Goal: Task Accomplishment & Management: Manage account settings

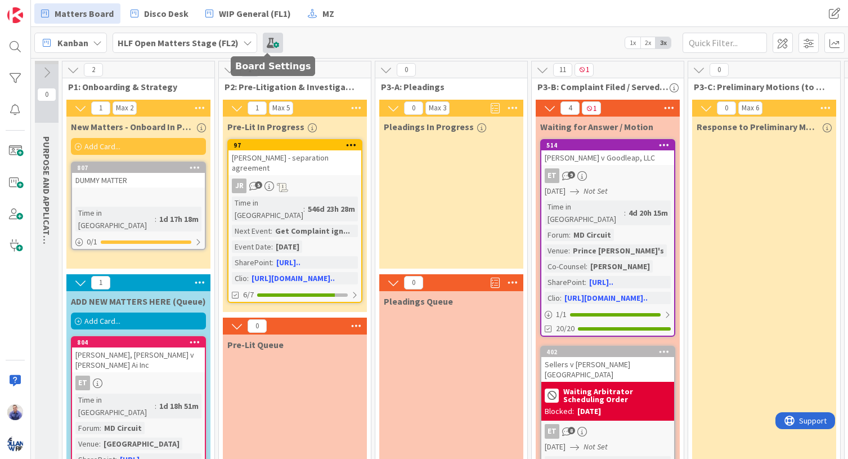
click at [266, 41] on span at bounding box center [273, 43] width 20 height 20
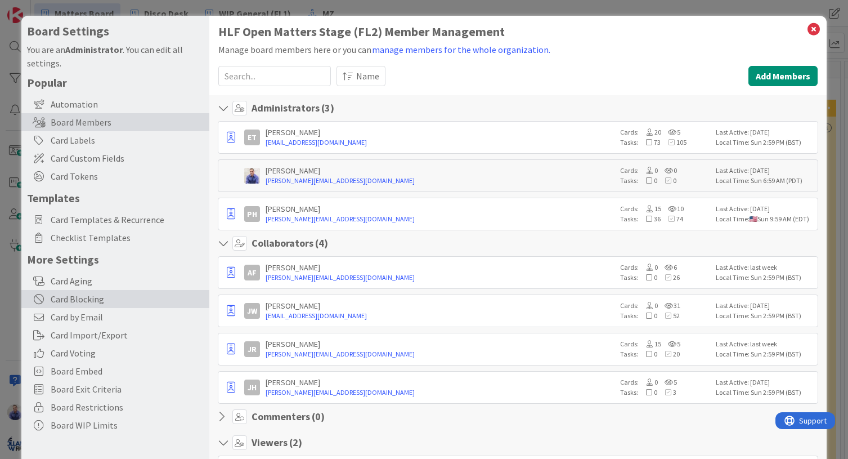
click at [87, 297] on div "Card Blocking" at bounding box center [115, 299] width 188 height 18
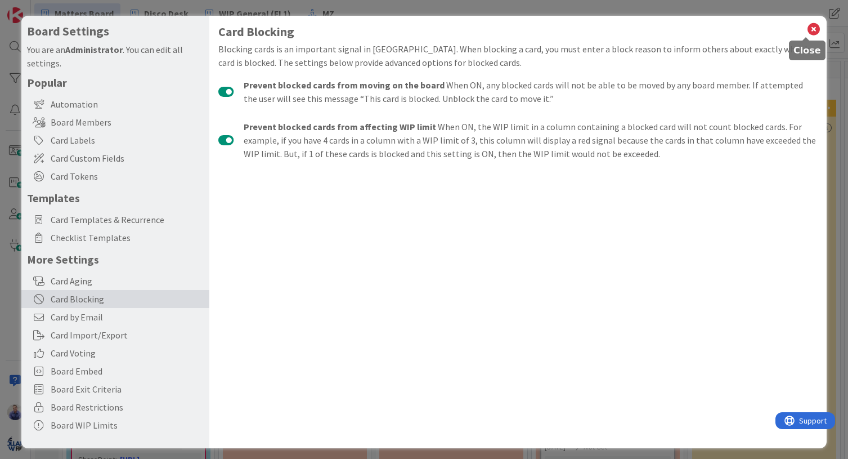
click at [806, 28] on icon at bounding box center [813, 29] width 15 height 16
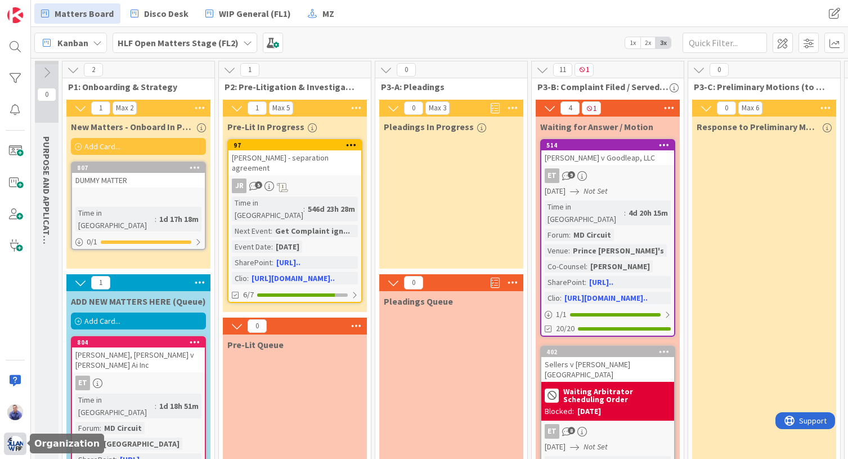
click at [15, 446] on img at bounding box center [15, 444] width 16 height 16
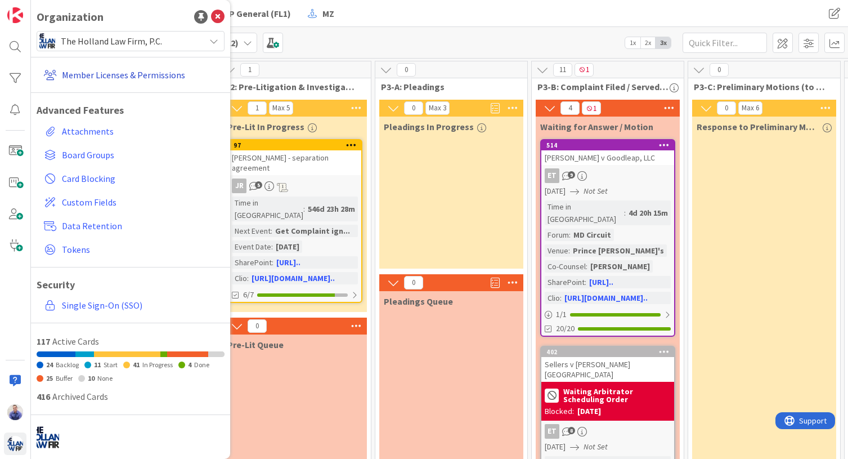
click at [134, 75] on link "Member Licenses & Permissions" at bounding box center [131, 75] width 185 height 20
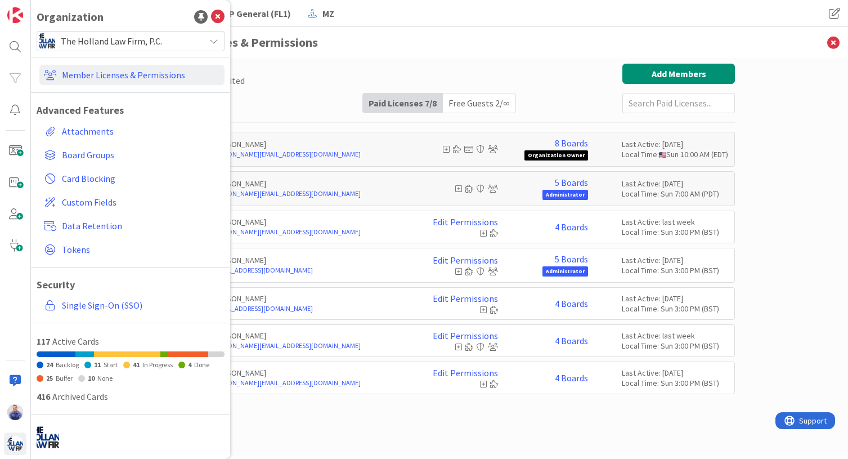
drag, startPoint x: 441, startPoint y: 78, endPoint x: 413, endPoint y: 77, distance: 27.6
click at [441, 78] on div "Paid Available: 1 Free Available: Unlimited Name Paid Licenses 7 / 8 Free Guest…" at bounding box center [439, 89] width 591 height 50
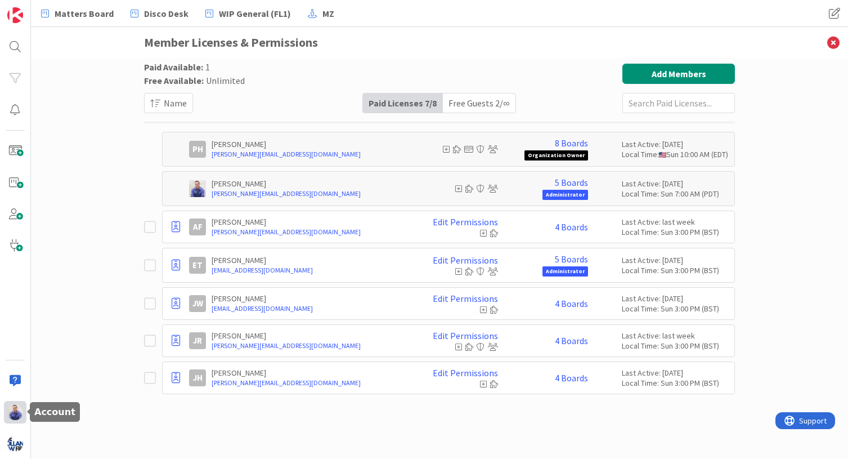
click at [22, 405] on div at bounding box center [15, 412] width 23 height 23
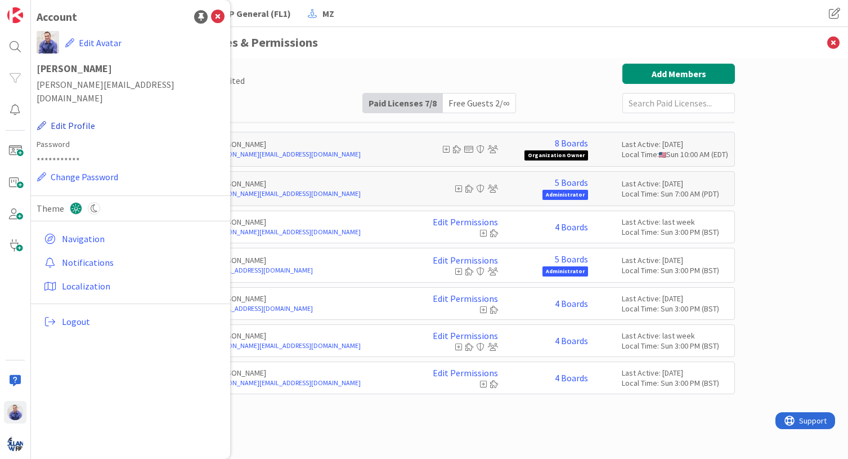
click at [75, 118] on button "Edit Profile" at bounding box center [66, 125] width 59 height 15
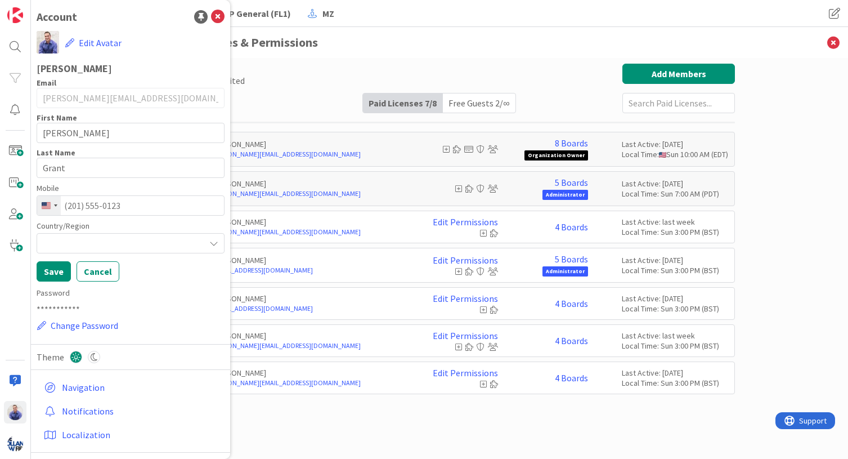
click at [174, 241] on div at bounding box center [131, 243] width 188 height 20
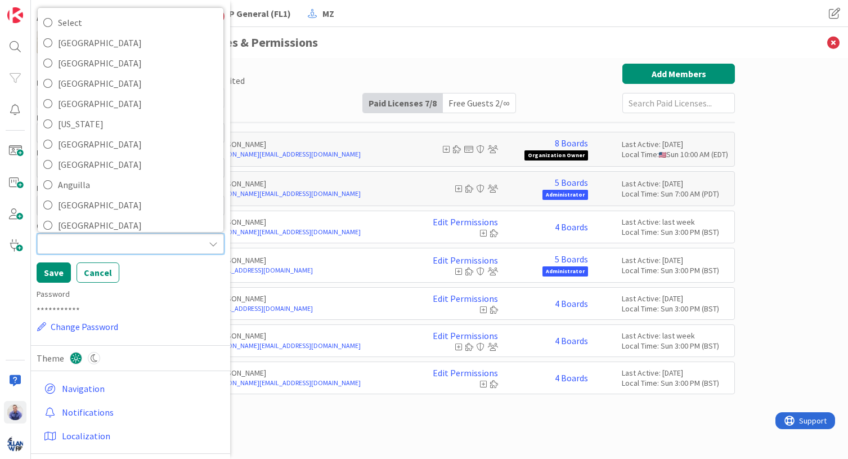
click at [127, 240] on div at bounding box center [130, 244] width 187 height 20
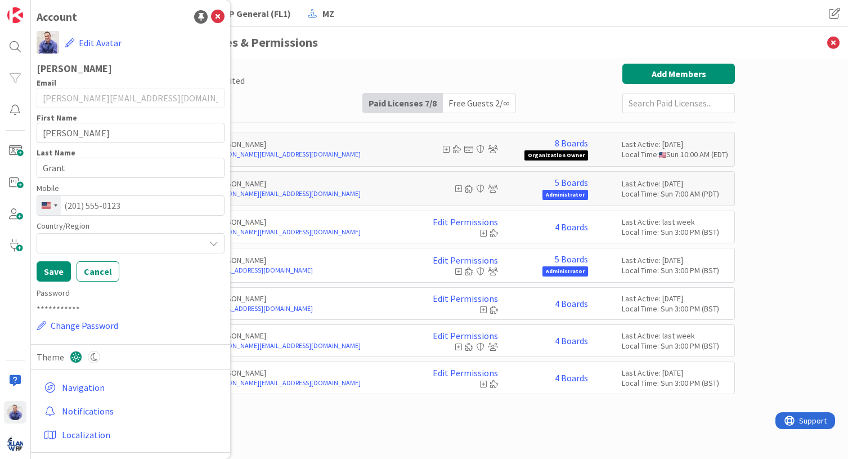
click at [141, 236] on div at bounding box center [131, 243] width 188 height 20
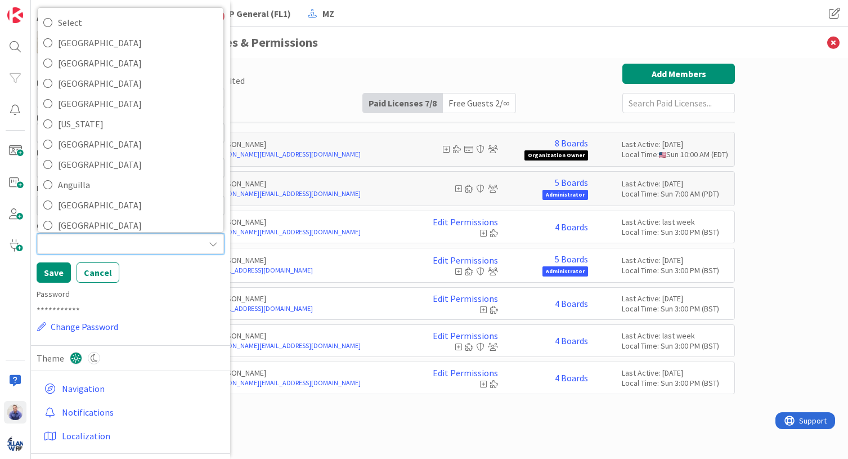
click at [144, 243] on div at bounding box center [130, 244] width 187 height 20
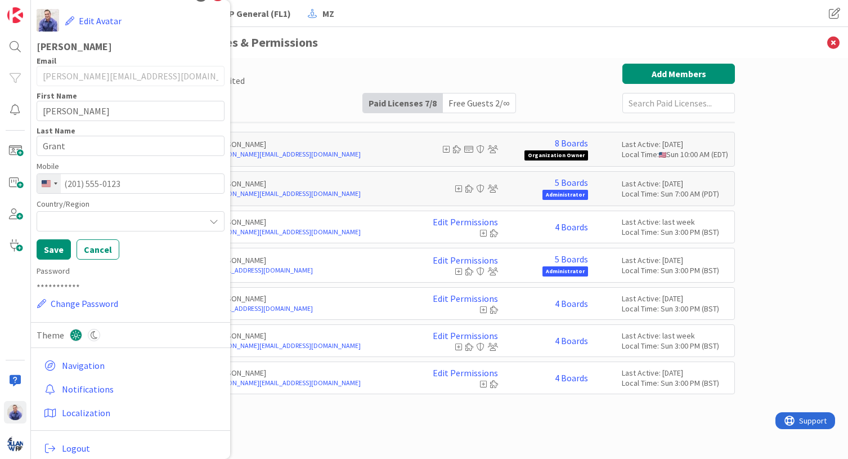
scroll to position [32, 0]
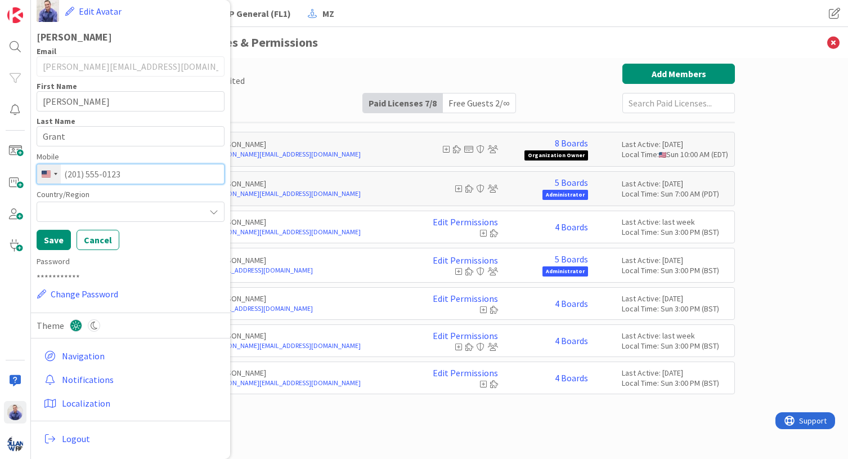
click at [166, 178] on input "tel" at bounding box center [131, 174] width 188 height 20
type input "(503) 893-8085"
click at [209, 213] on icon at bounding box center [213, 211] width 9 height 9
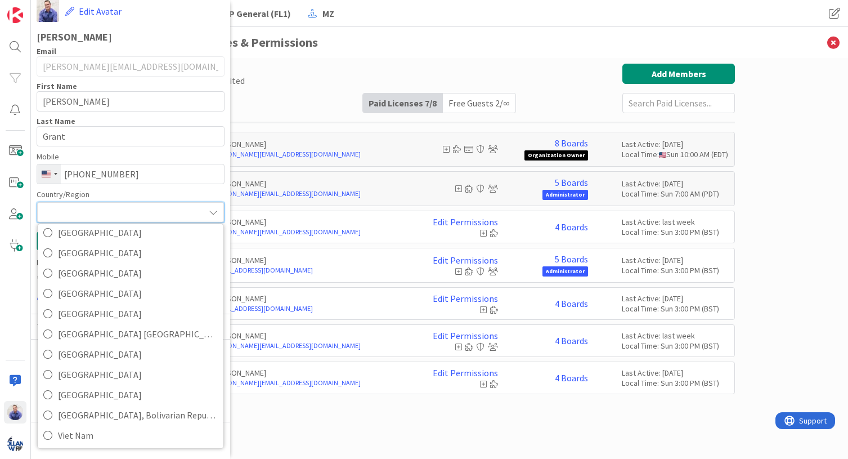
scroll to position [4719, 0]
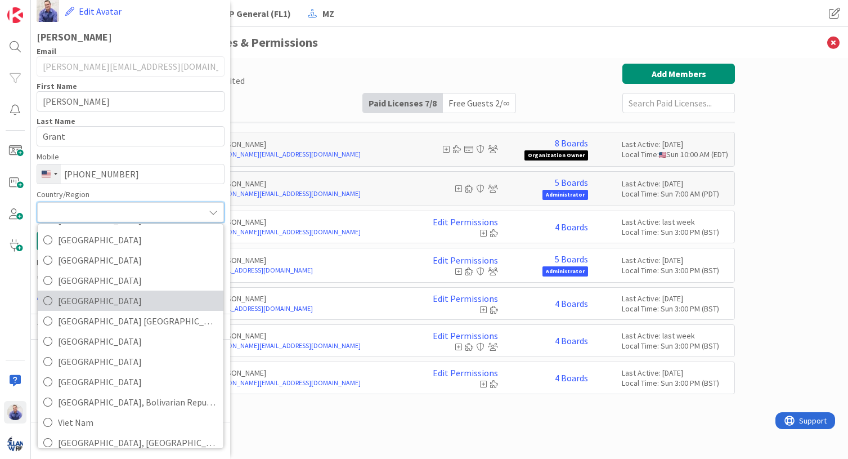
click at [55, 303] on link "United States" at bounding box center [131, 300] width 186 height 20
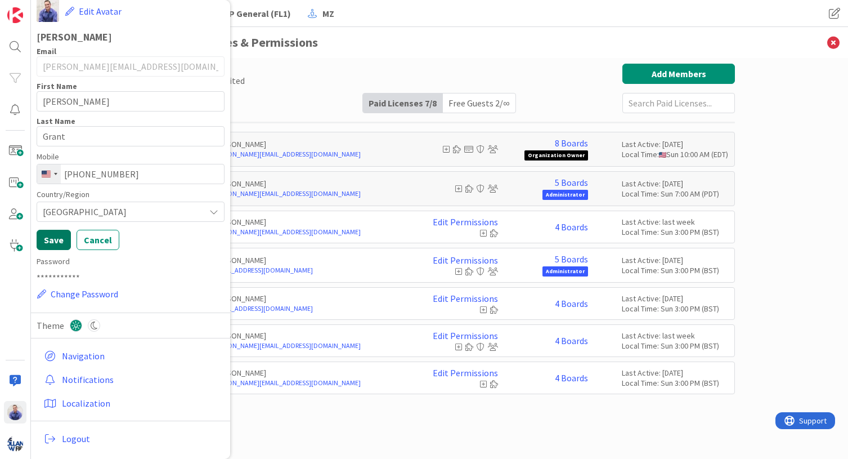
click at [60, 244] on button "Save" at bounding box center [54, 240] width 34 height 20
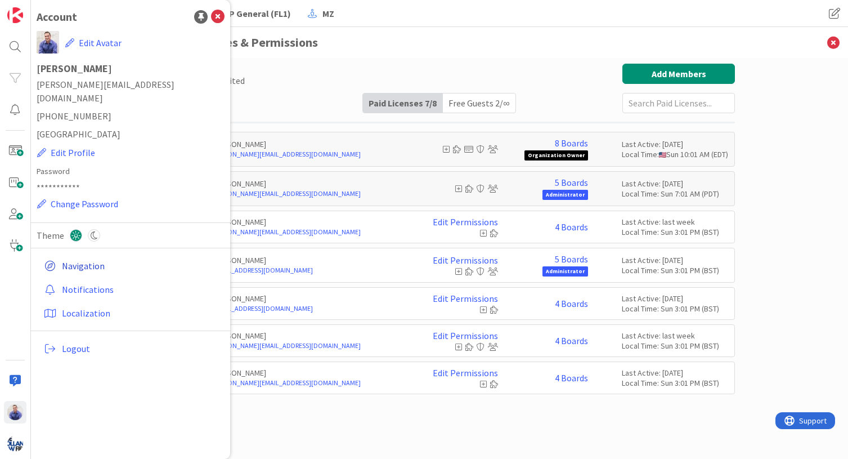
scroll to position [0, 0]
click at [95, 303] on link "Localization" at bounding box center [131, 313] width 185 height 20
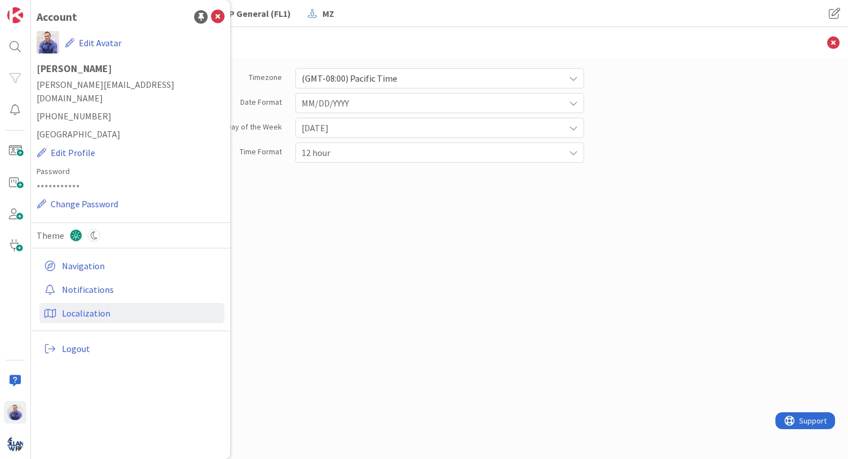
click at [573, 127] on icon at bounding box center [573, 127] width 9 height 9
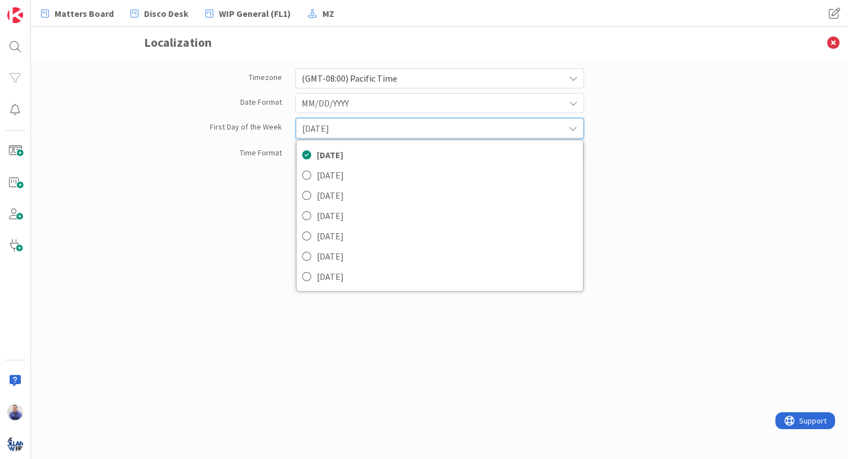
click at [573, 127] on icon at bounding box center [572, 128] width 9 height 9
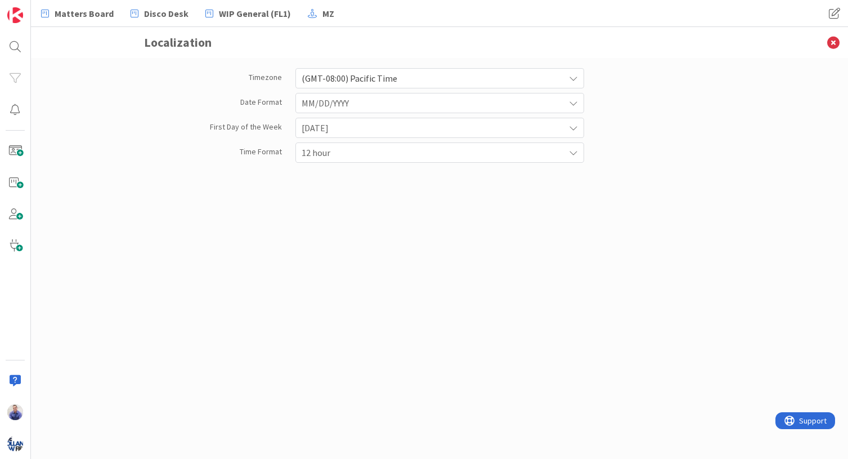
click at [578, 154] on div "12 hour" at bounding box center [439, 152] width 289 height 20
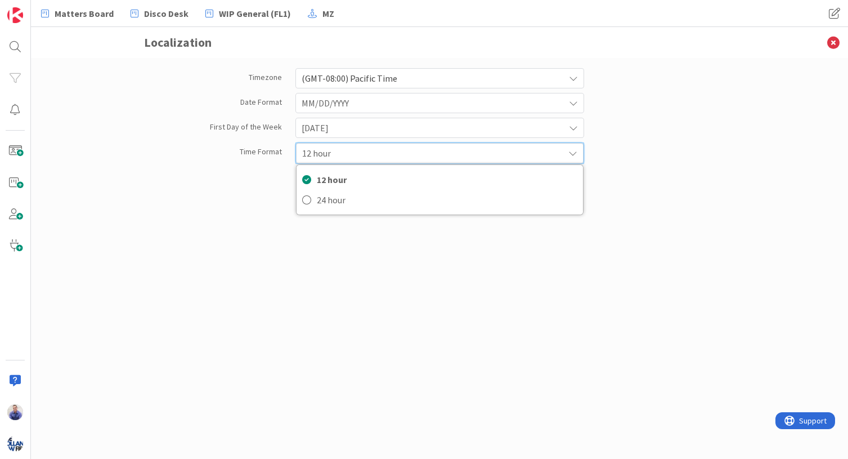
click at [579, 154] on div "12 hour" at bounding box center [440, 153] width 288 height 20
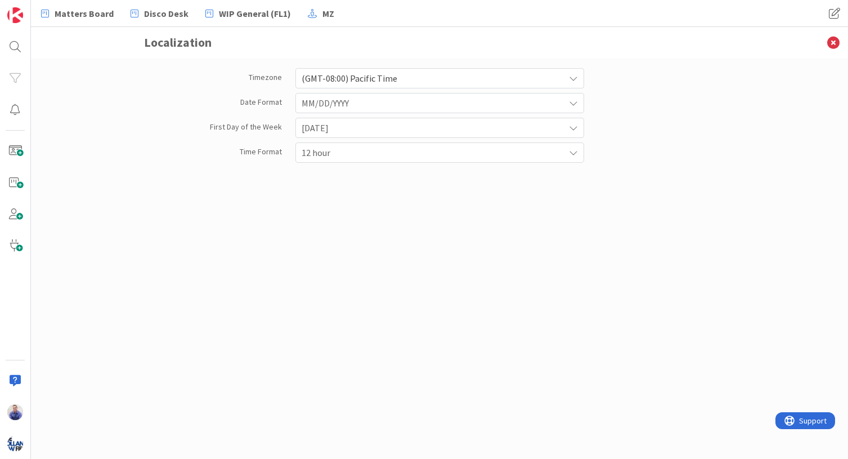
click at [616, 154] on div "Time Format 12 hour 12 hour 24 hour" at bounding box center [439, 152] width 604 height 20
click at [827, 46] on icon at bounding box center [833, 42] width 29 height 31
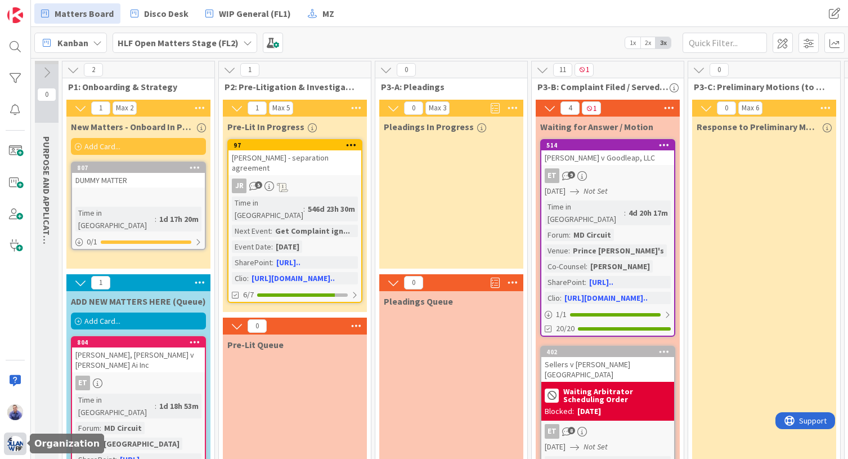
click at [17, 441] on img at bounding box center [15, 444] width 16 height 16
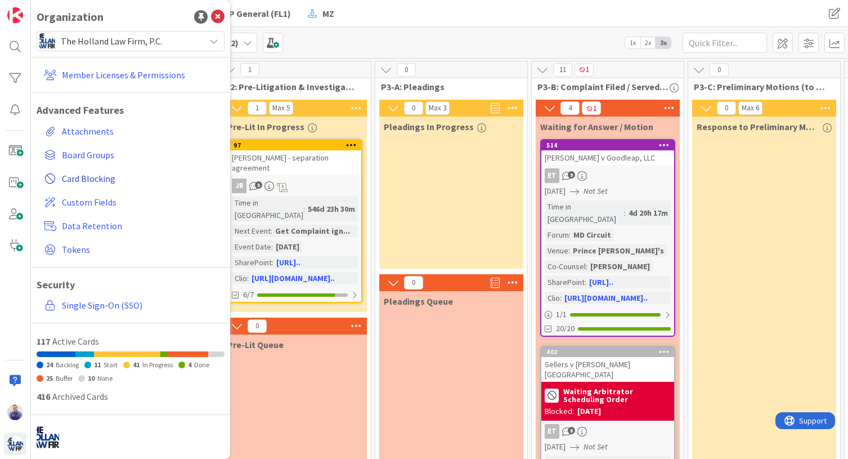
click at [86, 180] on span "Card Blocking" at bounding box center [141, 179] width 158 height 14
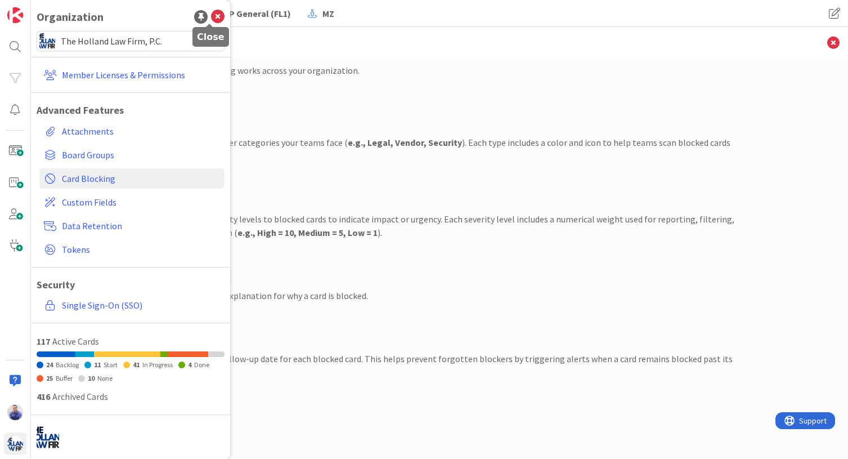
click at [211, 16] on icon at bounding box center [218, 17] width 14 height 14
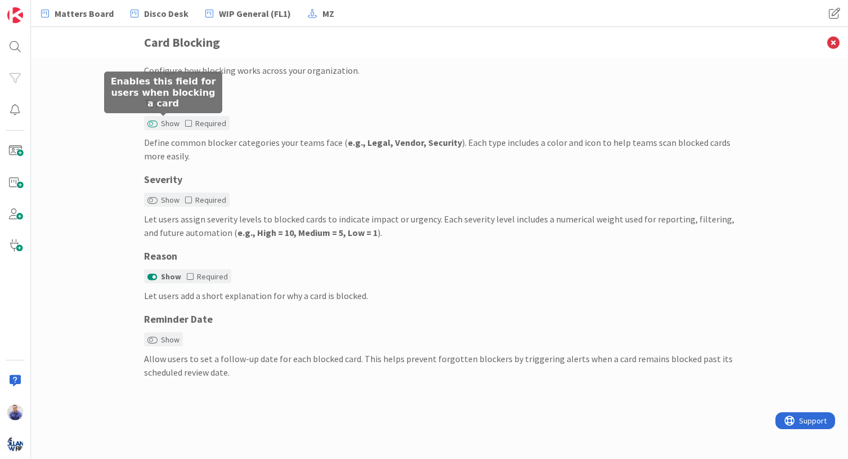
click at [155, 123] on button "Show" at bounding box center [152, 124] width 10 height 8
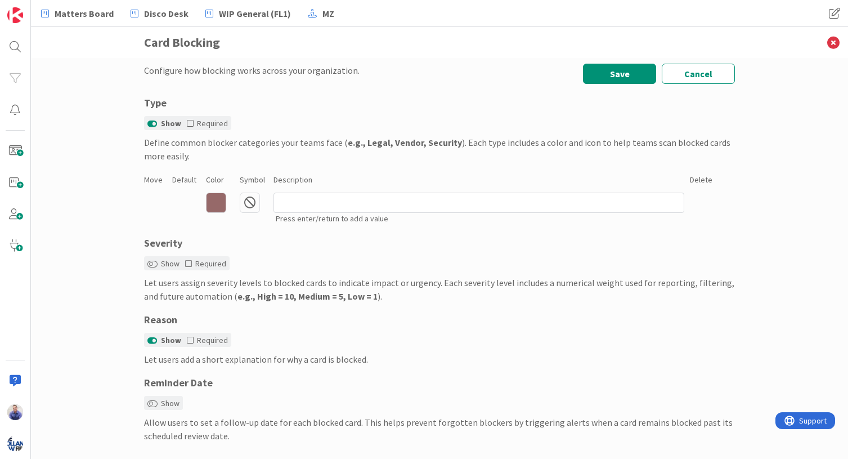
click at [218, 209] on icon at bounding box center [216, 202] width 20 height 20
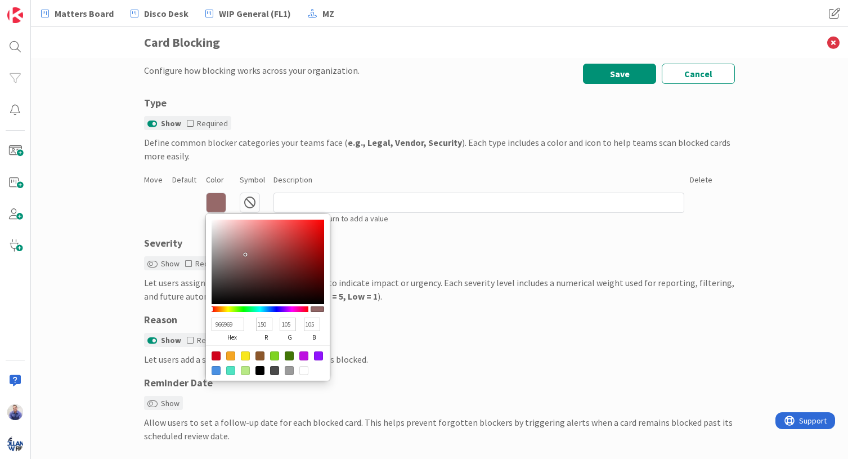
click at [218, 209] on icon at bounding box center [216, 202] width 20 height 20
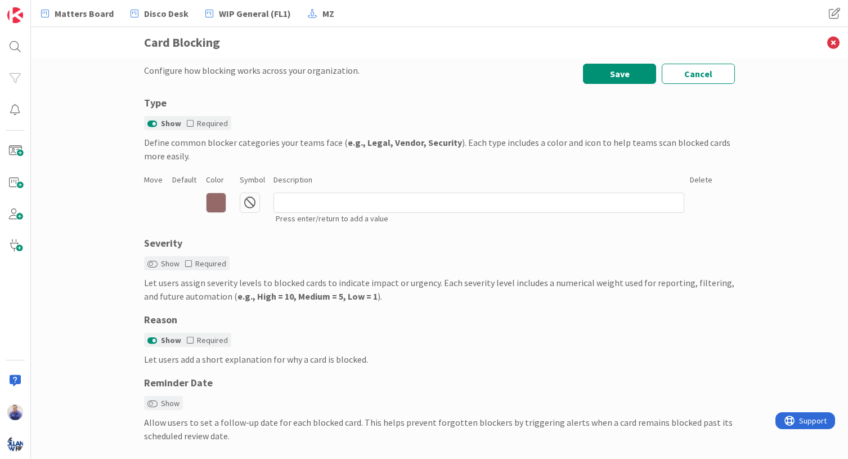
click at [218, 209] on icon at bounding box center [216, 202] width 20 height 20
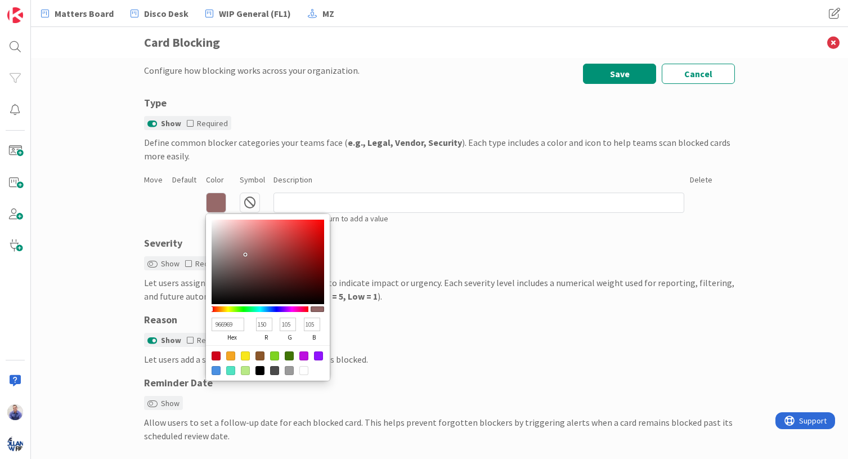
click at [218, 209] on icon at bounding box center [216, 202] width 20 height 20
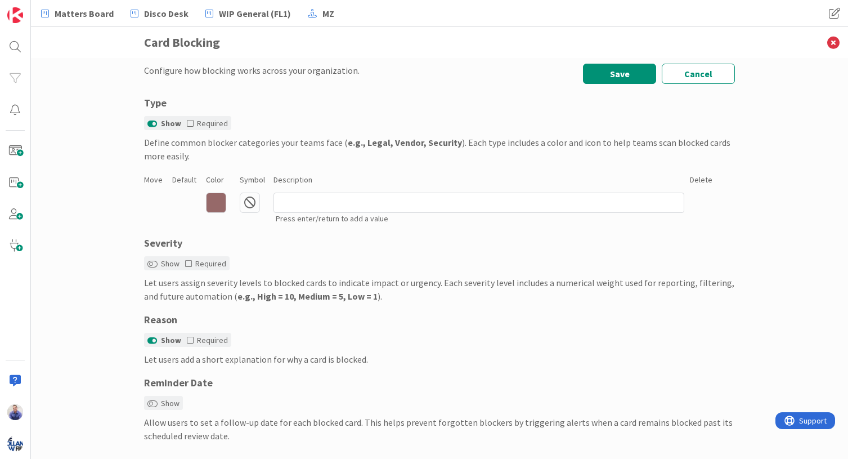
click at [180, 209] on div "966969 hex 150 r 105 g 105 b 100 a Press enter/return to add a value" at bounding box center [439, 208] width 591 height 35
click at [246, 201] on icon at bounding box center [250, 202] width 20 height 20
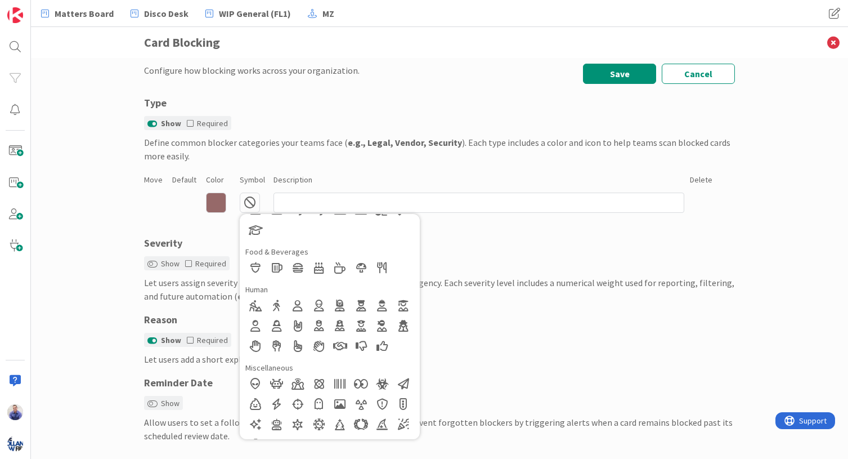
scroll to position [183, 0]
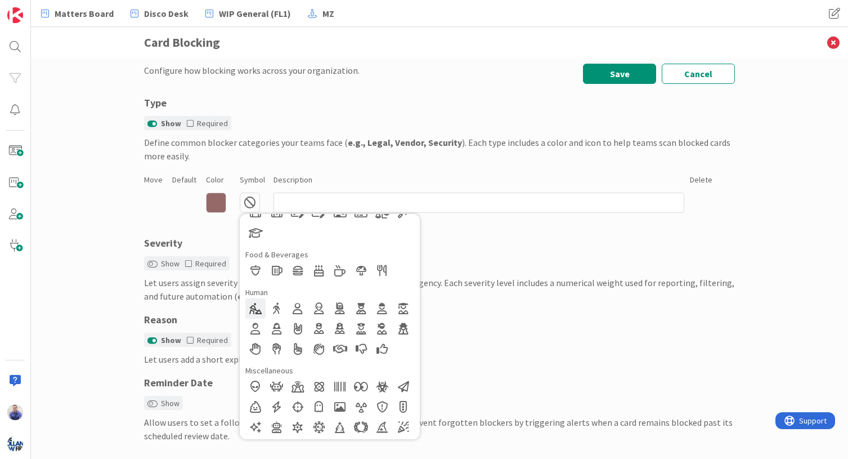
click at [251, 310] on div at bounding box center [255, 308] width 20 height 20
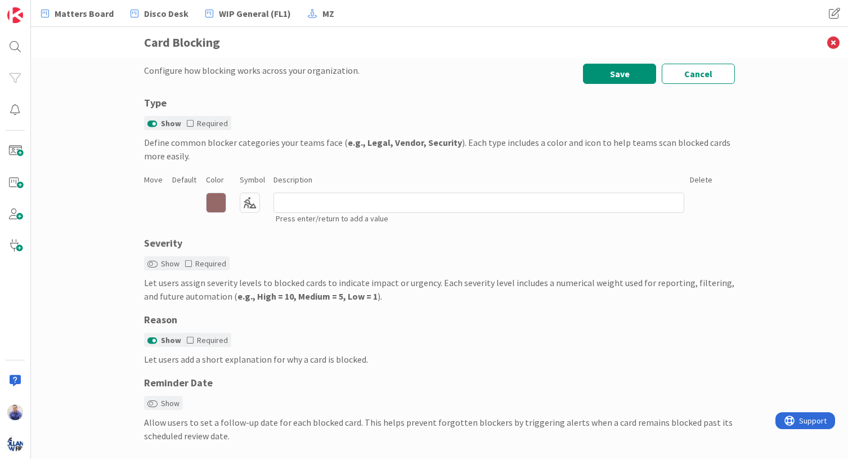
click at [212, 207] on icon at bounding box center [216, 202] width 20 height 20
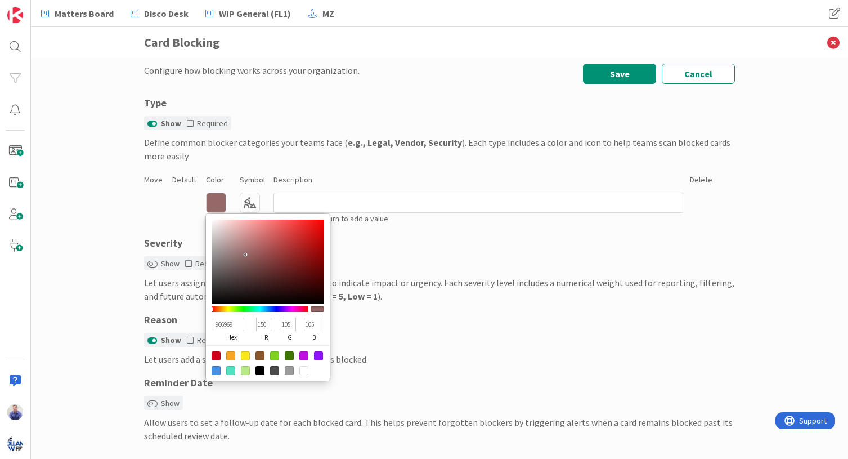
click at [212, 352] on div at bounding box center [216, 355] width 9 height 9
type input "D0021B"
type input "208"
type input "2"
type input "27"
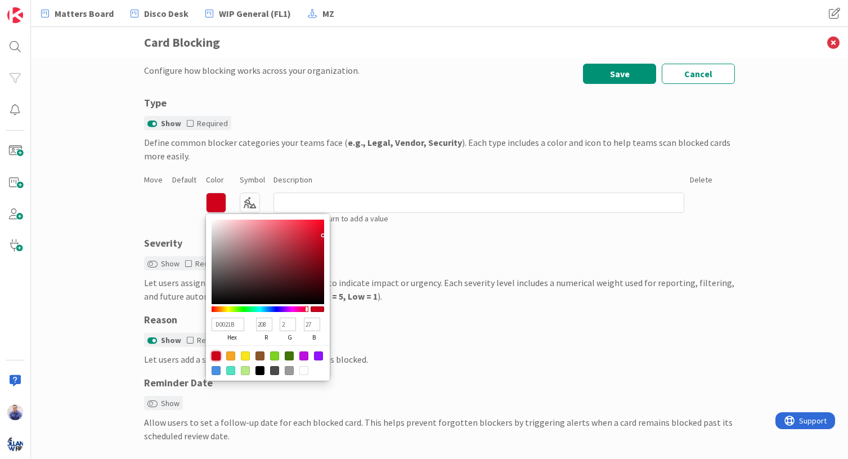
click at [302, 356] on div at bounding box center [303, 355] width 9 height 9
type input "BD10E0"
type input "189"
type input "16"
type input "224"
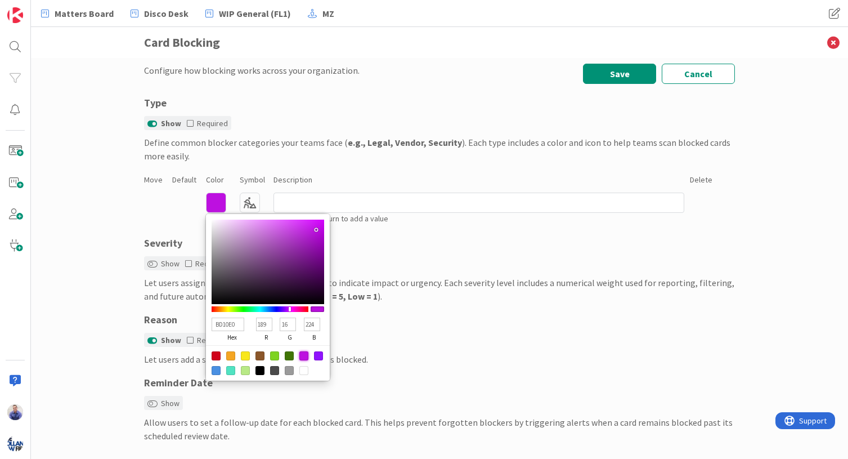
type input "E5A0F3"
type input "229"
type input "160"
type input "243"
click at [246, 223] on div at bounding box center [268, 261] width 113 height 84
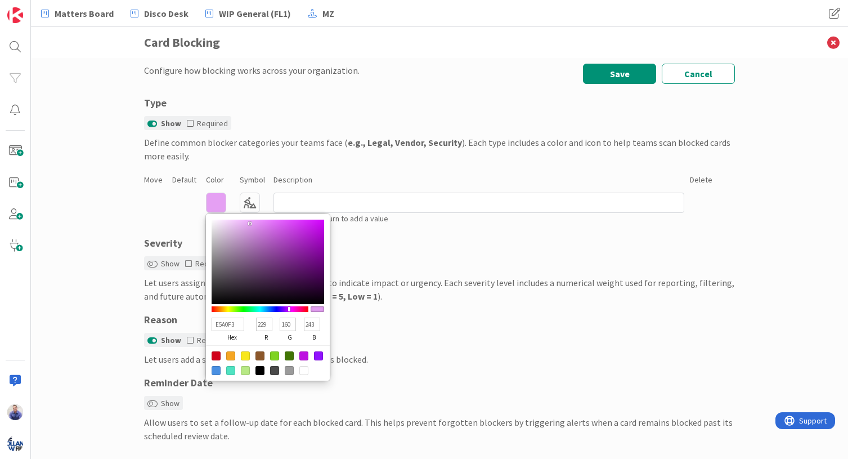
type input "E685FA"
type input "230"
type input "133"
type input "250"
click at [260, 221] on div at bounding box center [268, 261] width 113 height 84
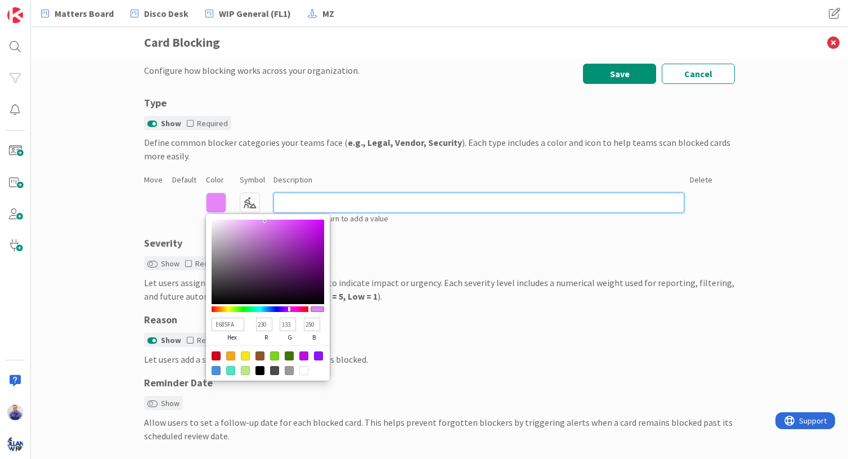
click at [290, 202] on input at bounding box center [478, 202] width 411 height 20
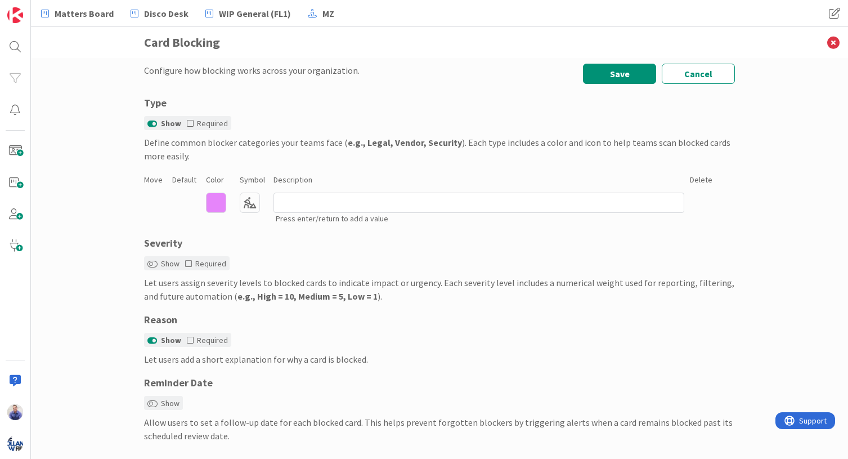
click at [240, 201] on icon at bounding box center [250, 202] width 20 height 20
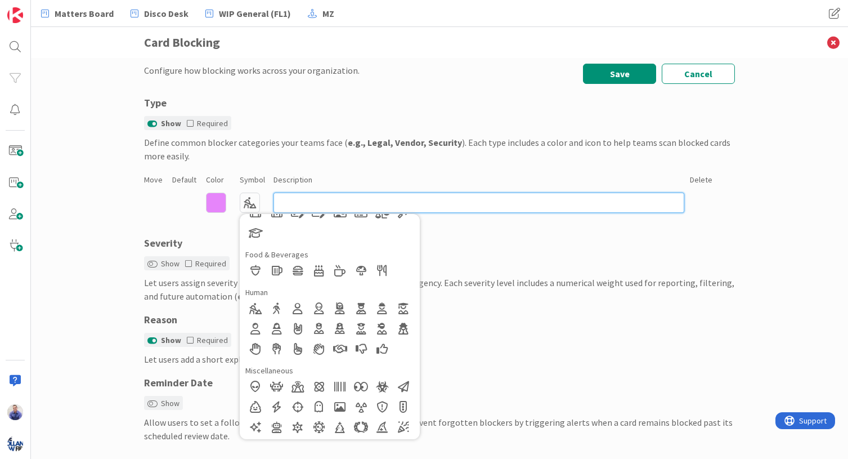
click at [302, 201] on input at bounding box center [478, 202] width 411 height 20
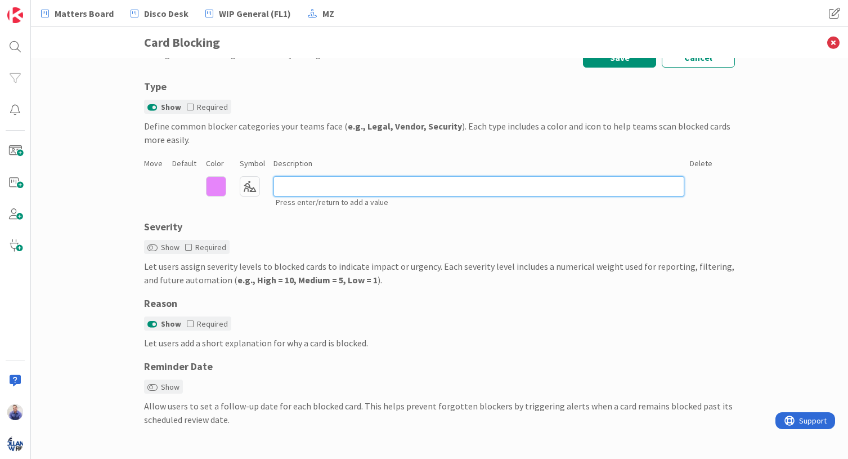
scroll to position [17, 0]
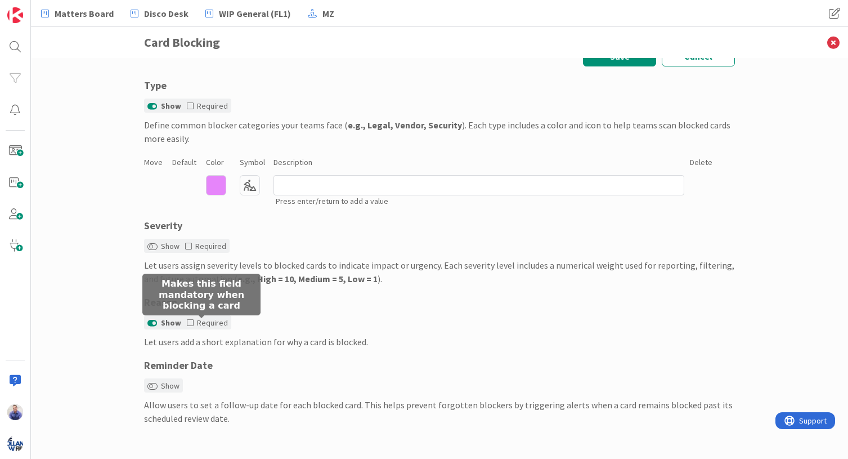
click at [187, 322] on icon at bounding box center [190, 323] width 7 height 8
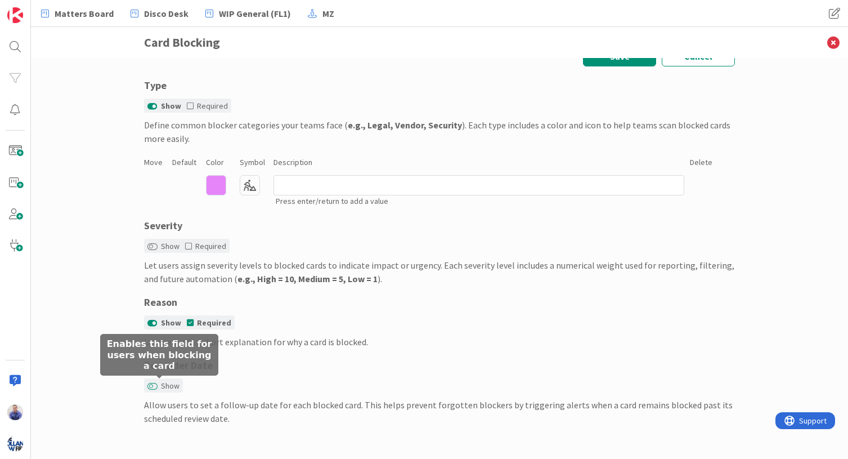
click at [151, 384] on button "Show" at bounding box center [152, 386] width 10 height 8
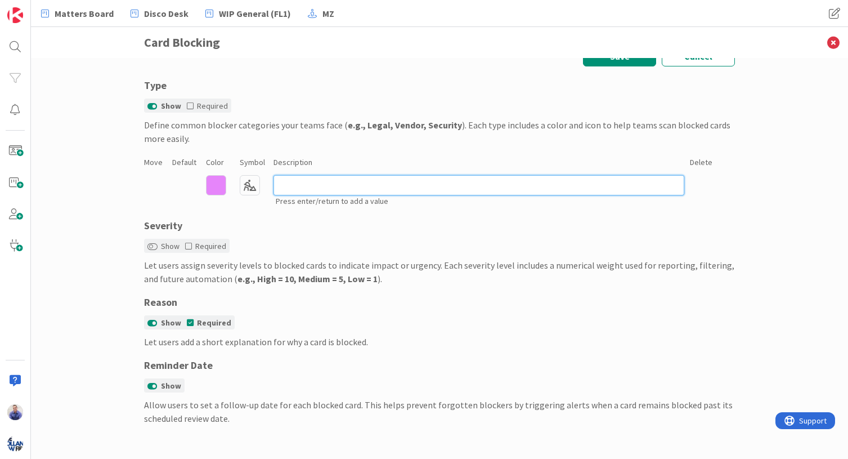
click at [291, 187] on input at bounding box center [478, 185] width 411 height 20
click at [314, 184] on input "Client Homework" at bounding box center [478, 185] width 411 height 20
type input "Client Review / Homework"
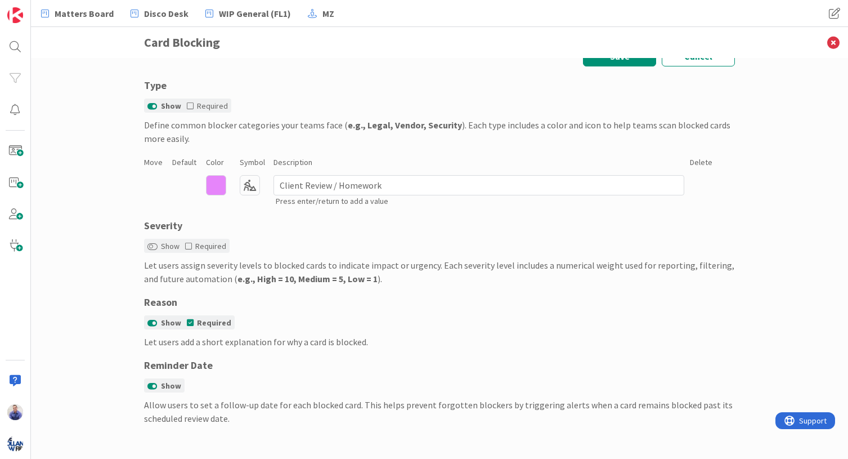
click at [411, 207] on p "Press enter/return to add a value" at bounding box center [480, 201] width 409 height 12
click at [125, 183] on div "Configure how blocking works across your organization. Save Cancel Type Show Re…" at bounding box center [439, 258] width 817 height 401
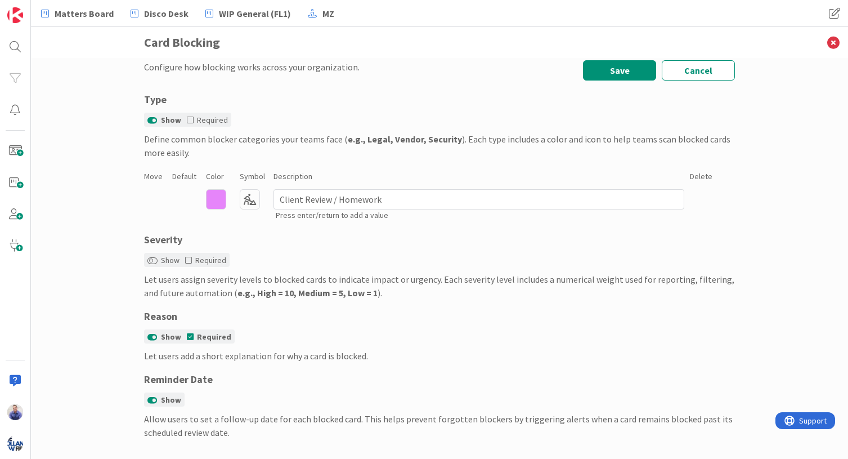
scroll to position [0, 0]
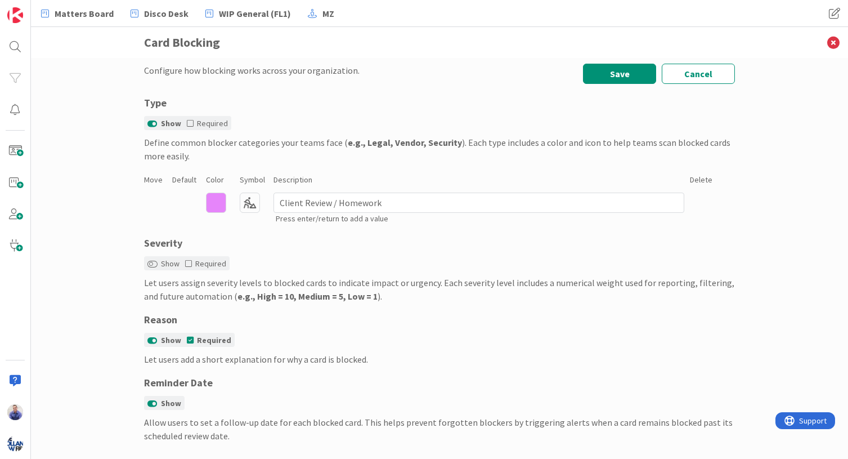
click at [176, 192] on div "E685FA hex 230 r 133 g 250 b 100 a Regular Solid Animals Buildings & Furniture …" at bounding box center [439, 208] width 591 height 35
click at [323, 149] on div "Define common blocker categories your teams face ( e.g., Legal, Vendor, Securit…" at bounding box center [439, 149] width 591 height 27
click at [172, 155] on div "Define common blocker categories your teams face ( e.g., Legal, Vendor, Securit…" at bounding box center [439, 149] width 591 height 27
click at [180, 210] on div "E685FA hex 230 r 133 g 250 b 100 a Regular Solid Animals Buildings & Furniture …" at bounding box center [439, 208] width 591 height 35
click at [431, 191] on div "E685FA hex 230 r 133 g 250 b 100 a Regular Solid Animals Buildings & Furniture …" at bounding box center [439, 208] width 591 height 35
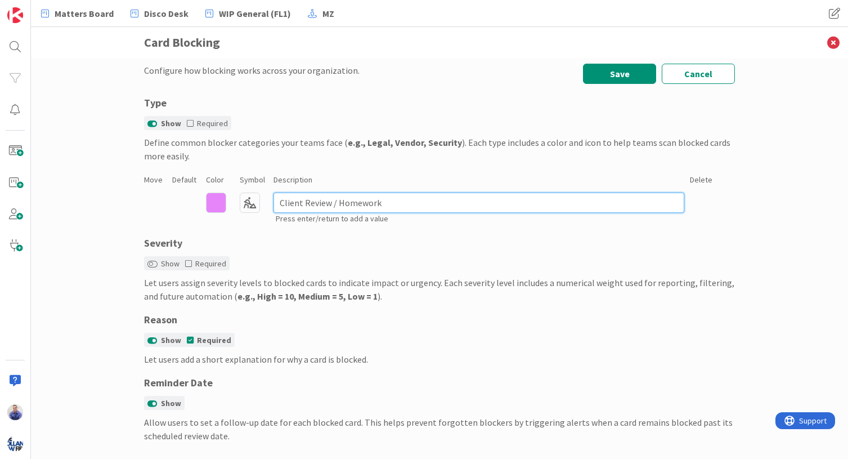
click at [427, 200] on input "Client Review / Homework" at bounding box center [478, 202] width 411 height 20
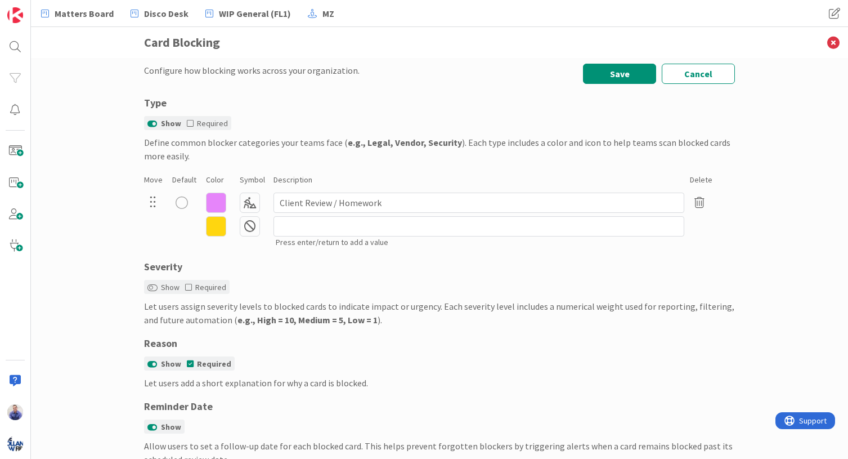
click at [215, 226] on icon at bounding box center [216, 226] width 20 height 20
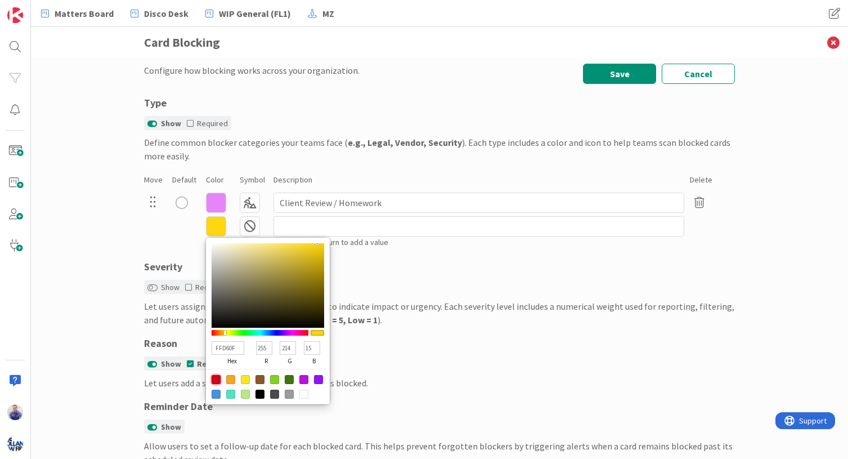
drag, startPoint x: 213, startPoint y: 378, endPoint x: 235, endPoint y: 351, distance: 35.6
click at [213, 378] on div at bounding box center [216, 379] width 9 height 9
type input "D0021B"
type input "208"
type input "2"
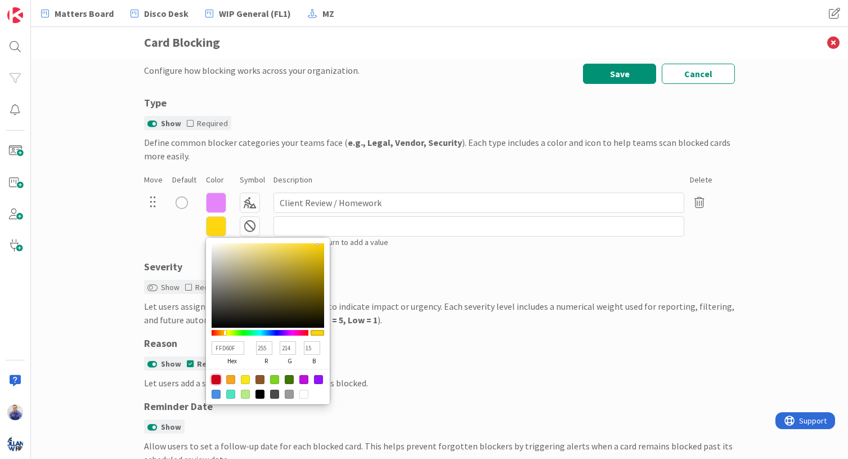
type input "27"
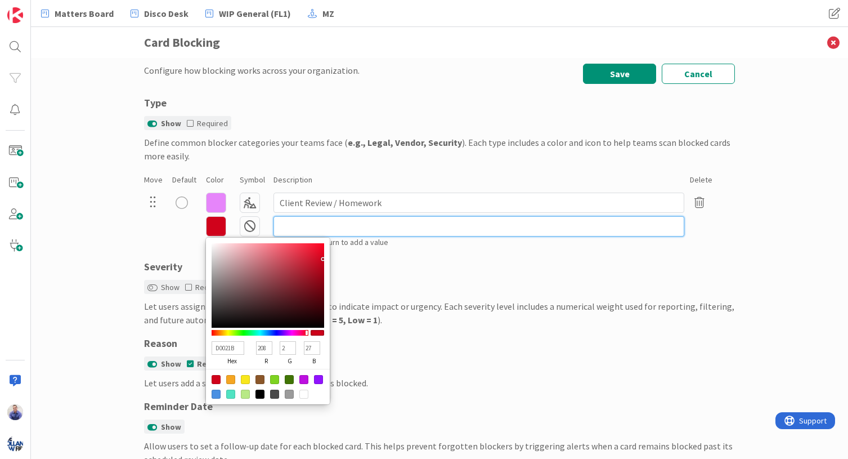
click at [289, 230] on input at bounding box center [478, 226] width 411 height 20
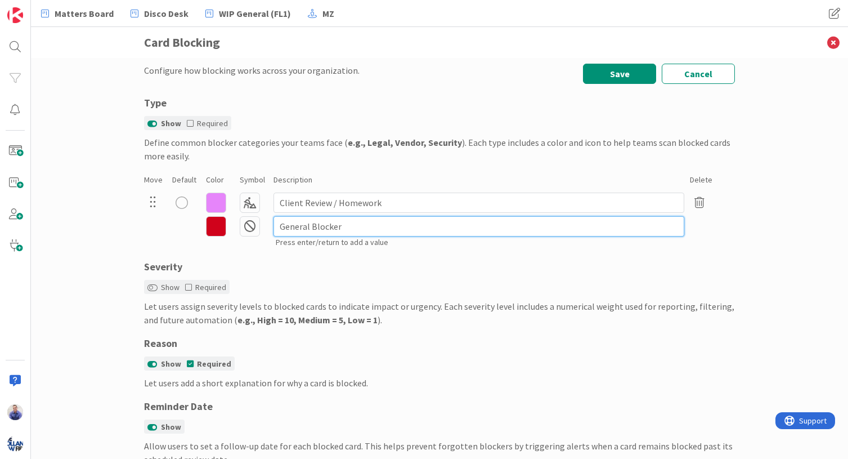
click at [289, 228] on input "General Blocker" at bounding box center [478, 226] width 411 height 20
click at [332, 228] on input "Generic Blocker" at bounding box center [478, 226] width 411 height 20
click at [339, 227] on input "Generic Blocker" at bounding box center [478, 226] width 411 height 20
type input "Generic Blocker"
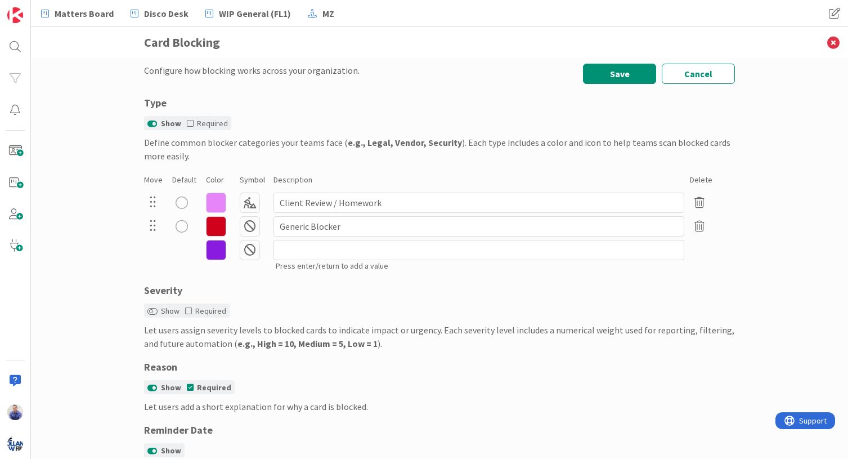
click at [178, 227] on div "radio" at bounding box center [182, 226] width 12 height 12
click at [209, 249] on icon at bounding box center [216, 250] width 20 height 20
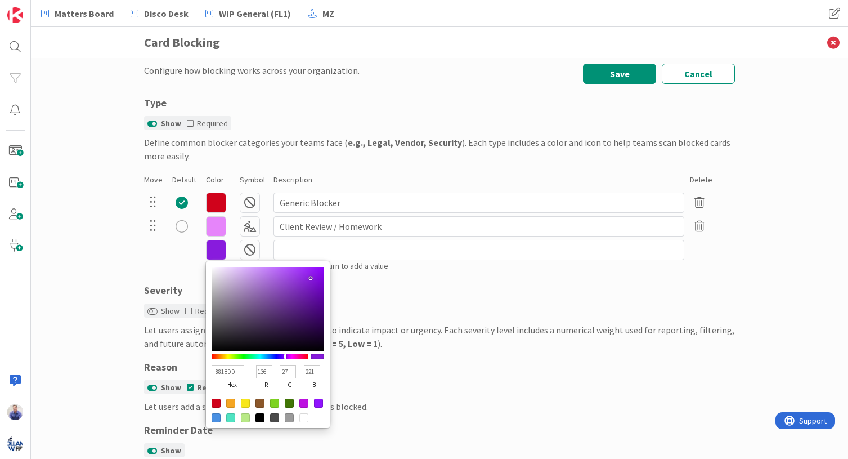
type input "7F08DB"
type input "127"
type input "8"
type input "219"
click at [316, 279] on div at bounding box center [268, 309] width 113 height 84
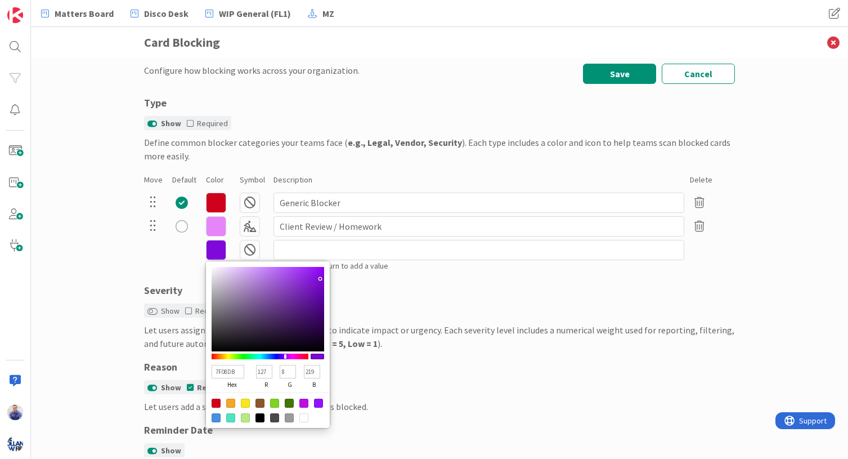
click at [316, 403] on div at bounding box center [318, 402] width 9 height 9
type input "9013FE"
type input "144"
type input "19"
type input "254"
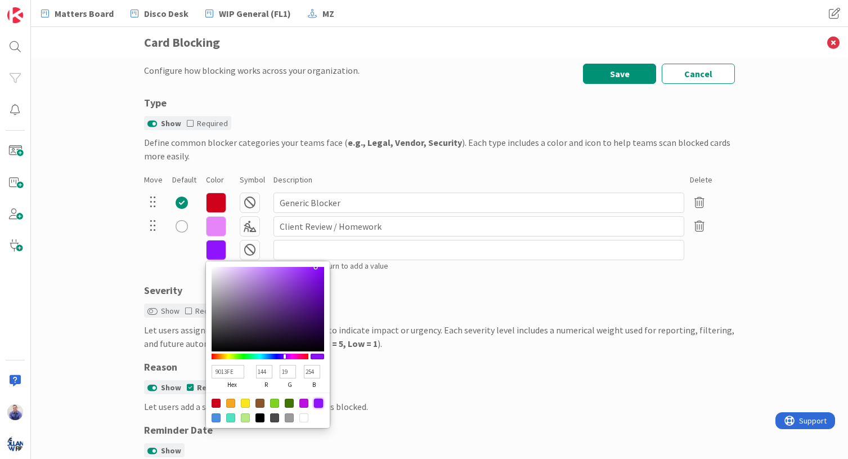
click at [250, 250] on icon at bounding box center [250, 250] width 20 height 20
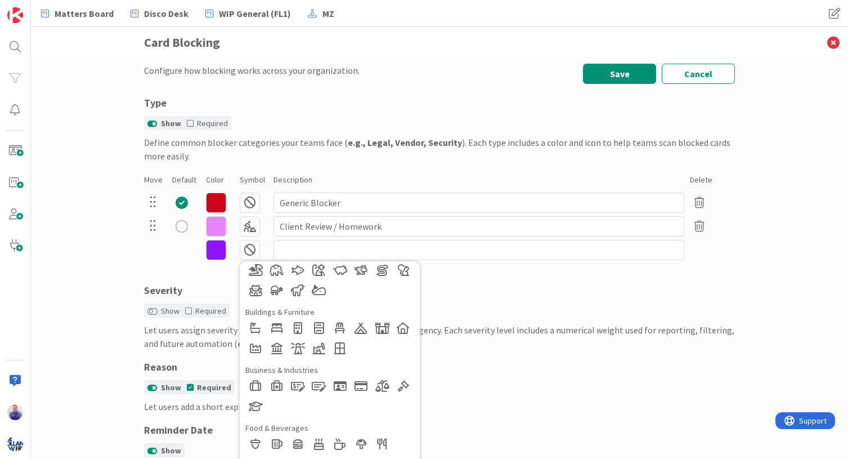
scroll to position [60, 0]
click at [270, 343] on div at bounding box center [277, 345] width 20 height 20
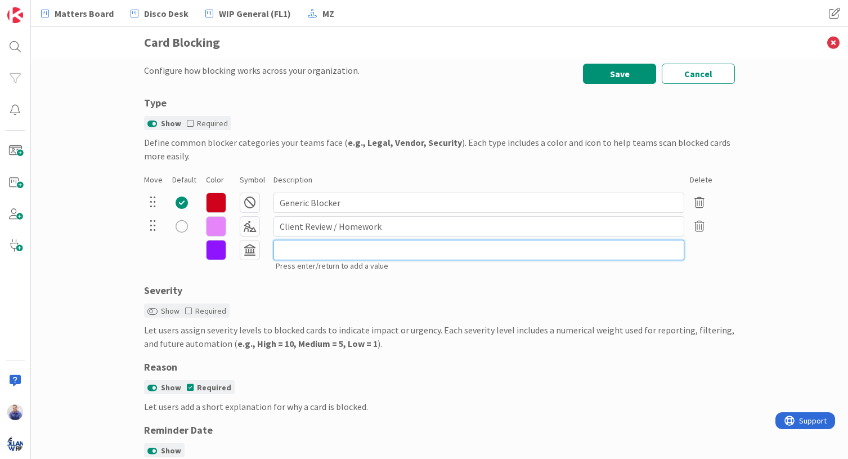
click at [286, 249] on input at bounding box center [478, 250] width 411 height 20
click at [219, 250] on icon at bounding box center [216, 250] width 20 height 20
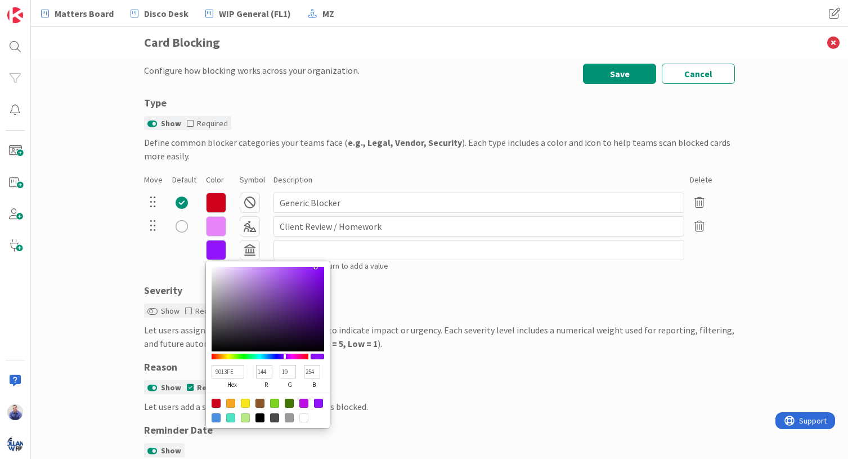
type input "C792F6"
type input "199"
type input "146"
type input "246"
click at [253, 270] on div at bounding box center [268, 309] width 113 height 84
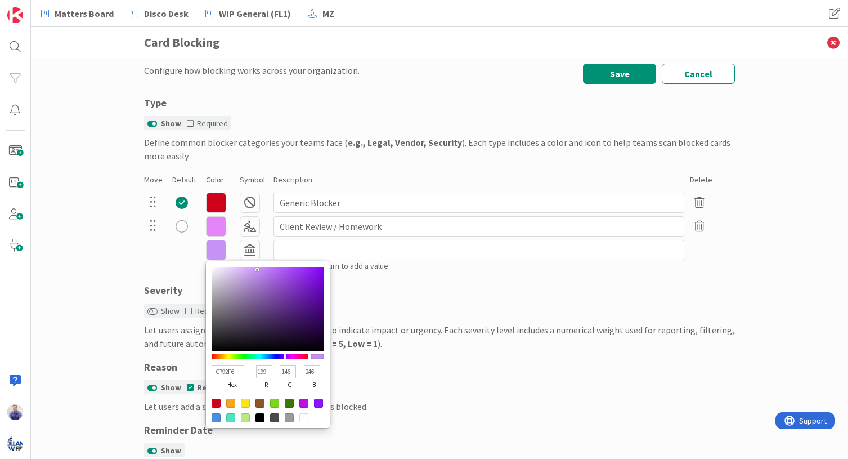
type input "C285F8"
type input "194"
type input "133"
type input "248"
type input "C284F8"
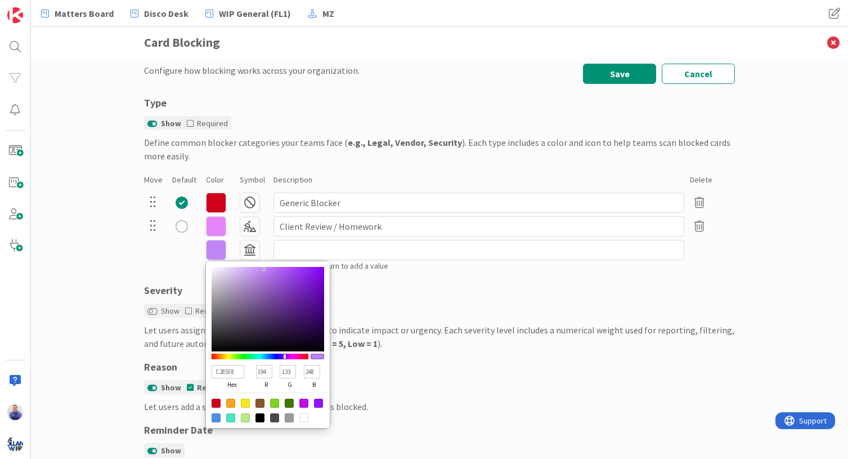
type input "132"
click at [260, 269] on div at bounding box center [268, 309] width 113 height 84
type input "B162F6"
type input "177"
type input "98"
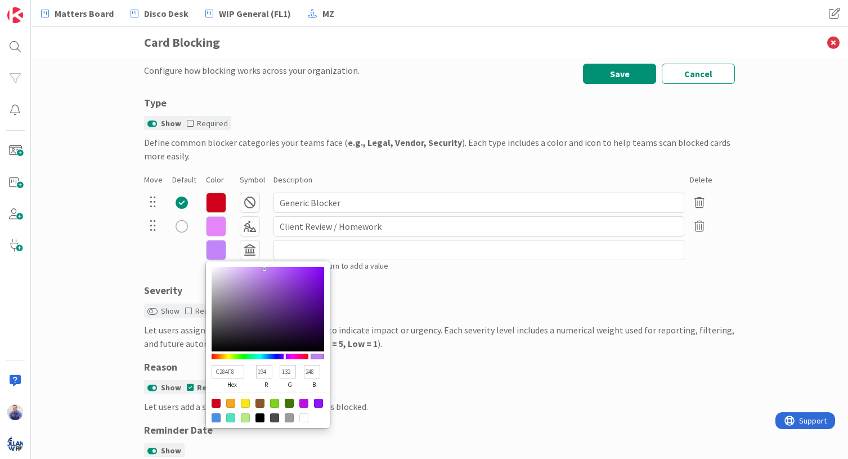
type input "246"
click at [275, 270] on div at bounding box center [268, 309] width 113 height 84
type input "B466F8"
type input "180"
type input "102"
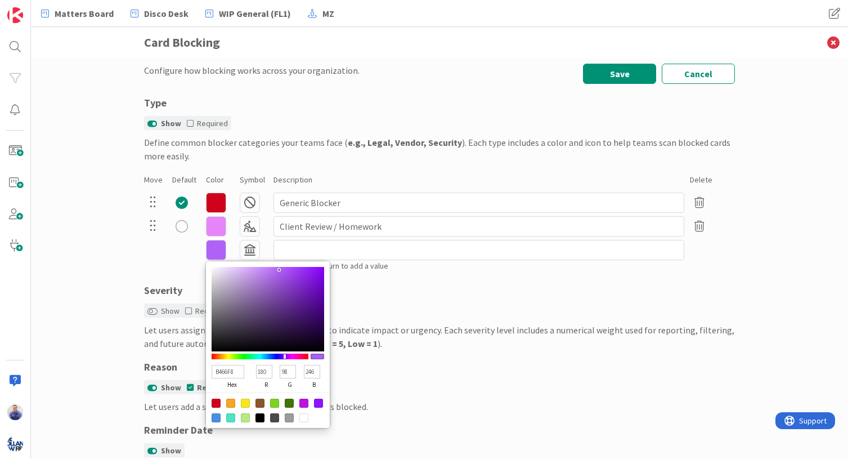
type input "248"
type input "B668FA"
type input "182"
type input "104"
type input "250"
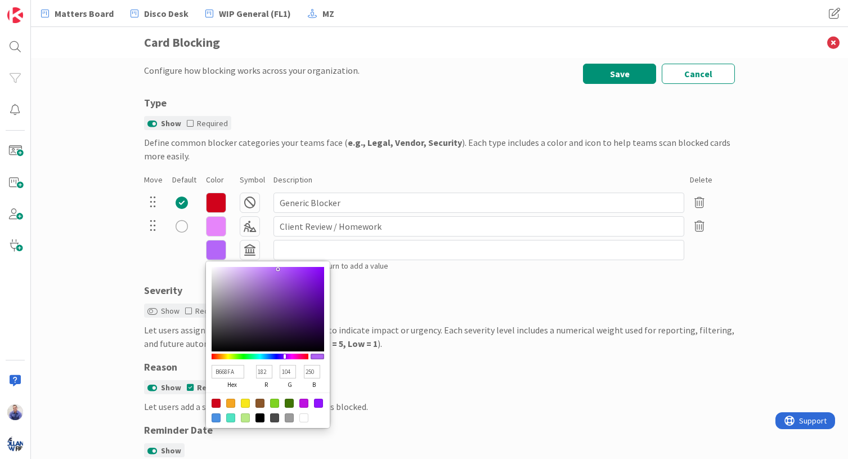
type input "B76BFA"
type input "183"
type input "107"
type input "B66BF8"
type input "182"
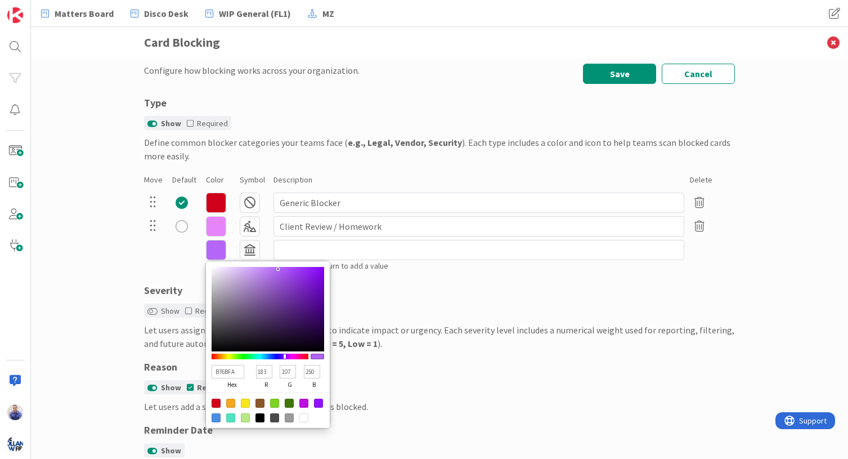
type input "248"
click at [271, 269] on div at bounding box center [268, 309] width 113 height 84
click at [281, 248] on input at bounding box center [478, 250] width 411 height 20
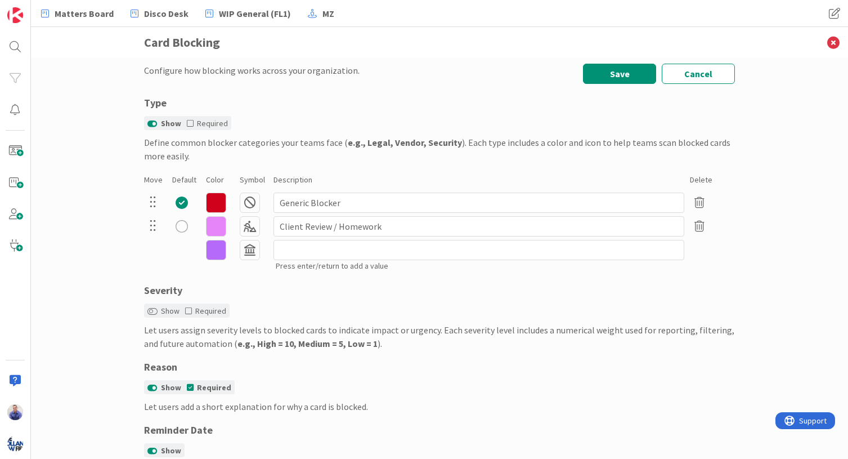
click at [217, 203] on icon at bounding box center [216, 202] width 20 height 20
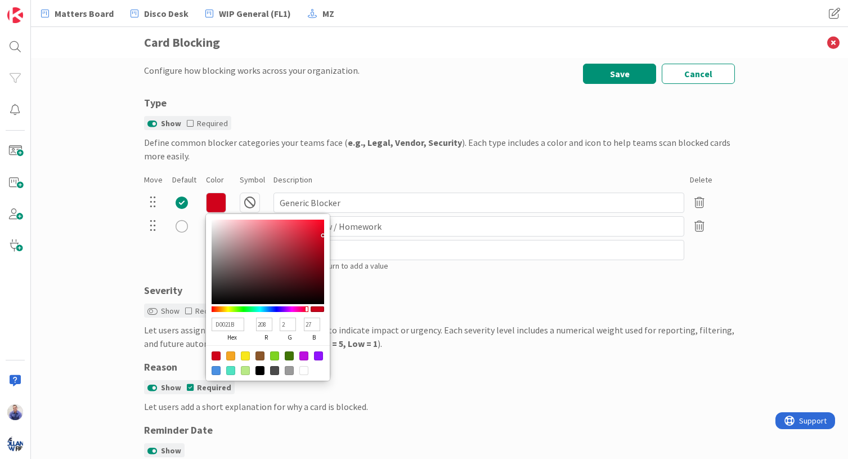
type input "CC707B"
type input "204"
type input "112"
type input "123"
click at [258, 236] on div at bounding box center [268, 261] width 113 height 84
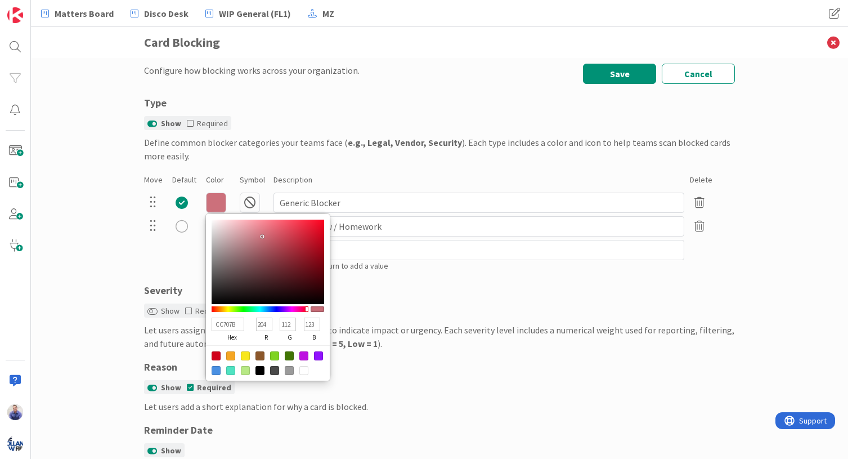
type input "CA5463"
type input "202"
type input "84"
type input "99"
click at [273, 236] on div at bounding box center [268, 261] width 113 height 84
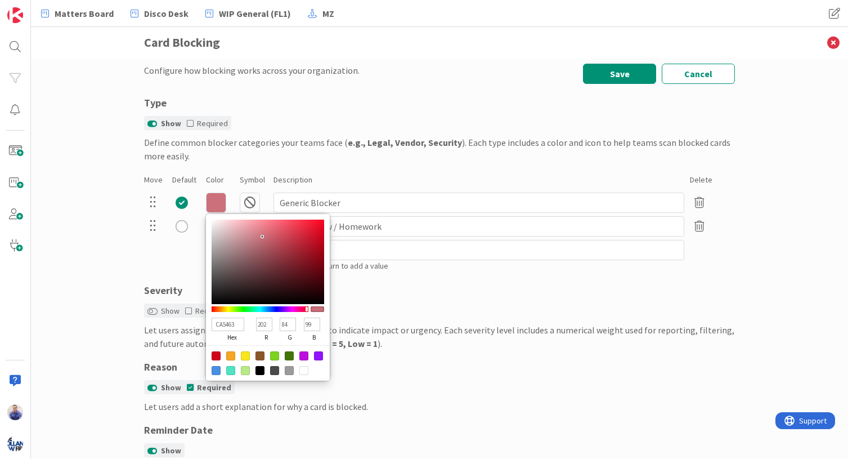
type input "CC5564"
type input "204"
type input "85"
type input "100"
type input "CA5463"
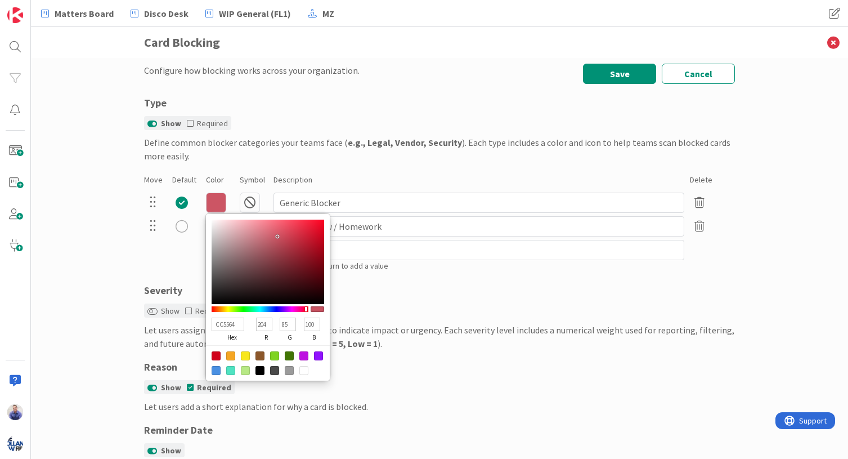
type input "202"
type input "84"
type input "99"
type input "CC5564"
type input "204"
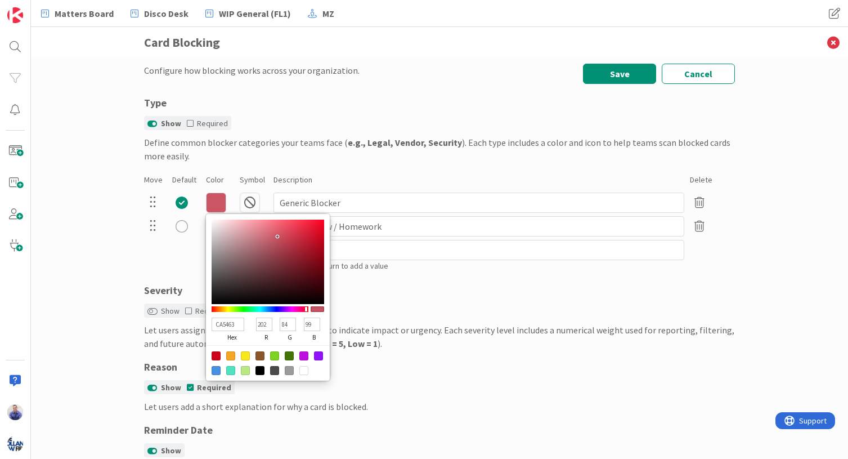
type input "85"
type input "100"
type input "FD5C70"
type input "253"
type input "92"
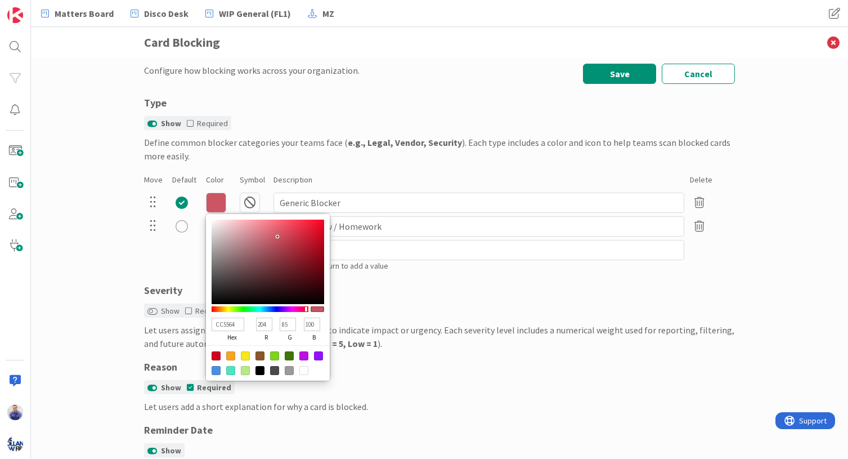
type input "112"
type input "FD5D71"
type input "93"
type input "113"
click at [279, 220] on div at bounding box center [268, 261] width 113 height 84
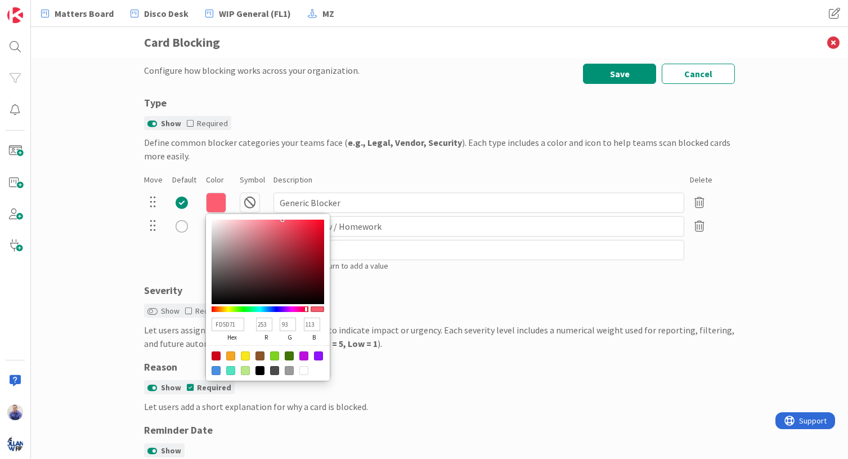
type input "FD5C70"
type input "92"
type input "112"
type input "FD5D71"
type input "93"
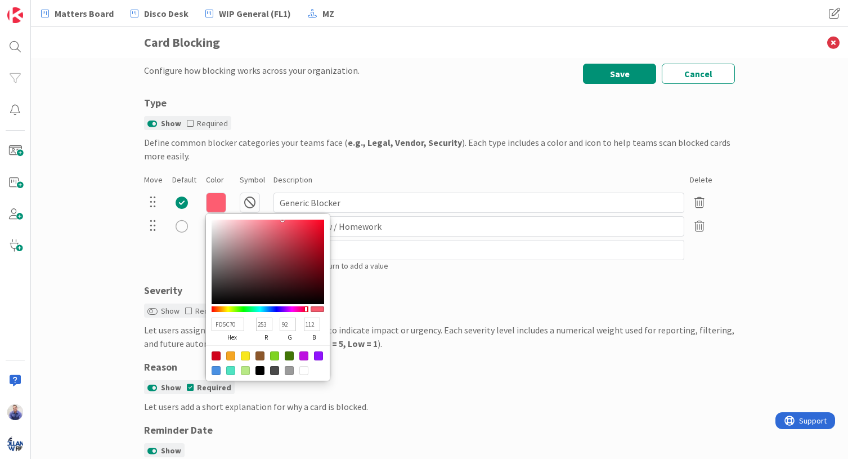
type input "113"
type input "E4495D"
type input "228"
type input "73"
type input "93"
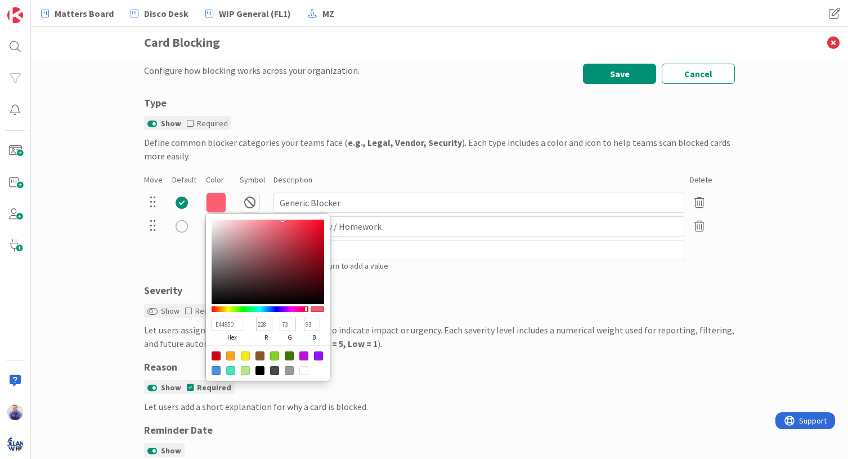
click at [284, 228] on div at bounding box center [268, 261] width 113 height 84
type input "C54152"
type input "197"
type input "65"
type input "82"
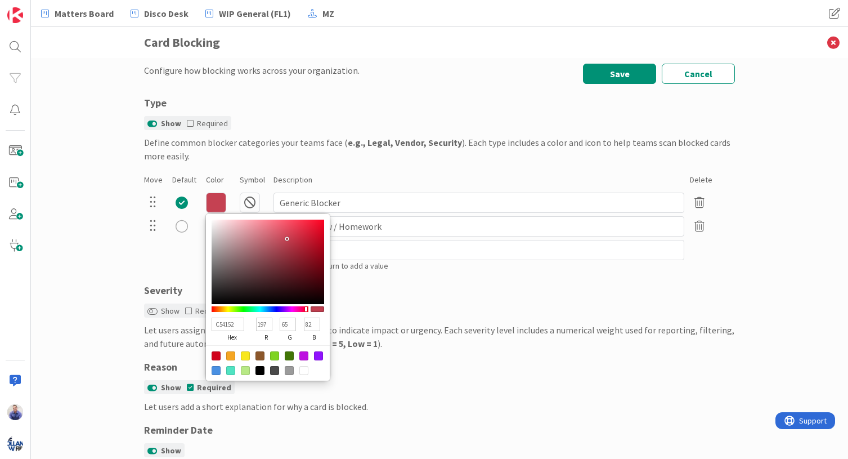
click at [283, 239] on div at bounding box center [268, 261] width 113 height 84
type input "C9041D"
type input "201"
type input "4"
type input "29"
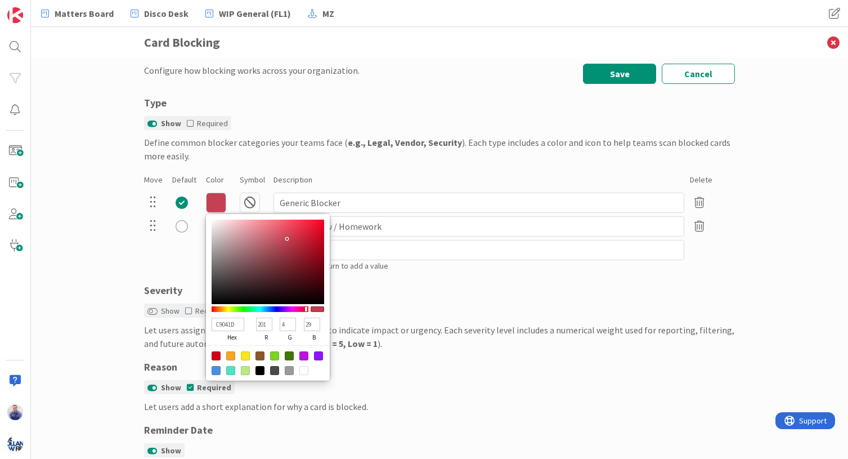
click at [318, 237] on div at bounding box center [268, 261] width 113 height 84
type input "DB384D"
type input "219"
type input "56"
type input "77"
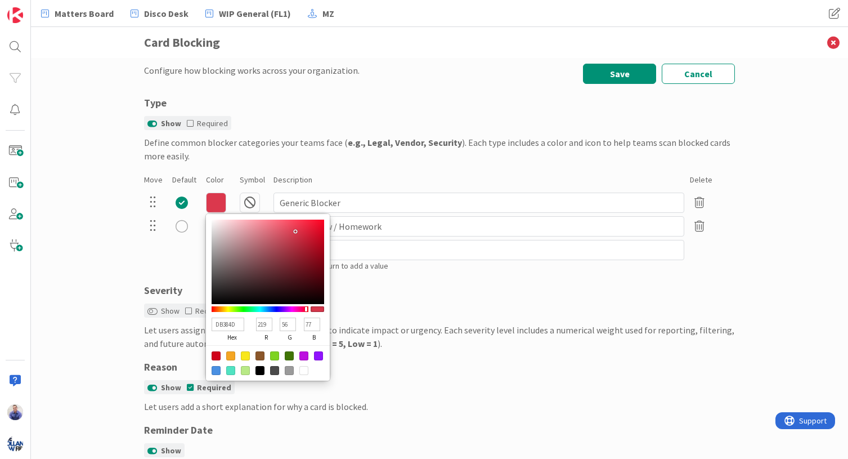
click at [291, 231] on div at bounding box center [268, 261] width 113 height 84
click at [334, 170] on div "Move Default Color Symbol Description Delete" at bounding box center [439, 179] width 591 height 23
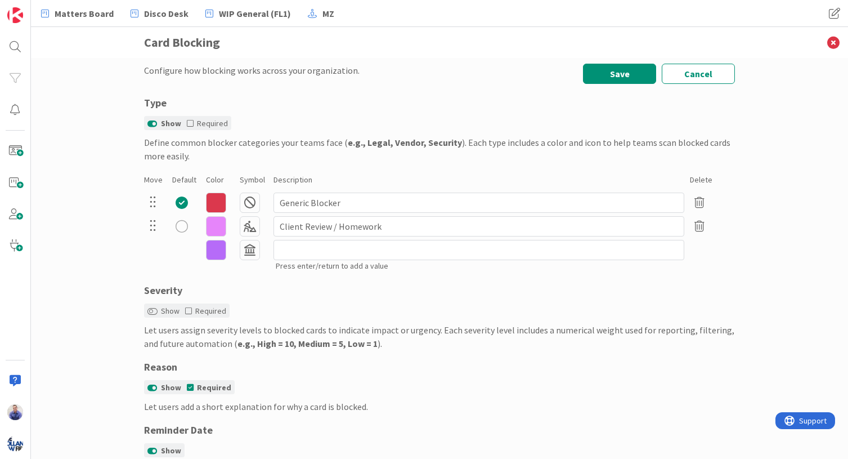
click at [217, 225] on icon at bounding box center [216, 226] width 20 height 20
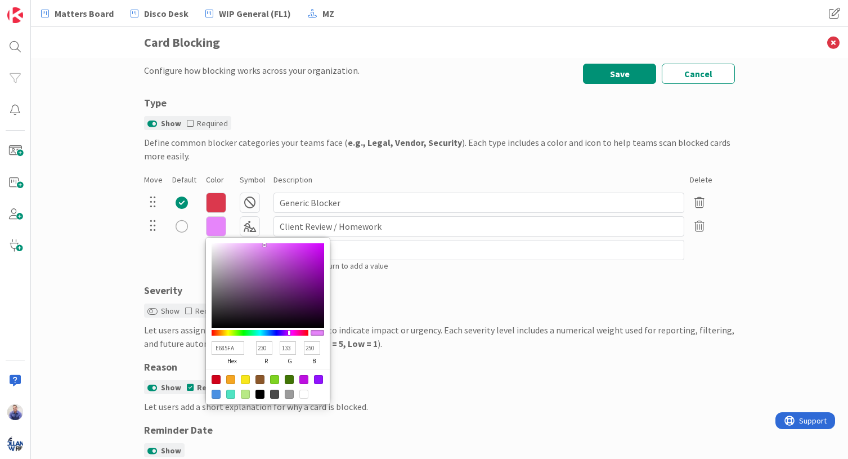
type input "C976DA"
type input "201"
type input "118"
type input "218"
click at [259, 255] on div at bounding box center [268, 285] width 113 height 84
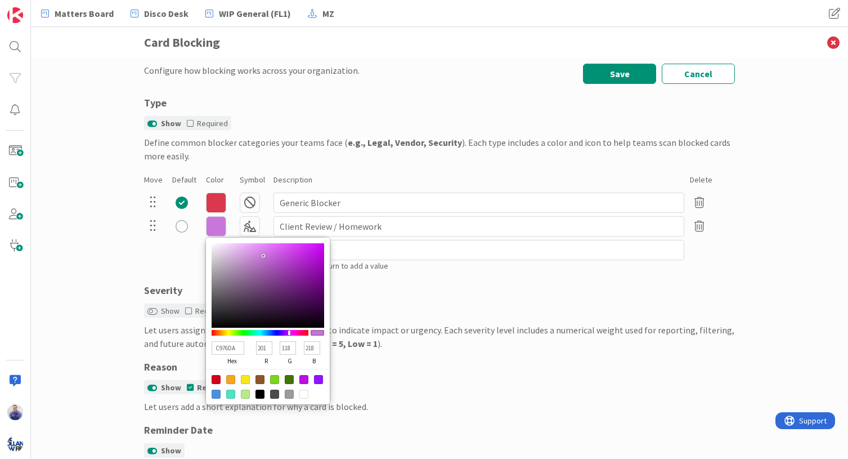
type input "D18CDF"
type input "209"
type input "140"
type input "223"
click at [249, 254] on div at bounding box center [268, 285] width 113 height 84
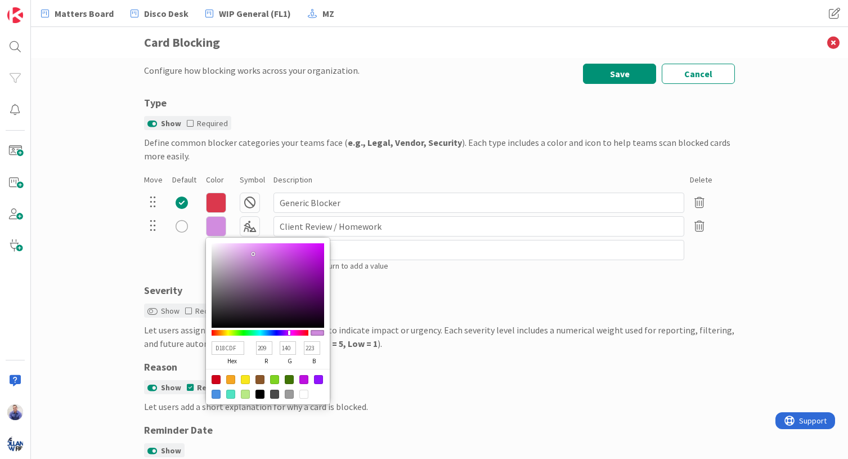
click at [174, 250] on div "B66BF8 hex 182 r 107 g 248 b 100 a Regular Solid Animals Buildings & Furniture …" at bounding box center [439, 255] width 591 height 35
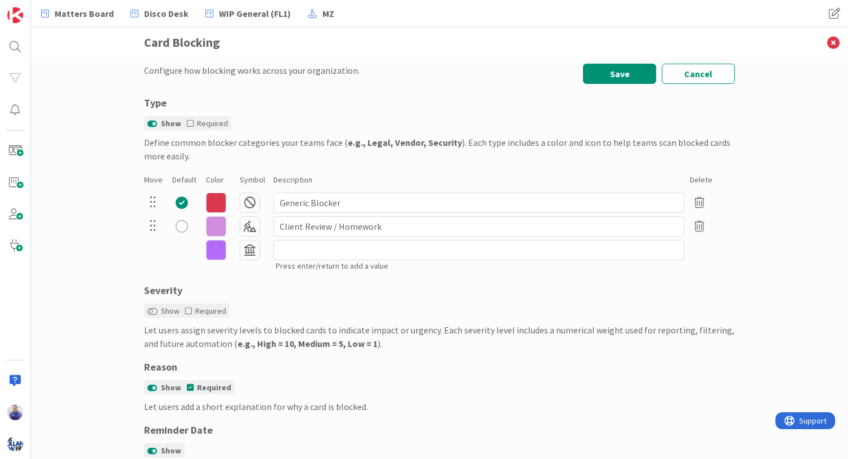
click at [245, 229] on icon at bounding box center [250, 226] width 20 height 20
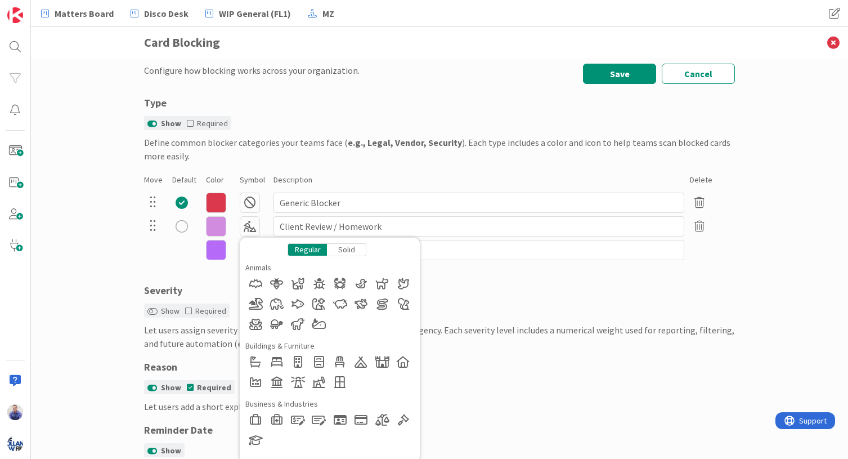
click at [335, 250] on div "Solid" at bounding box center [346, 249] width 39 height 13
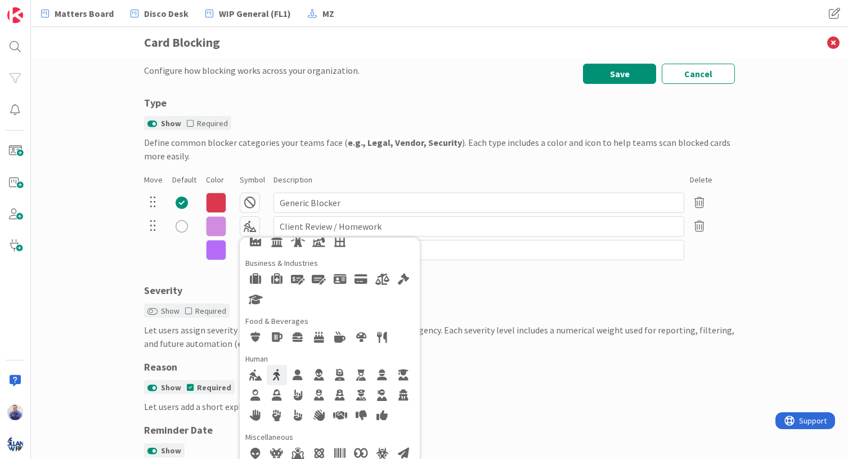
scroll to position [142, 0]
click at [255, 371] on div at bounding box center [255, 374] width 20 height 20
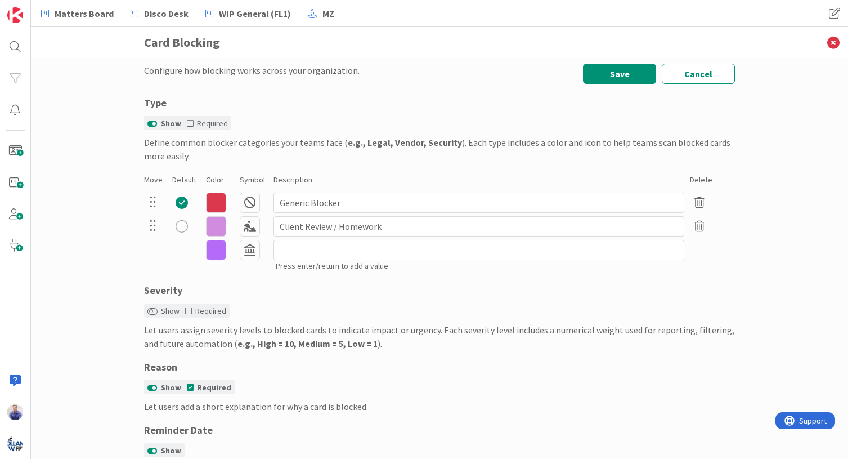
click at [248, 196] on icon at bounding box center [250, 202] width 20 height 20
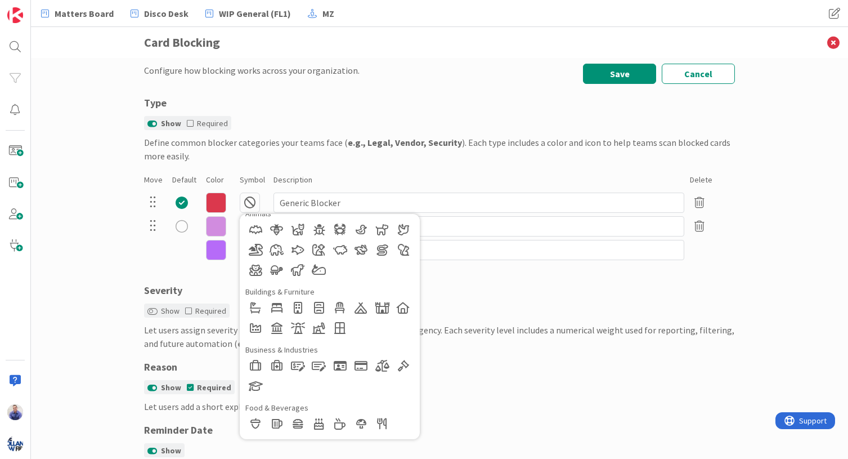
scroll to position [0, 0]
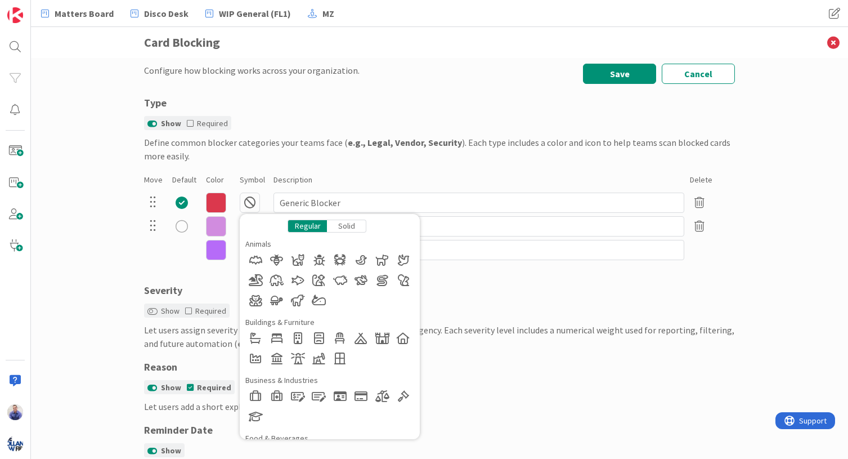
click at [346, 225] on div "Solid" at bounding box center [346, 225] width 39 height 13
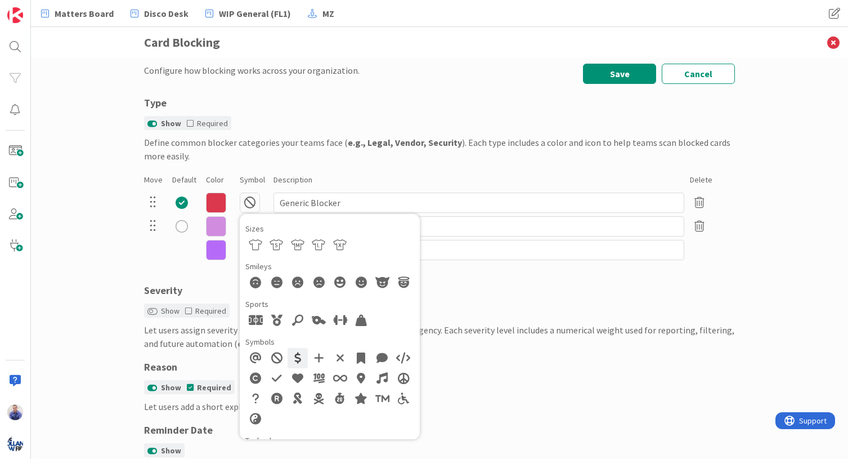
scroll to position [697, 0]
click at [273, 355] on div at bounding box center [277, 357] width 20 height 20
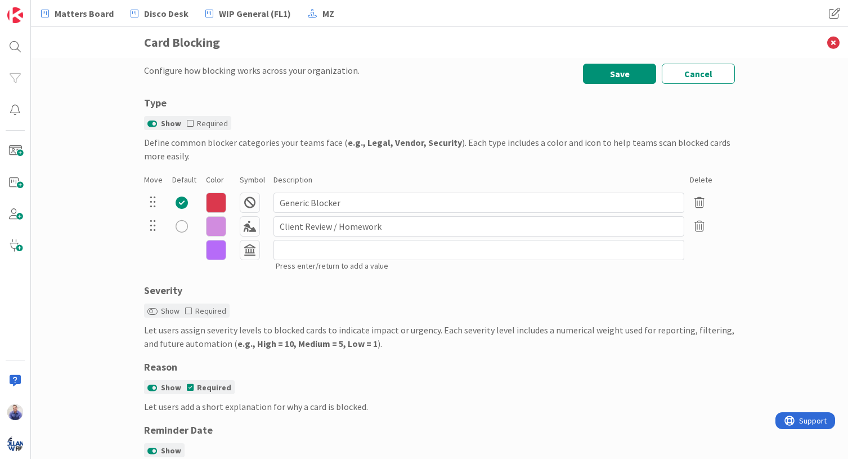
click at [250, 247] on icon at bounding box center [250, 250] width 20 height 20
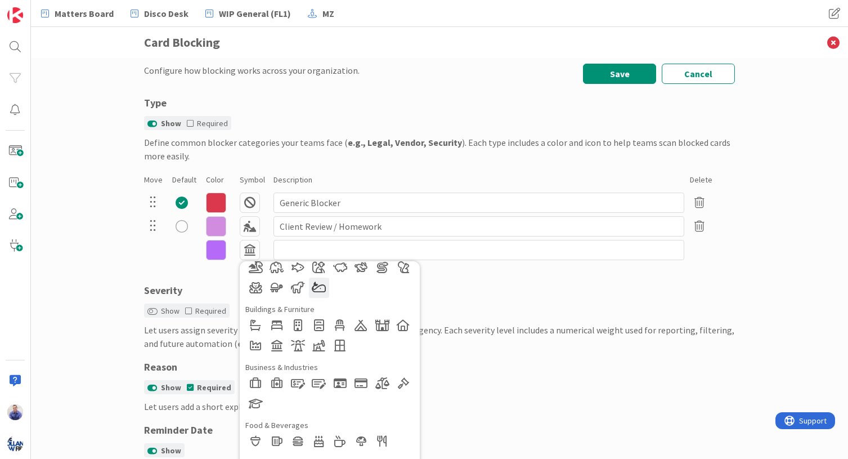
scroll to position [0, 0]
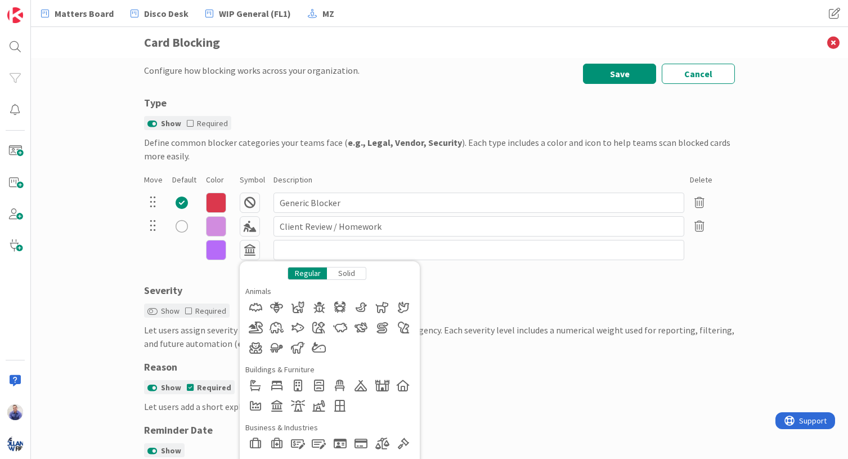
click at [345, 274] on div "Solid" at bounding box center [346, 273] width 39 height 13
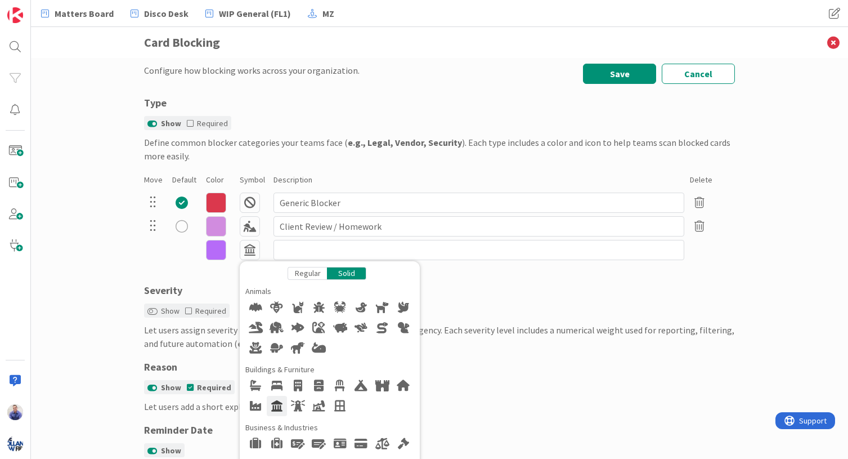
click at [273, 406] on div at bounding box center [277, 406] width 20 height 20
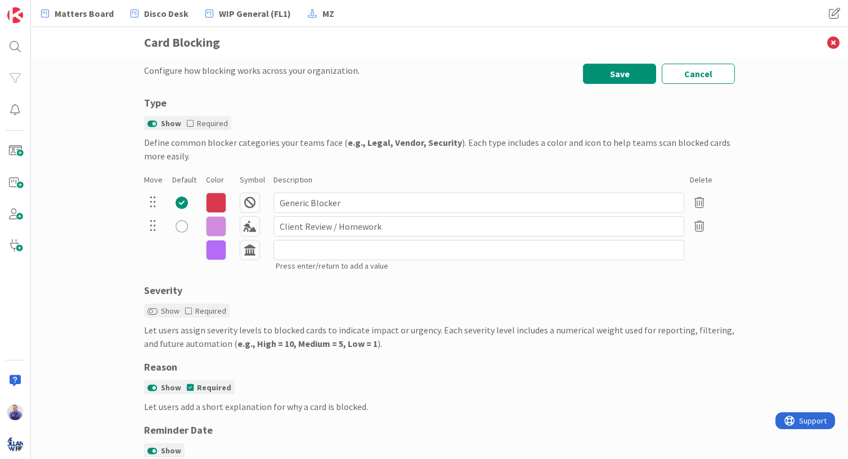
click at [109, 266] on div "Configure how blocking works across your organization. Save Cancel Type Show Re…" at bounding box center [439, 258] width 817 height 401
click at [291, 248] on input at bounding box center [478, 250] width 411 height 20
type input "Court Processing"
click at [216, 259] on icon at bounding box center [216, 250] width 20 height 20
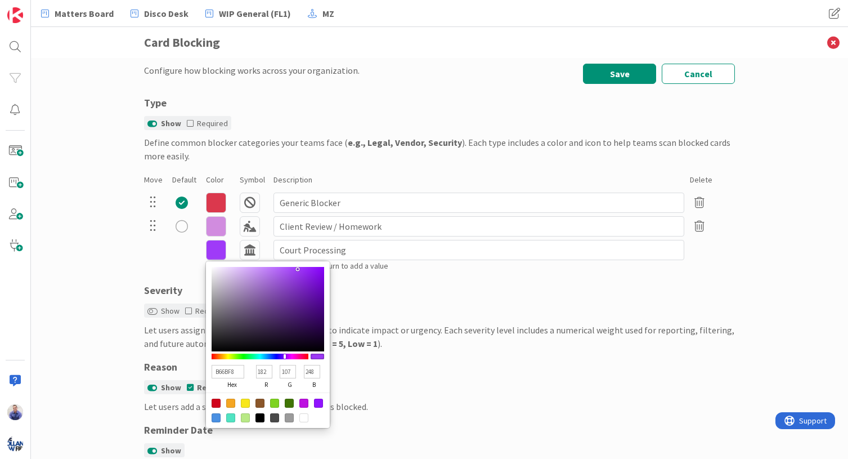
type input "9F3AF8"
type input "159"
type input "58"
click at [294, 269] on div at bounding box center [268, 309] width 113 height 84
click at [210, 227] on icon at bounding box center [216, 226] width 20 height 20
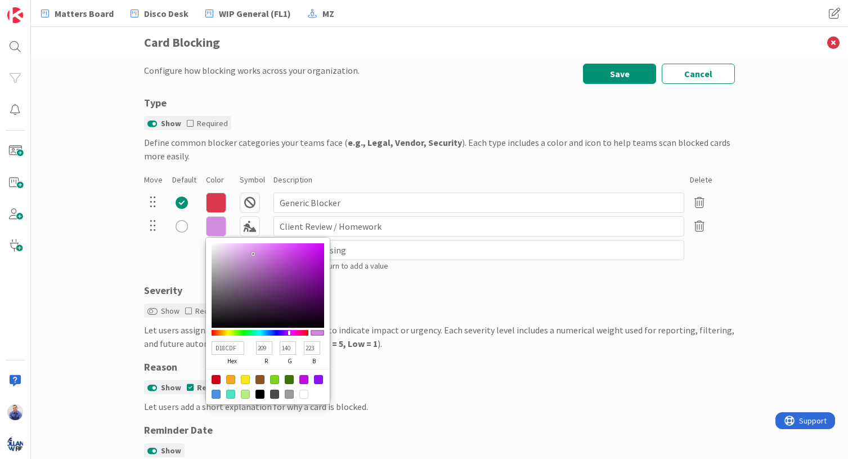
click at [223, 348] on input "D18CDF" at bounding box center [228, 348] width 33 height 14
click at [95, 267] on div "Configure how blocking works across your organization. Save Cancel Type Show Re…" at bounding box center [439, 258] width 817 height 401
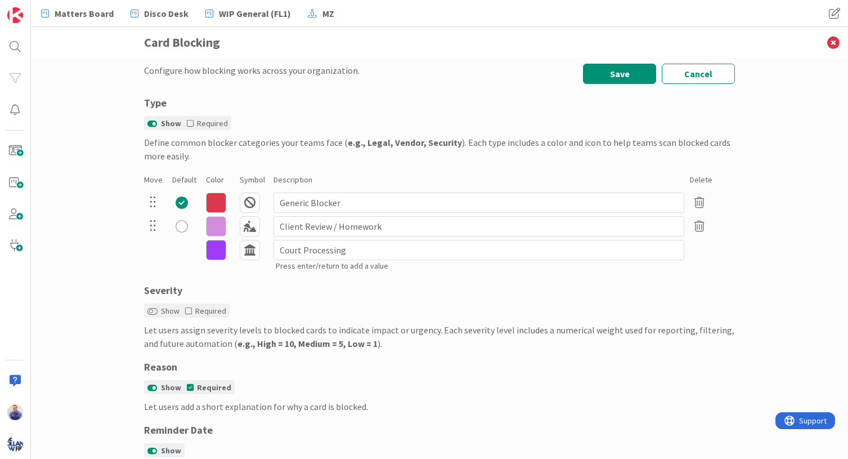
click at [216, 225] on icon at bounding box center [216, 226] width 20 height 20
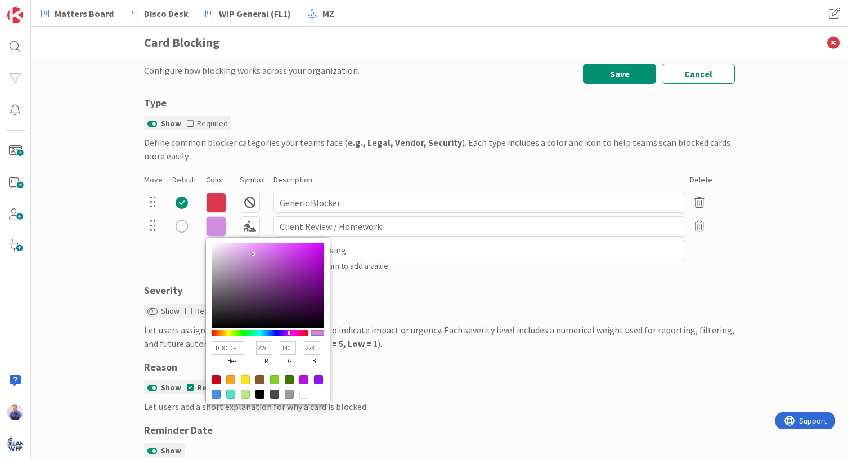
click at [221, 348] on input "D18CDF" at bounding box center [228, 348] width 33 height 14
paste input "dd5577"
type input "dd5577"
type input "221"
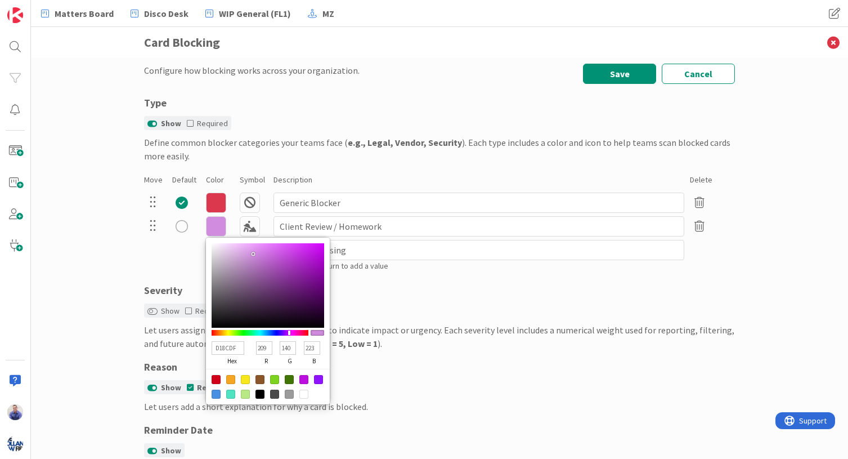
type input "85"
type input "119"
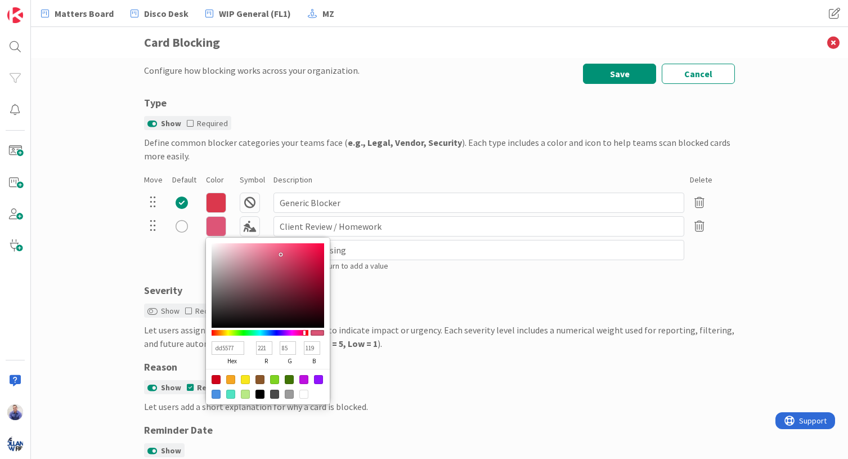
type input "dd5577"
click at [217, 200] on icon at bounding box center [216, 202] width 20 height 20
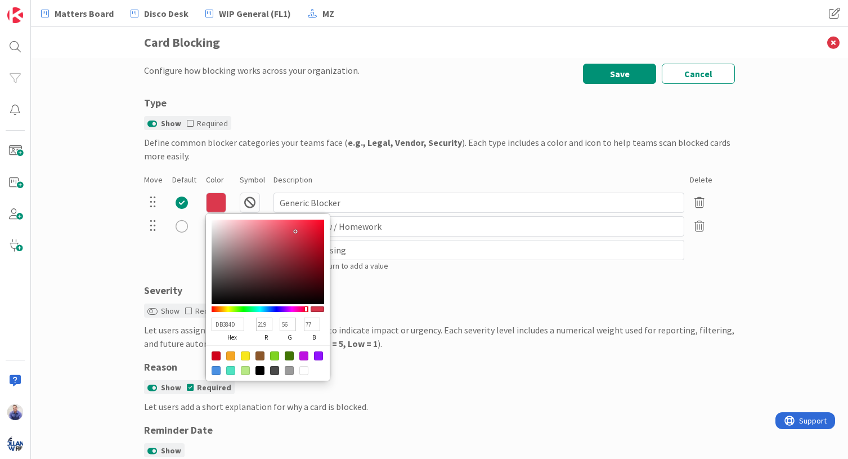
type input "F32A44"
type input "243"
type input "42"
type input "68"
click at [301, 223] on div at bounding box center [268, 261] width 113 height 84
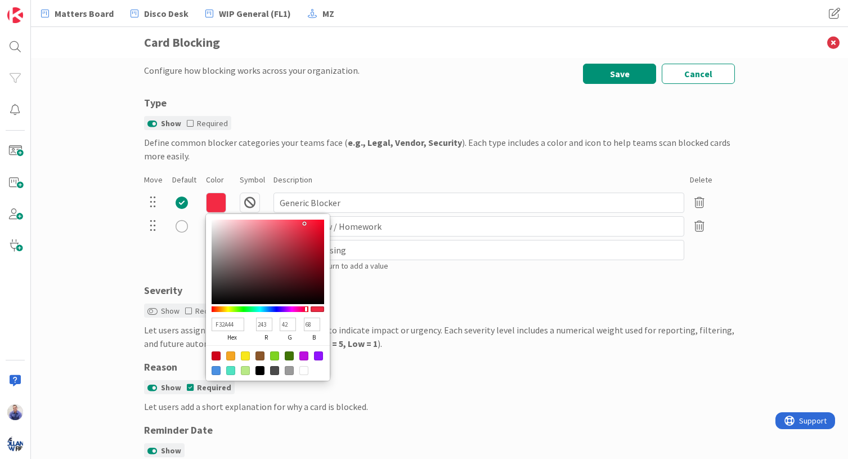
type input "F8213D"
type input "248"
type input "33"
type input "61"
click at [305, 222] on div at bounding box center [268, 261] width 113 height 84
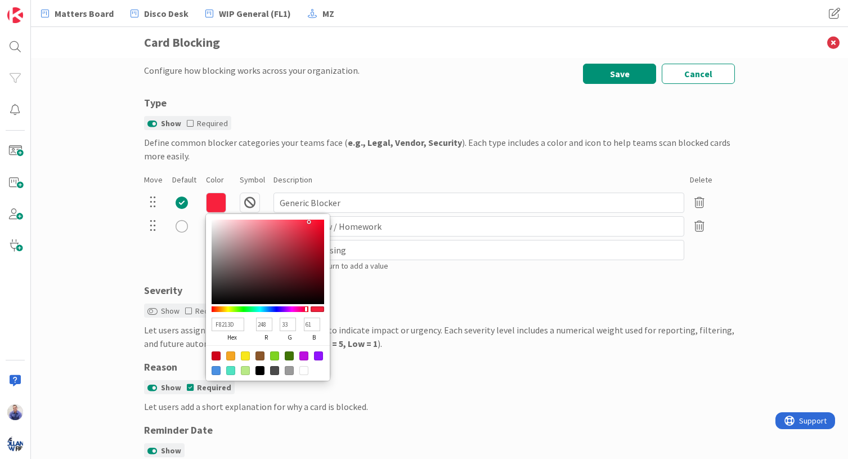
click at [149, 240] on div "9F3AF8 hex 159 r 58 g 248 b 100 a Regular Solid Animals Buildings & Furniture B…" at bounding box center [439, 255] width 591 height 35
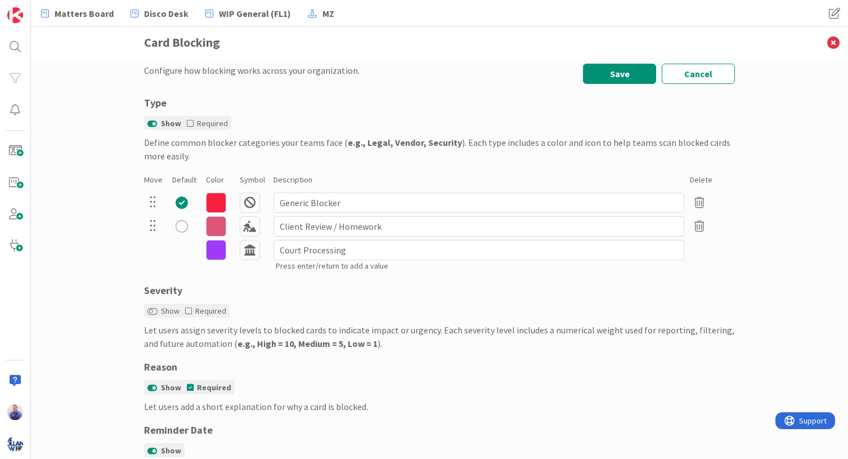
click at [222, 223] on div at bounding box center [220, 226] width 28 height 20
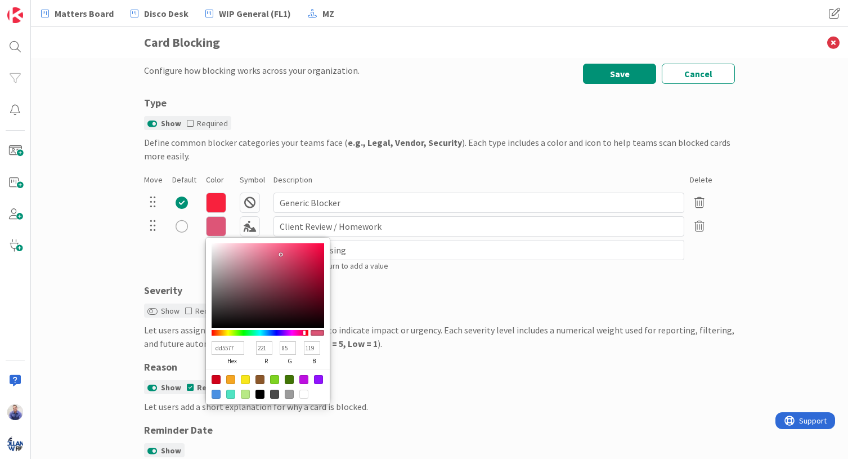
click at [176, 285] on div "Severity" at bounding box center [439, 289] width 591 height 15
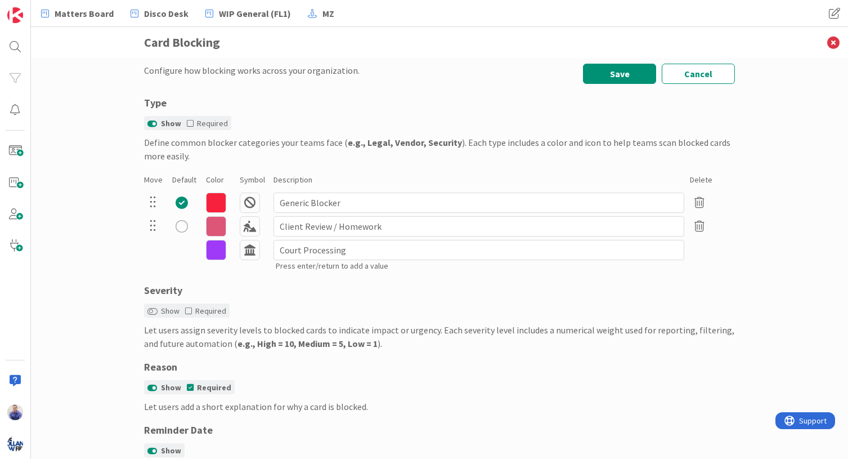
click at [209, 231] on icon at bounding box center [216, 226] width 20 height 20
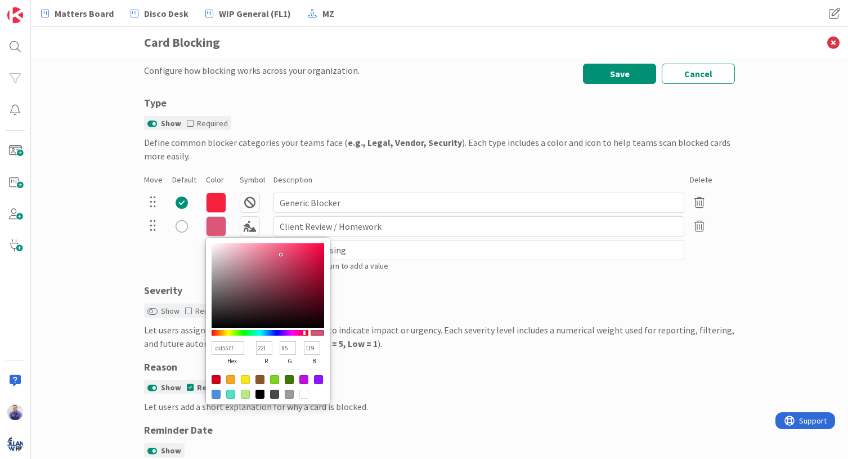
click at [221, 343] on input "dd5577" at bounding box center [228, 348] width 33 height 14
click at [222, 343] on input "dd5577" at bounding box center [228, 348] width 33 height 14
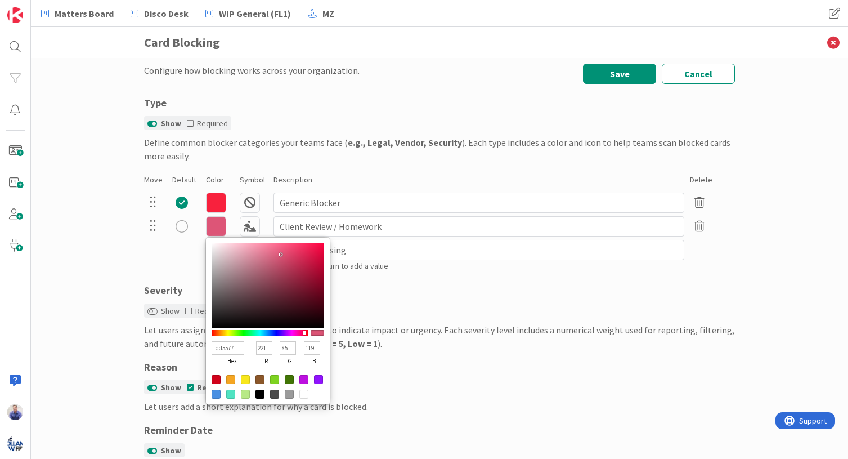
paste input "ff69b4"
type input "ff69b4"
type input "255"
type input "105"
type input "180"
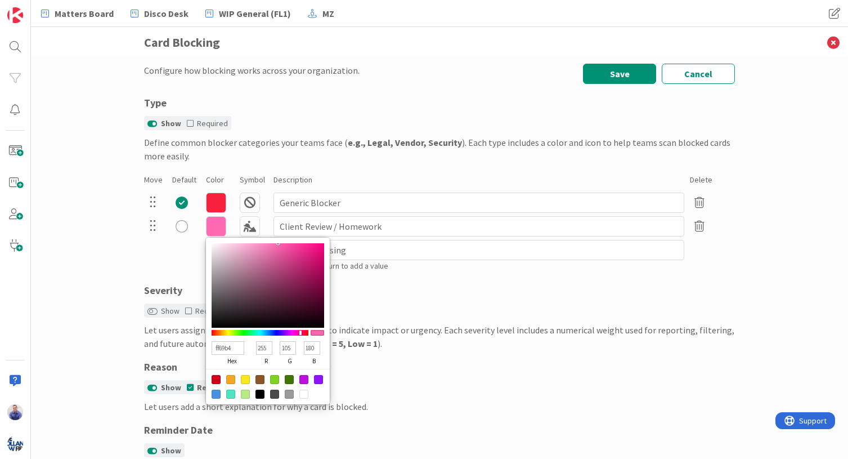
click at [85, 300] on div "Configure how blocking works across your organization. Save Cancel Type Show Re…" at bounding box center [439, 258] width 817 height 401
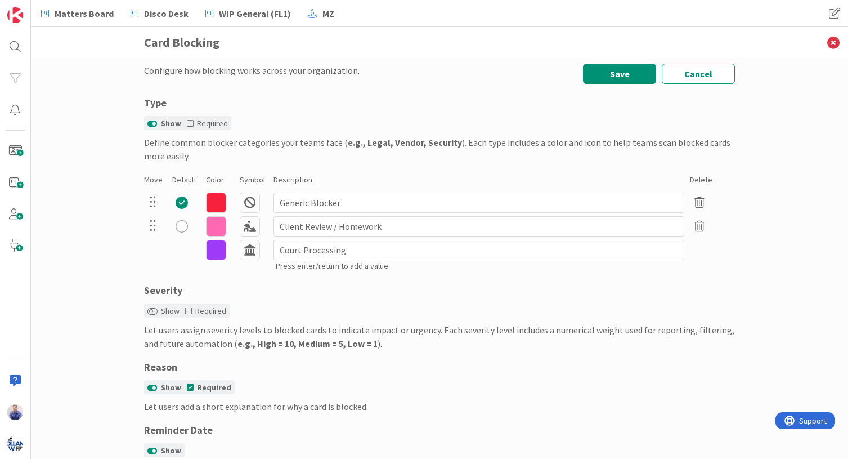
click at [212, 219] on icon at bounding box center [216, 226] width 20 height 20
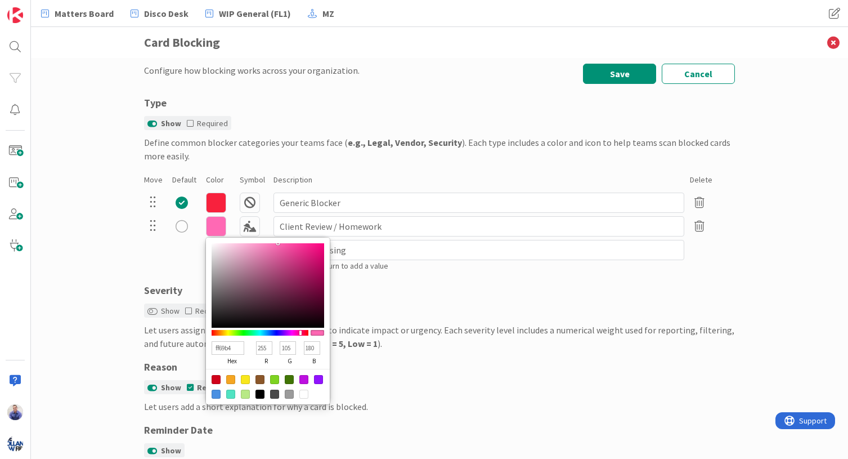
click at [177, 262] on div "9F3AF8 hex 159 r 58 g 248 b 100 a Regular Solid Animals Buildings & Furniture B…" at bounding box center [439, 255] width 591 height 35
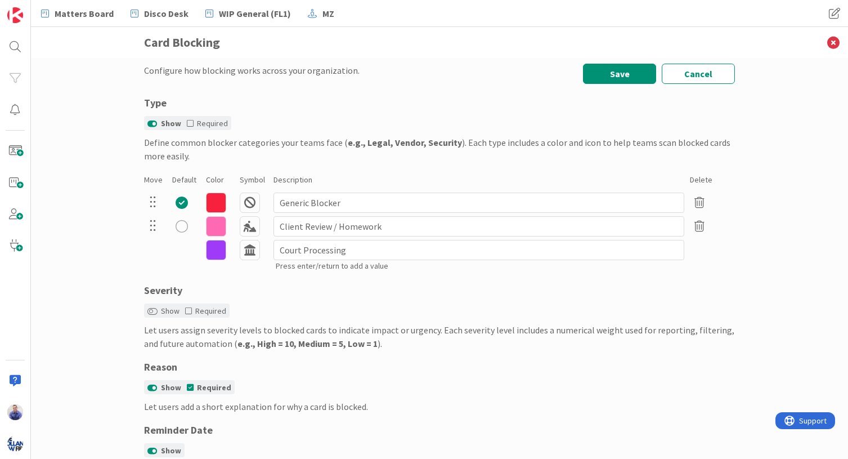
click at [207, 227] on icon at bounding box center [216, 226] width 20 height 20
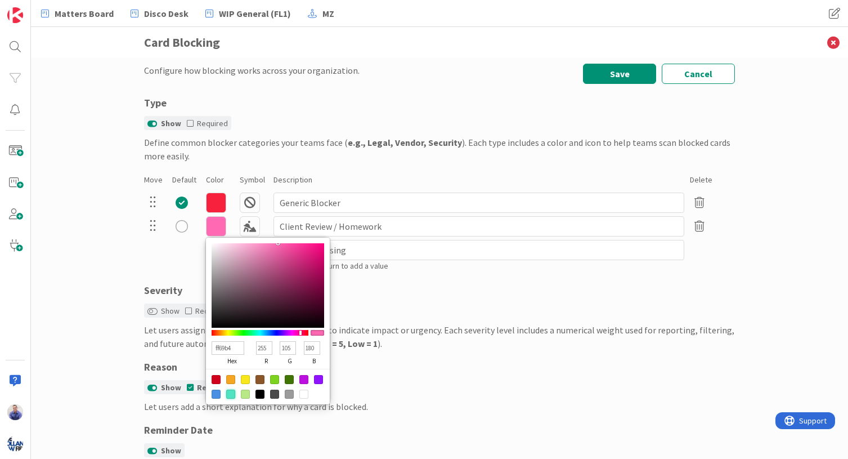
click at [227, 392] on div at bounding box center [230, 393] width 9 height 9
type input "50E3C2"
type input "80"
type input "227"
type input "194"
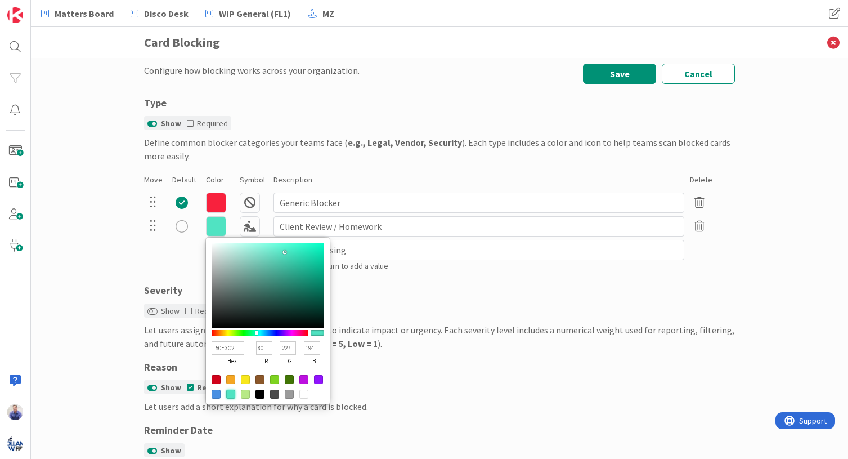
click at [81, 259] on div "Configure how blocking works across your organization. Save Cancel Type Show Re…" at bounding box center [439, 258] width 817 height 401
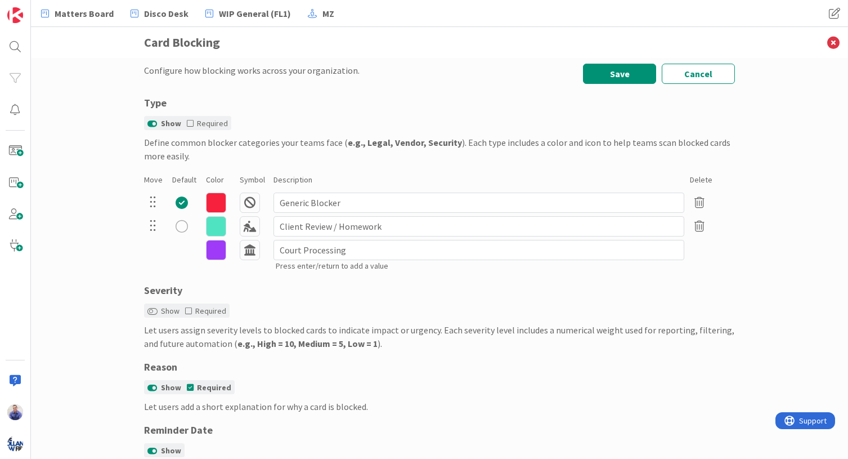
click at [218, 225] on icon at bounding box center [216, 226] width 20 height 20
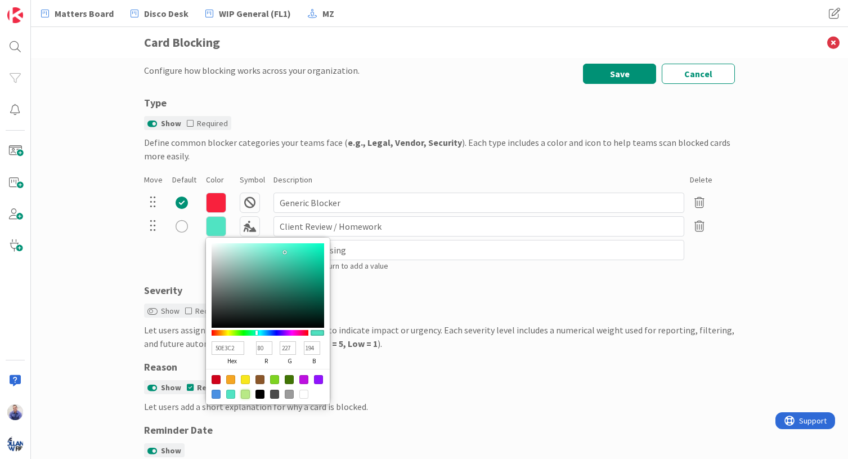
click at [241, 393] on div at bounding box center [245, 393] width 9 height 9
type input "B8E986"
type input "184"
type input "233"
type input "134"
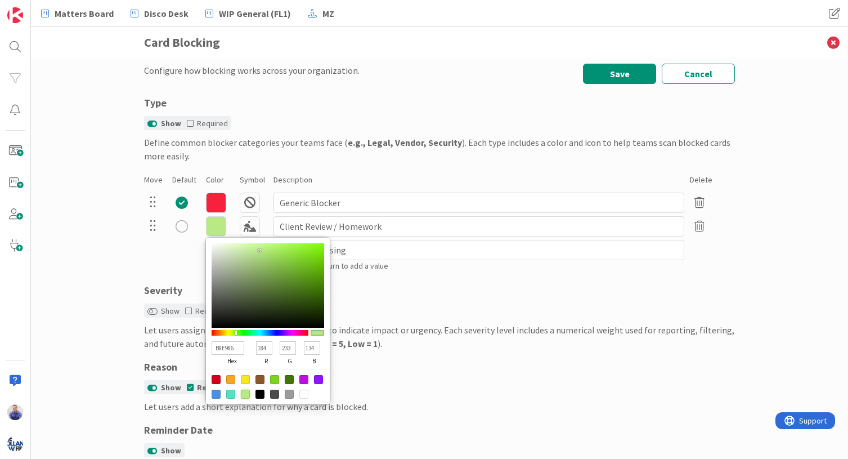
type input "C7FA93"
type input "199"
type input "250"
type input "147"
click at [254, 245] on div at bounding box center [268, 285] width 113 height 84
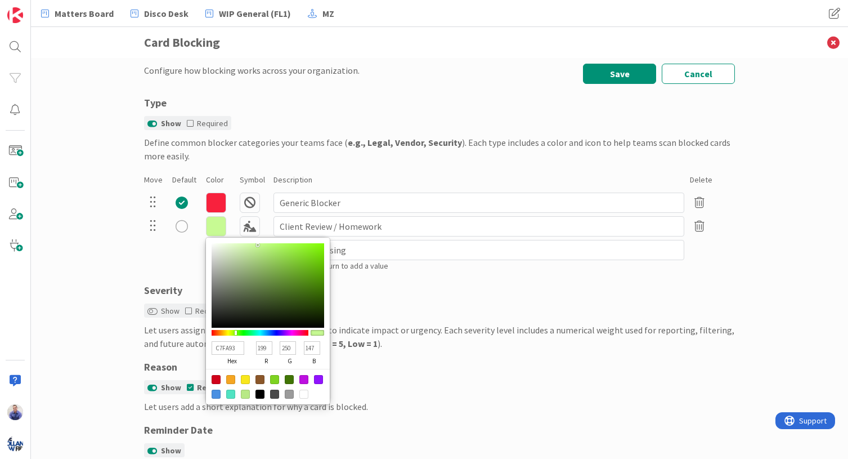
type input "BBFC79"
type input "187"
type input "252"
type input "121"
click at [266, 244] on div at bounding box center [268, 285] width 113 height 84
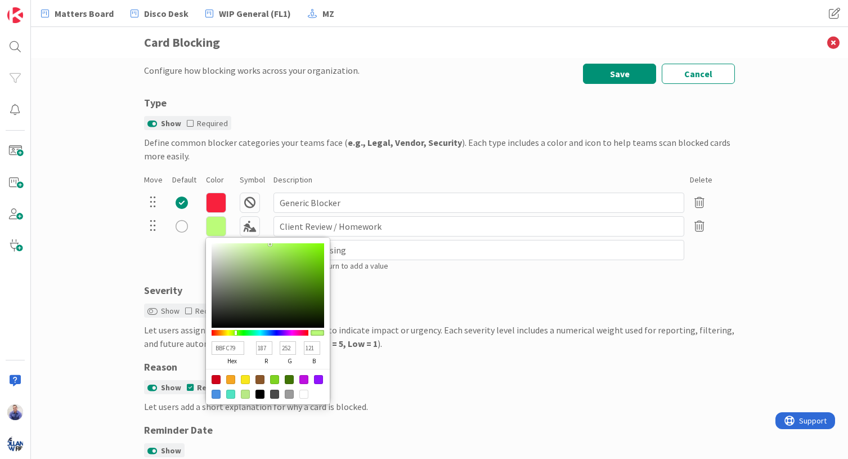
type input "B5FA6F"
type input "181"
type input "250"
type input "111"
click at [270, 245] on div at bounding box center [268, 285] width 113 height 84
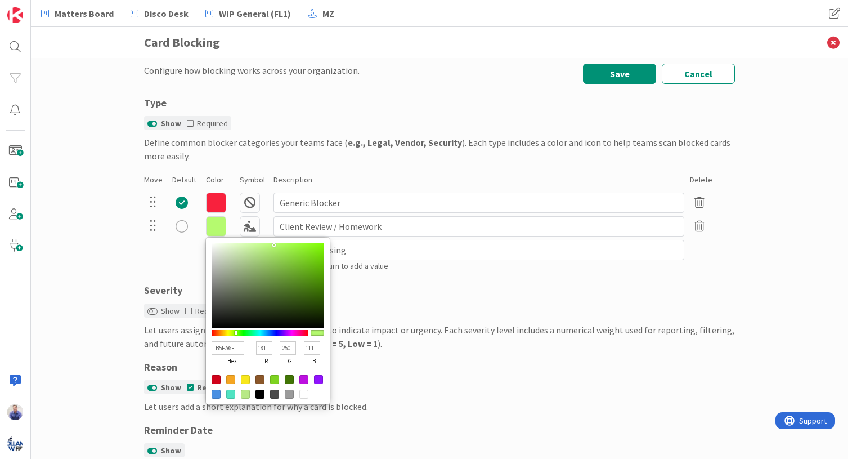
click at [133, 244] on div "Configure how blocking works across your organization. Save Cancel Type Show Re…" at bounding box center [439, 258] width 817 height 401
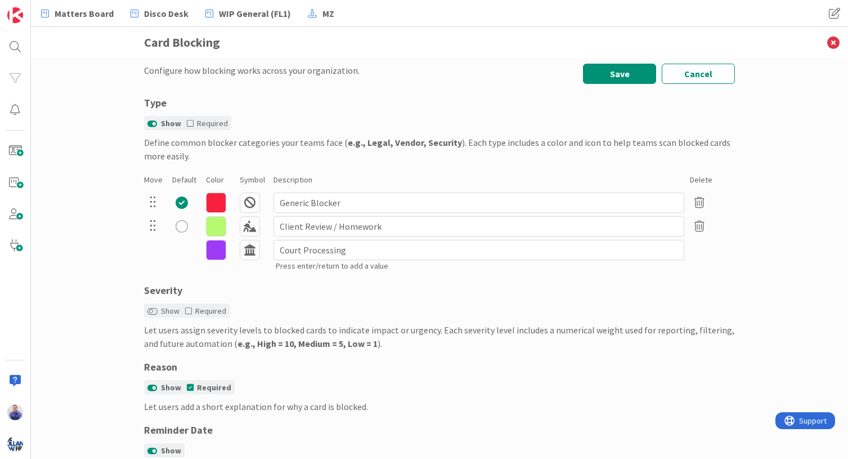
click at [104, 257] on div "Configure how blocking works across your organization. Save Cancel Type Show Re…" at bounding box center [439, 258] width 817 height 401
click at [369, 254] on input "Court Processing" at bounding box center [478, 250] width 411 height 20
click at [330, 250] on input "Court Processing" at bounding box center [478, 250] width 411 height 20
click at [341, 251] on input "Court Processing" at bounding box center [478, 250] width 411 height 20
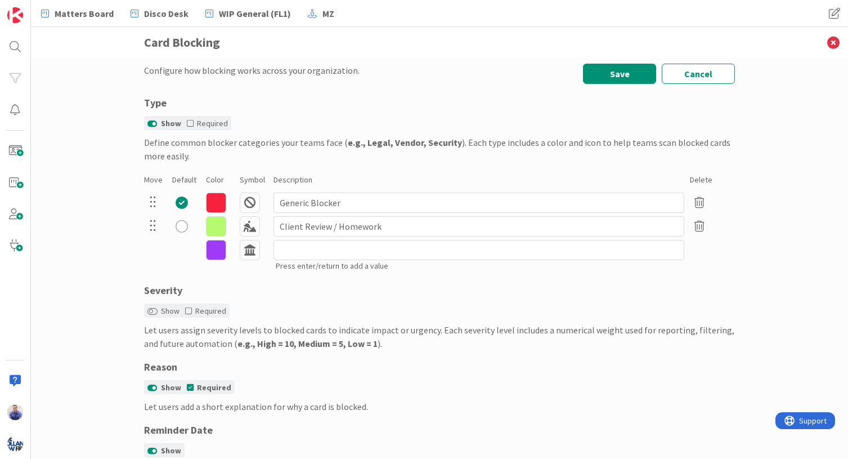
type input "EF81A6"
type input "239"
type input "129"
type input "166"
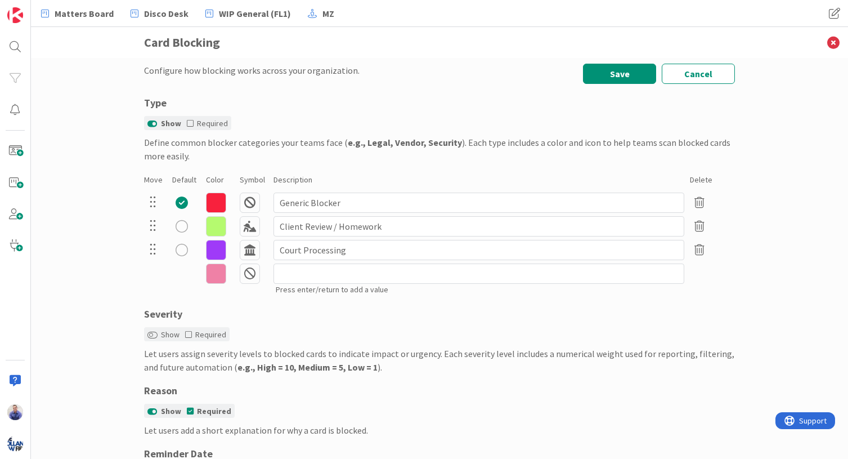
click at [210, 279] on icon at bounding box center [216, 273] width 20 height 20
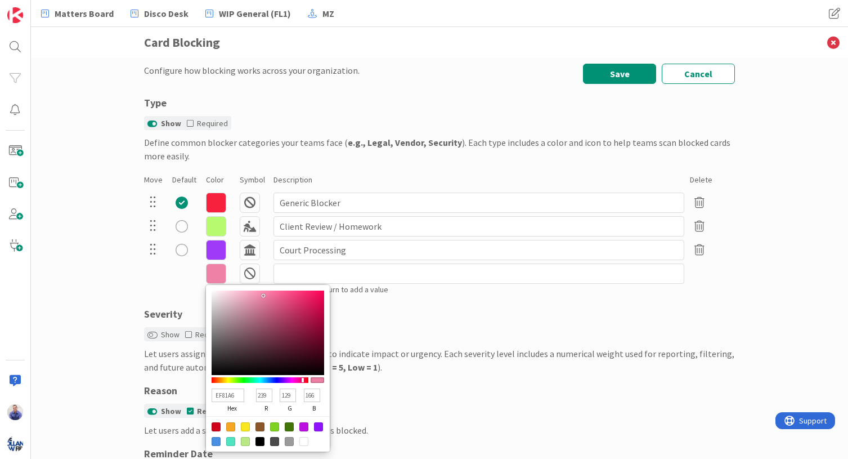
click at [214, 395] on input "EF81A6" at bounding box center [228, 395] width 33 height 14
paste input "ff69b4"
type input "ff69b4"
type input "255"
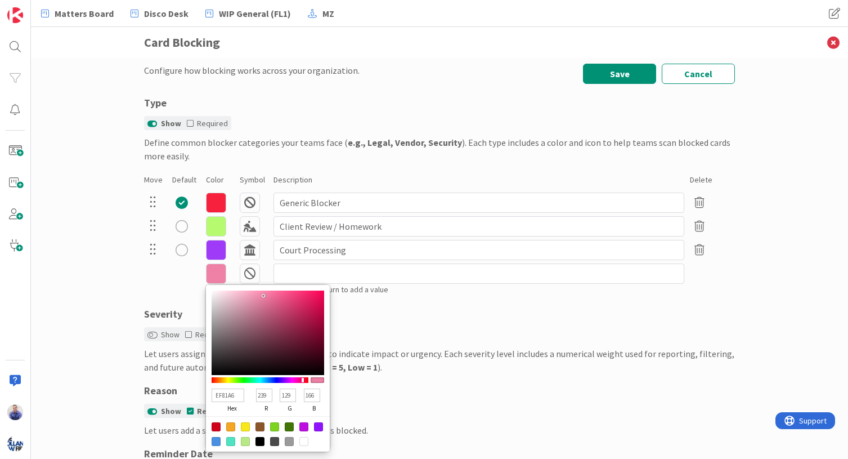
type input "105"
type input "180"
type input "FF69B4"
click at [68, 291] on div "Configure how blocking works across your organization. Save Cancel Type Show Re…" at bounding box center [439, 258] width 817 height 401
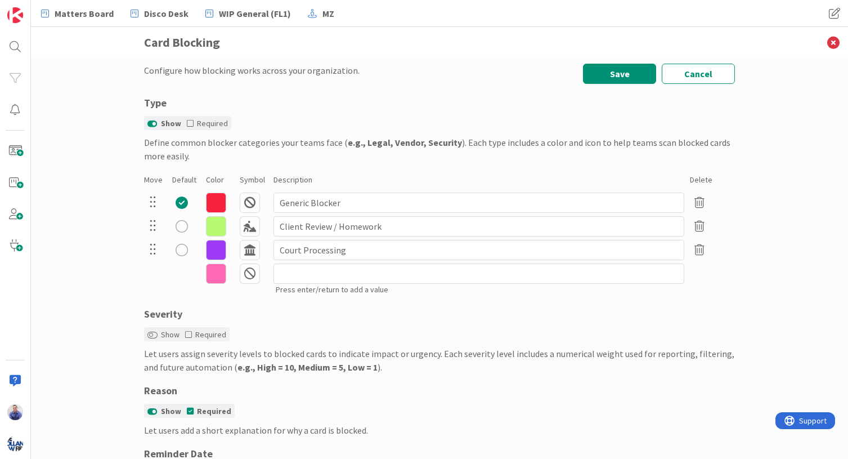
click at [250, 278] on icon at bounding box center [250, 273] width 20 height 20
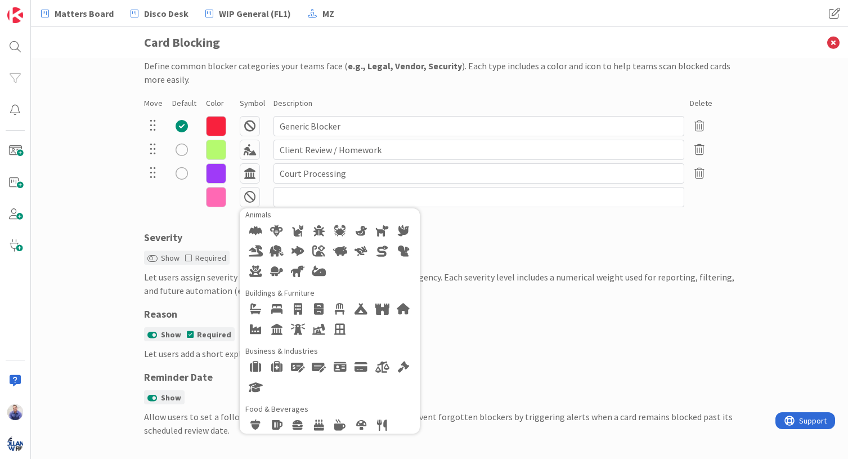
scroll to position [88, 0]
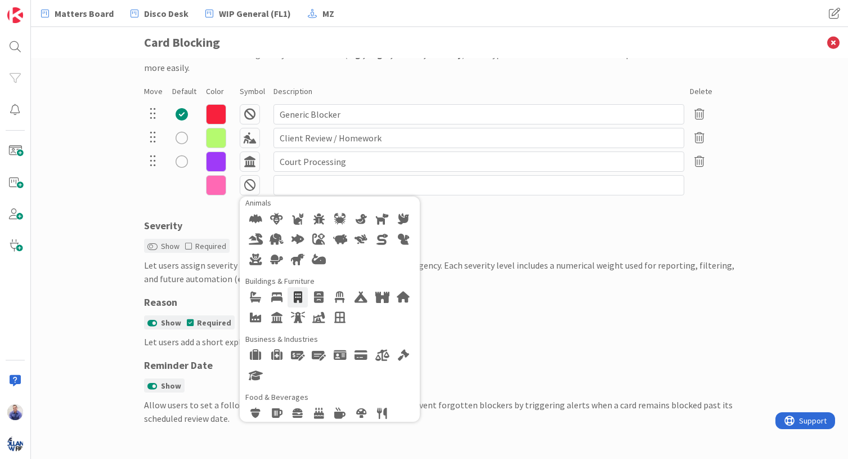
click at [298, 297] on div at bounding box center [298, 297] width 20 height 20
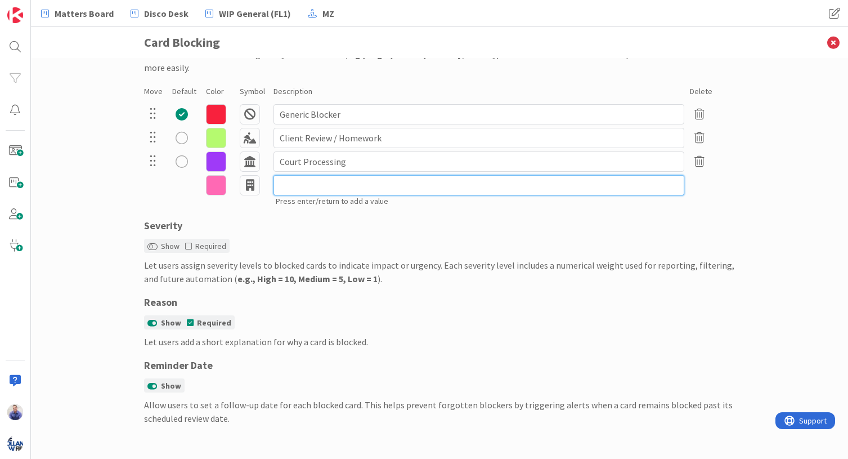
click at [305, 182] on input at bounding box center [478, 185] width 411 height 20
type input "Opposing Party / Opposing Counsel"
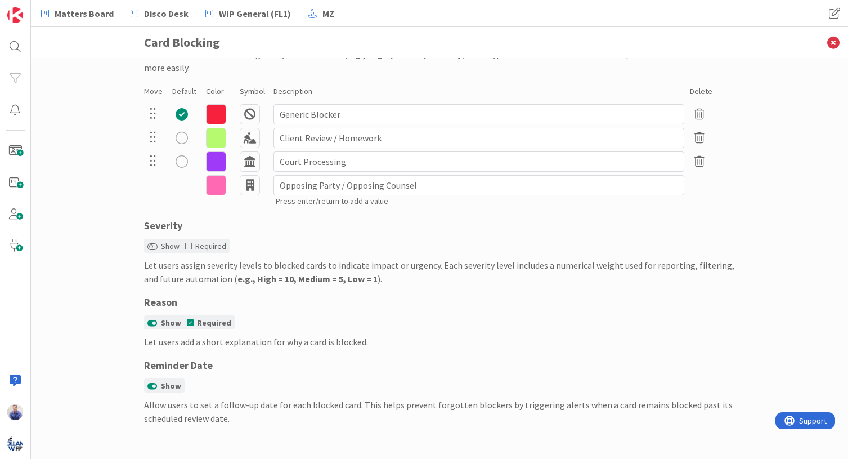
click at [120, 210] on div "Configure how blocking works across your organization. Save Cancel Type Show Re…" at bounding box center [439, 258] width 817 height 401
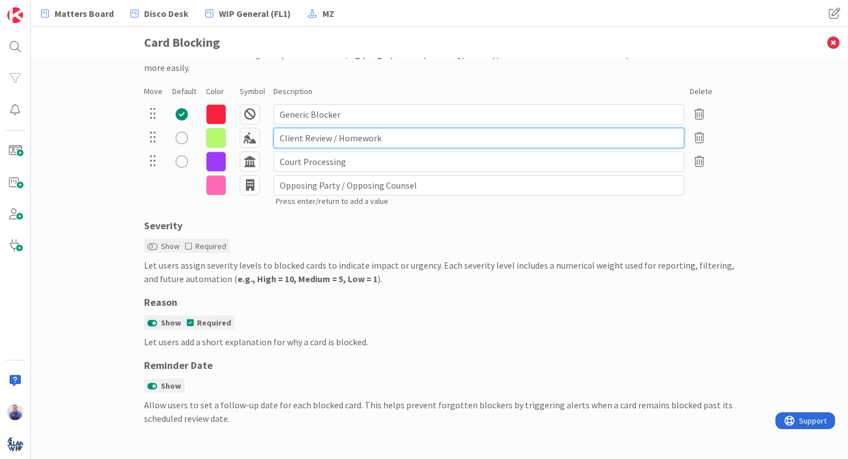
click at [422, 138] on input "Client Review / Homework" at bounding box center [478, 138] width 411 height 20
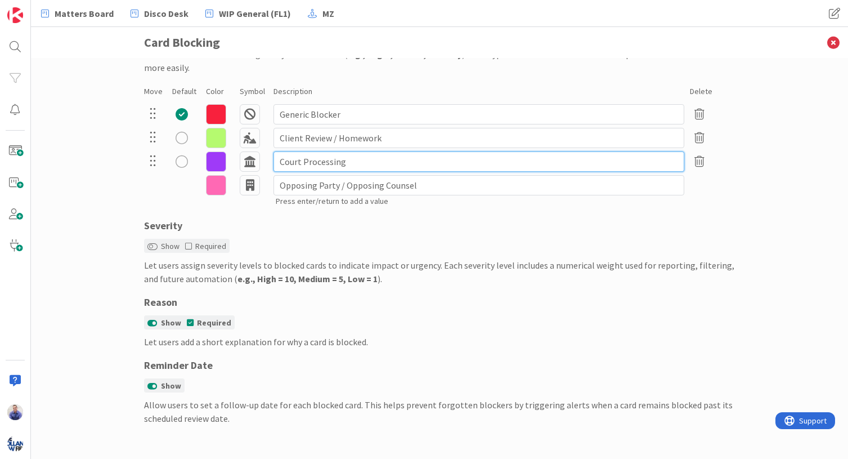
click at [412, 161] on input "Court Processing" at bounding box center [478, 161] width 411 height 20
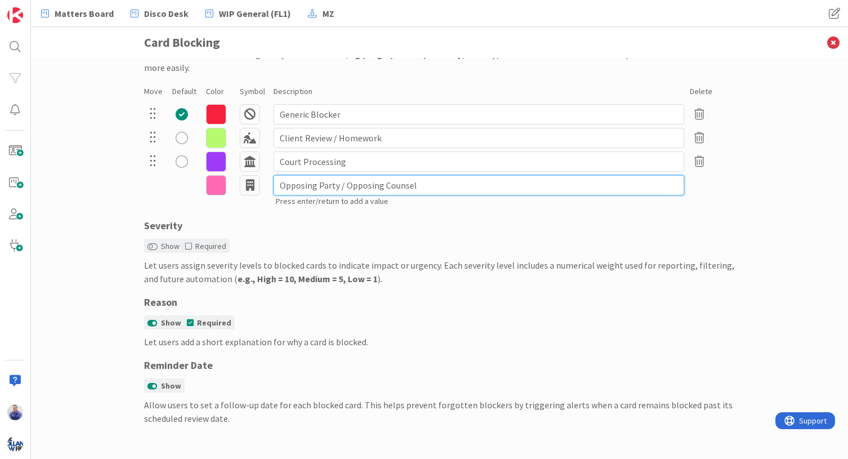
click at [433, 184] on input "Opposing Party / Opposing Counsel" at bounding box center [478, 185] width 411 height 20
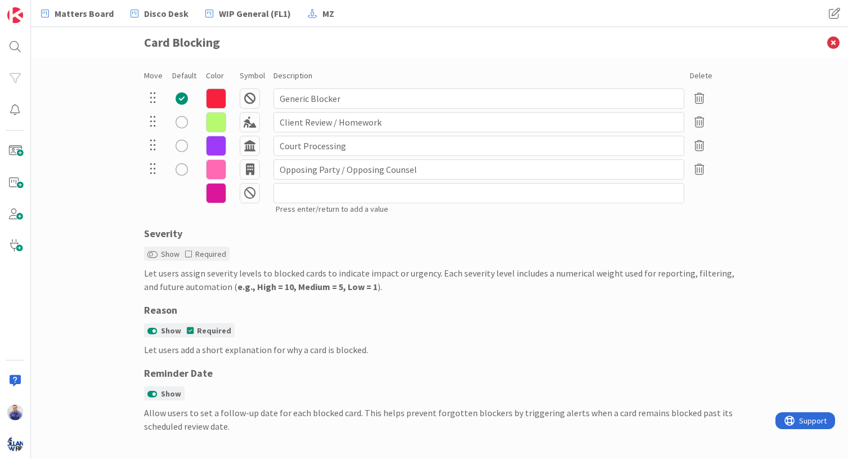
scroll to position [112, 0]
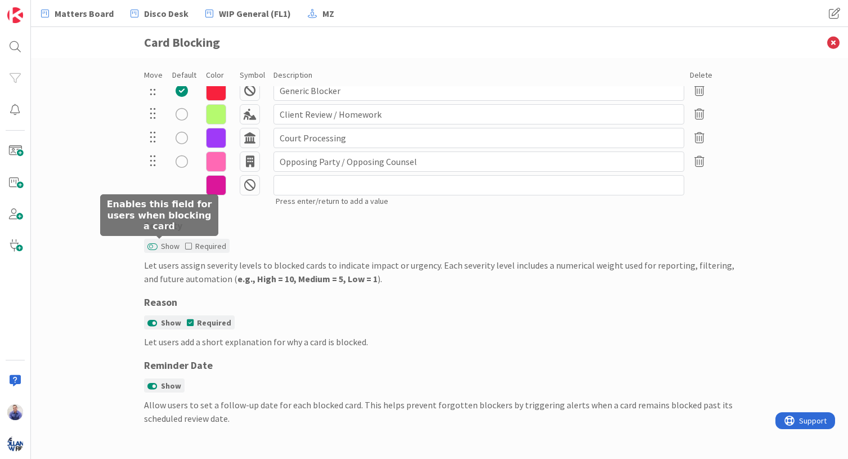
click at [151, 244] on button "Show" at bounding box center [152, 247] width 10 height 8
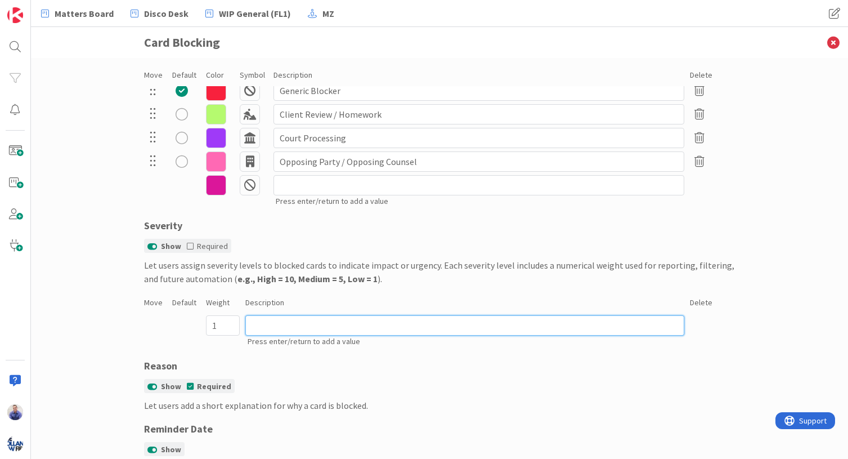
click at [301, 324] on input at bounding box center [464, 325] width 439 height 20
type input "Low (Expected Waiting)"
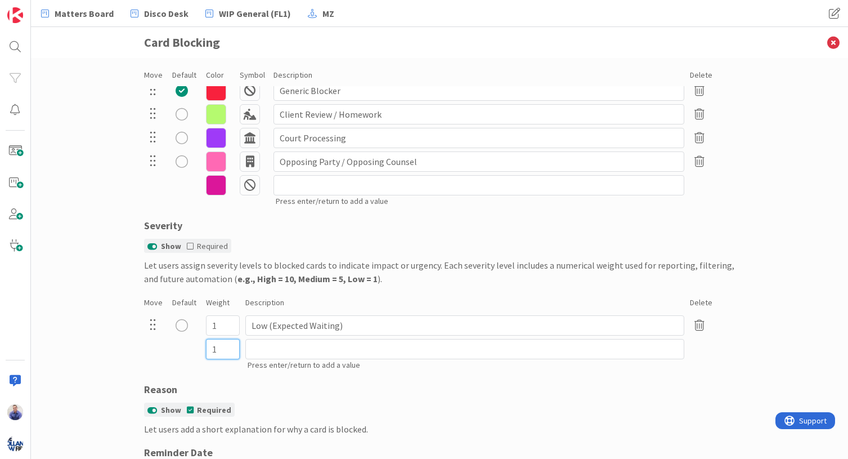
drag, startPoint x: 217, startPoint y: 348, endPoint x: 202, endPoint y: 348, distance: 14.6
click at [206, 348] on input "1" at bounding box center [223, 349] width 34 height 20
type input "5"
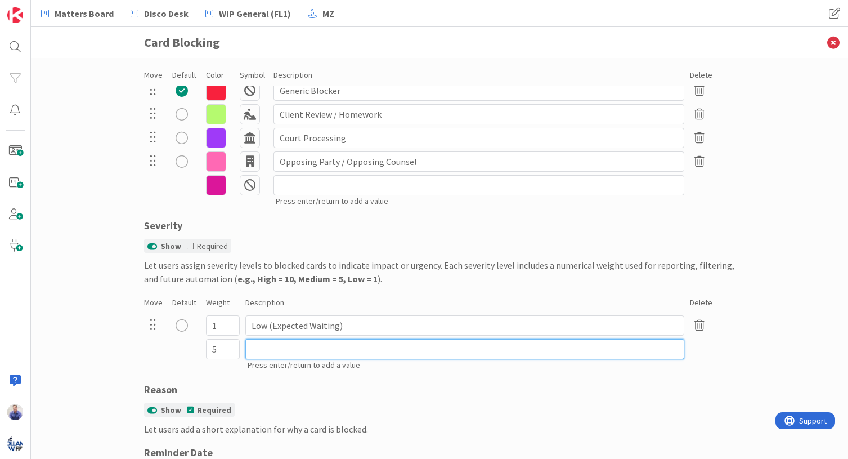
click at [271, 348] on input at bounding box center [464, 349] width 439 height 20
click at [498, 351] on input "Medium (Needs Resolution)" at bounding box center [464, 349] width 439 height 20
type input "Medium (Needs Resolution)"
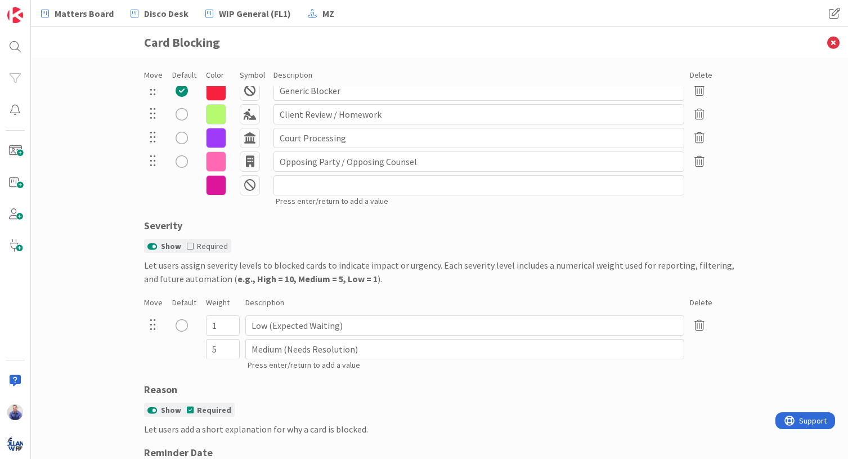
type input "1"
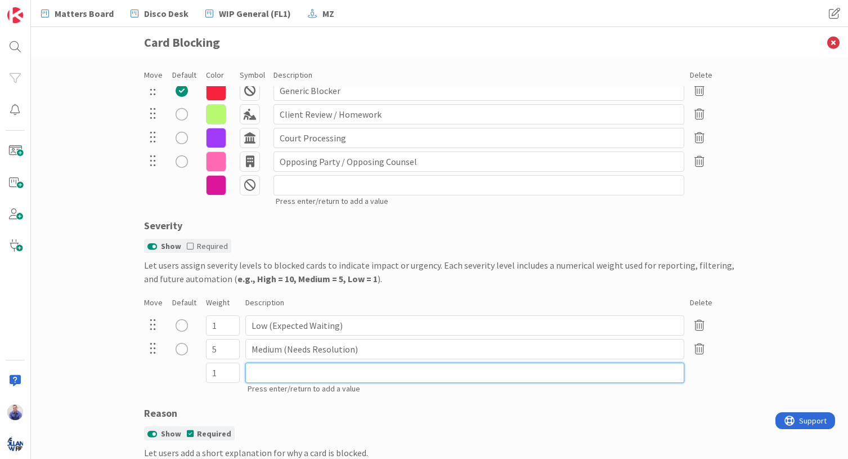
click at [384, 374] on input at bounding box center [464, 372] width 439 height 20
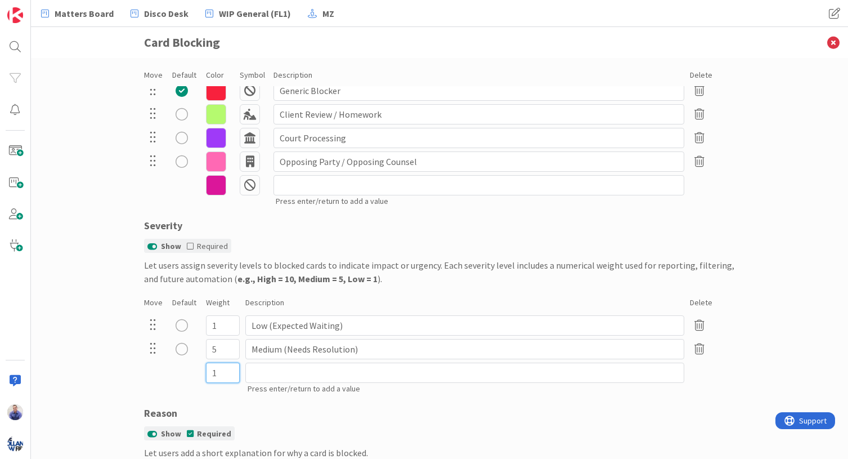
click at [228, 374] on input "1" at bounding box center [223, 372] width 34 height 20
type input "10"
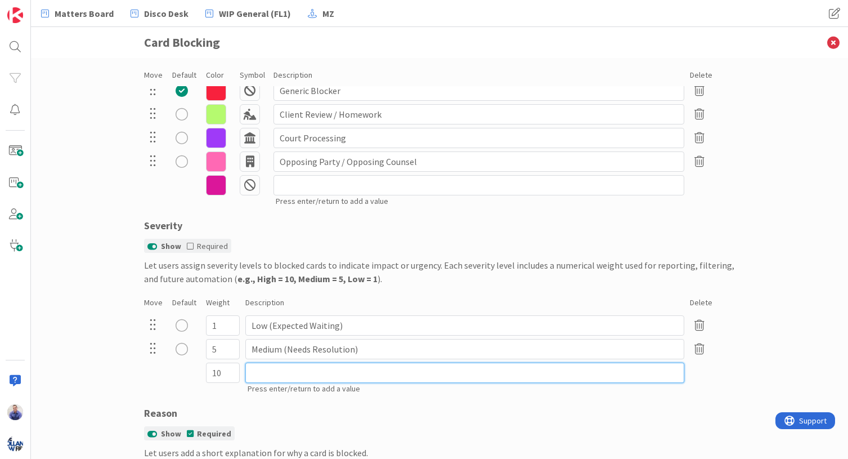
click at [283, 371] on input at bounding box center [464, 372] width 439 height 20
type input "High (Resolve ASAP)"
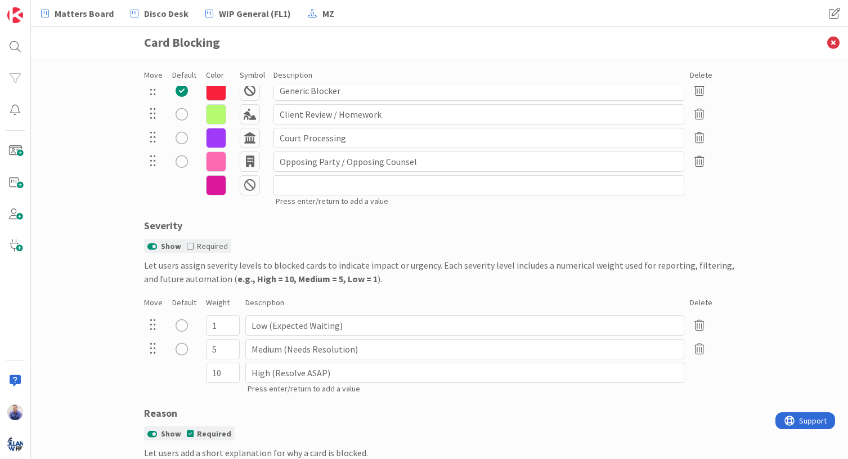
click at [105, 352] on div "Configure how blocking works across your organization. Save Cancel Type Show Re…" at bounding box center [439, 258] width 817 height 401
click at [176, 325] on div "radio" at bounding box center [182, 325] width 12 height 12
click at [97, 344] on div "Configure how blocking works across your organization. Save Cancel Type Show Re…" at bounding box center [439, 258] width 817 height 401
click at [176, 326] on div "radio" at bounding box center [182, 325] width 12 height 12
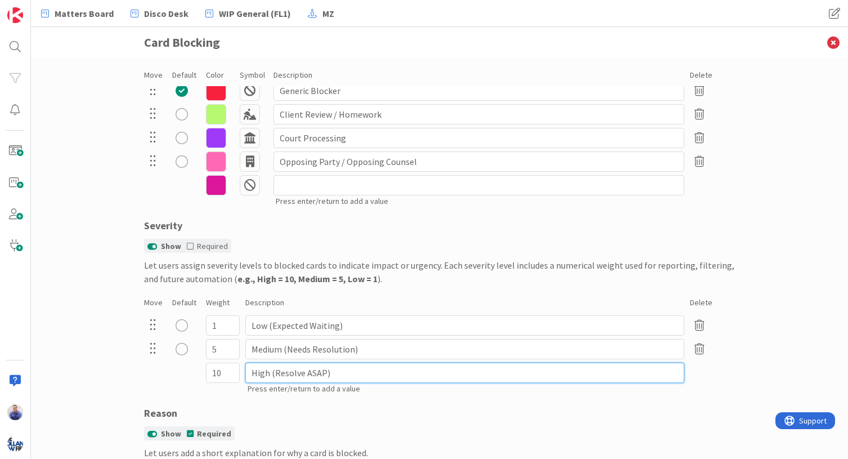
click at [355, 371] on input "High (Resolve ASAP)" at bounding box center [464, 372] width 439 height 20
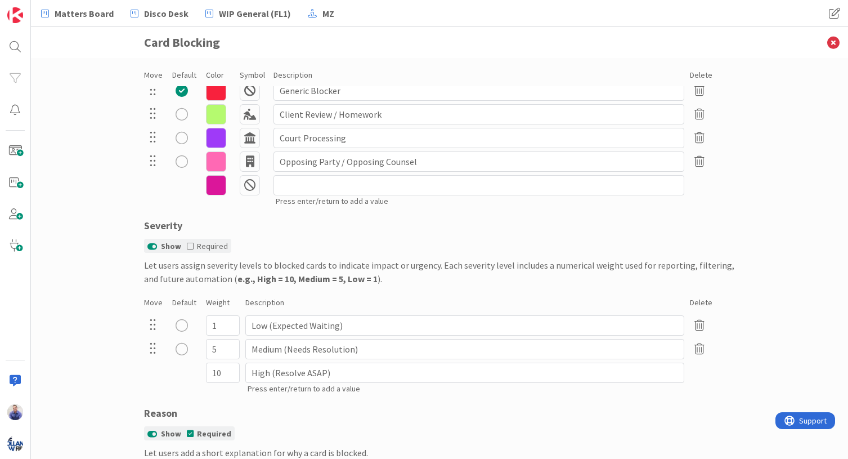
type input "1"
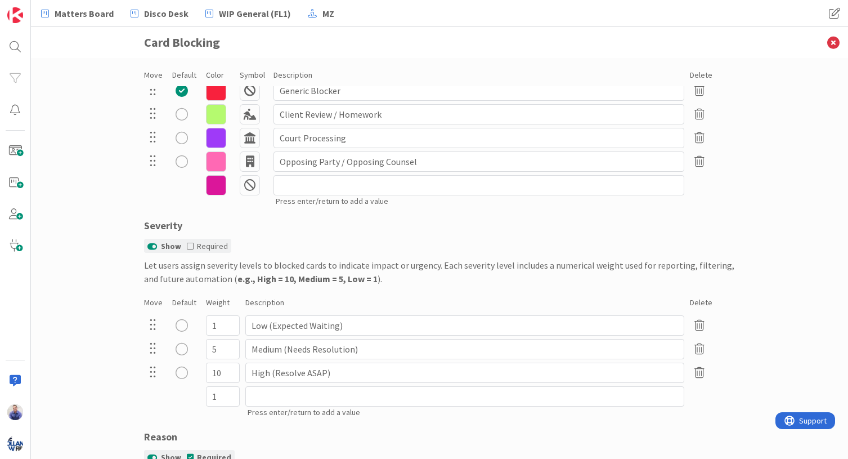
click at [87, 336] on div "Configure how blocking works across your organization. Save Cancel Type Show Re…" at bounding box center [439, 258] width 817 height 401
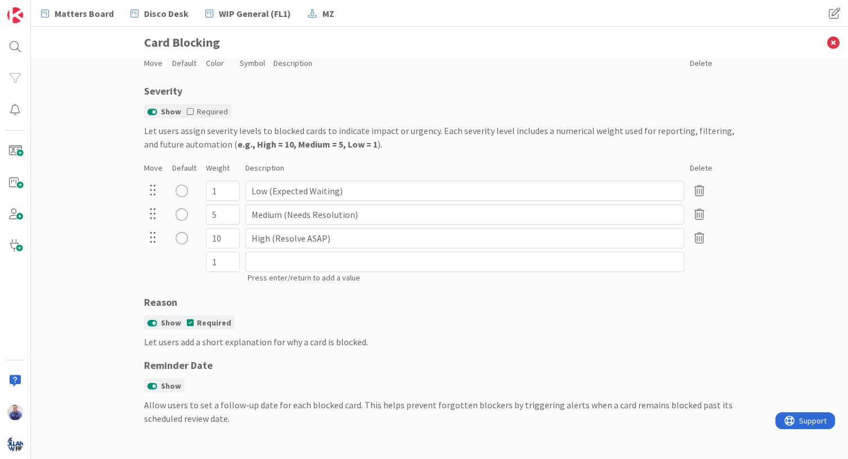
scroll to position [0, 0]
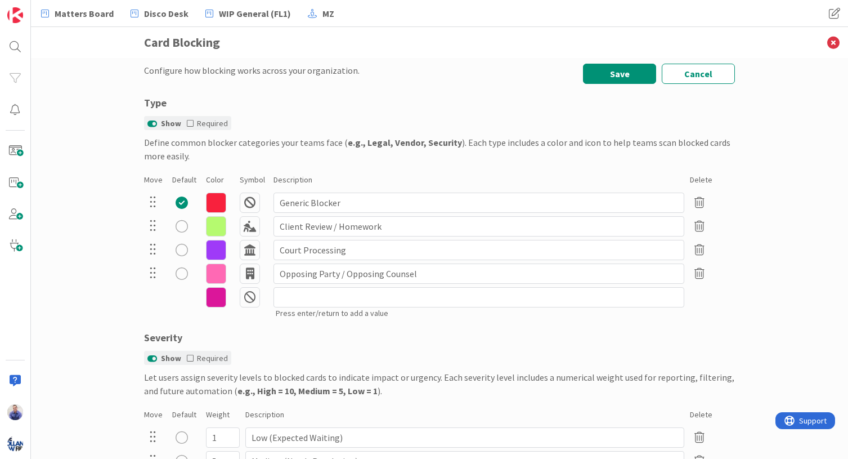
click at [249, 296] on icon at bounding box center [250, 297] width 20 height 20
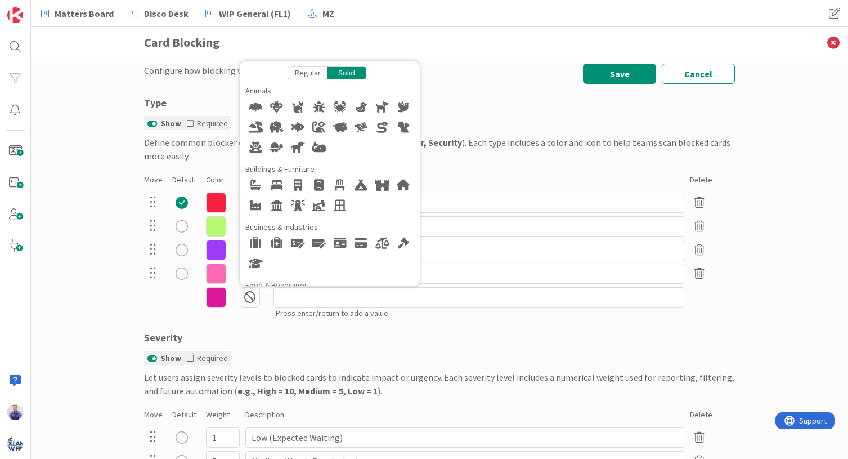
click at [310, 73] on div "Regular" at bounding box center [307, 72] width 39 height 13
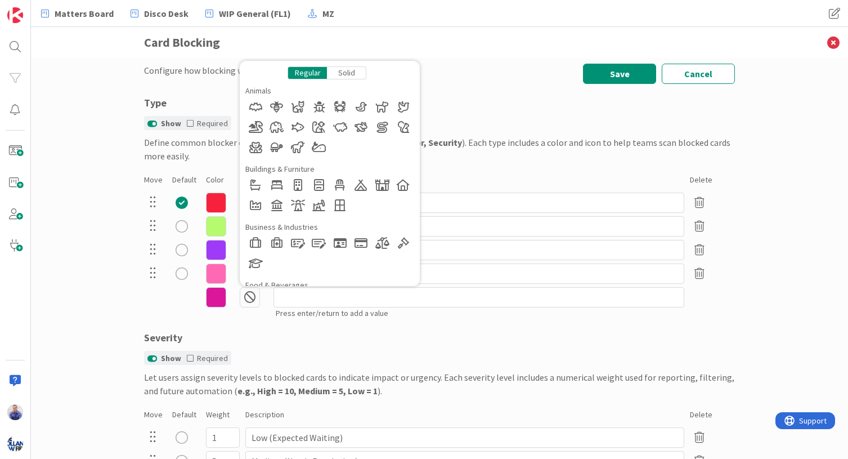
click at [331, 70] on div "Solid" at bounding box center [346, 72] width 39 height 13
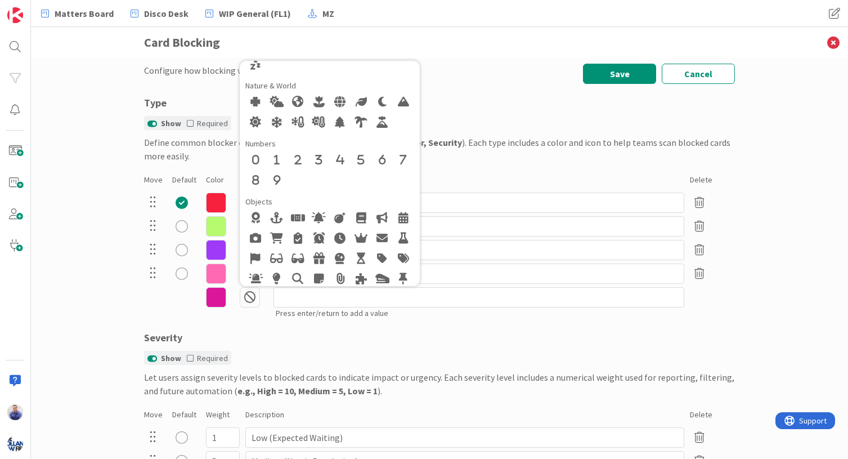
scroll to position [425, 0]
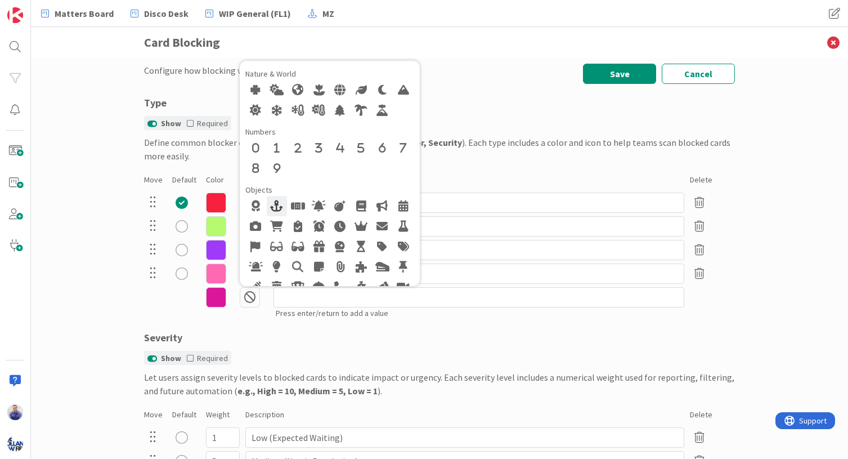
click at [273, 206] on div at bounding box center [277, 206] width 20 height 20
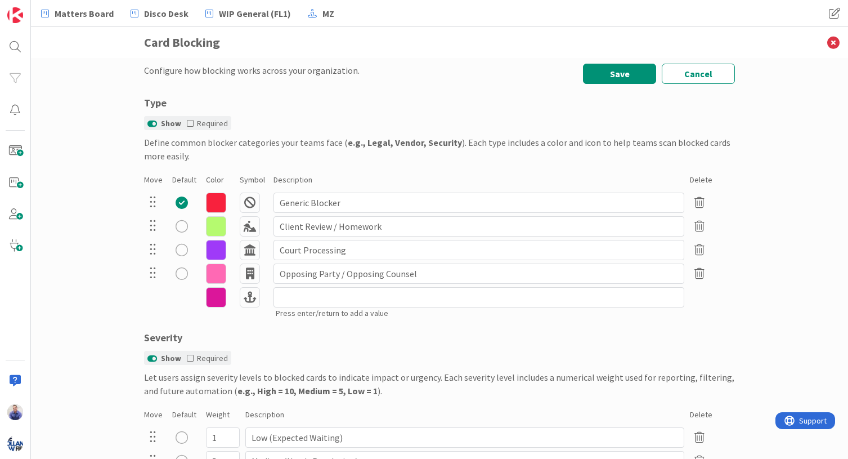
click at [215, 293] on icon at bounding box center [216, 297] width 20 height 20
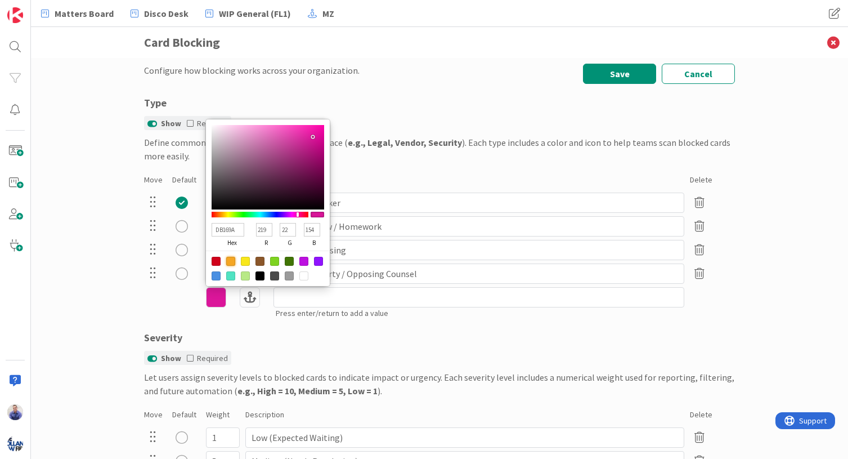
click at [227, 259] on div at bounding box center [230, 261] width 9 height 9
type input "F5A623"
type input "245"
type input "166"
type input "35"
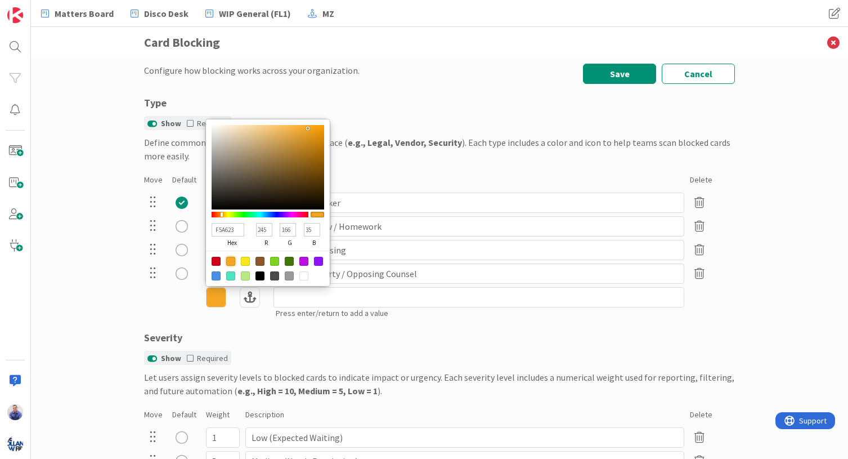
click at [95, 242] on div "Configure how blocking works across your organization. Save Cancel Type Show Re…" at bounding box center [439, 258] width 817 height 401
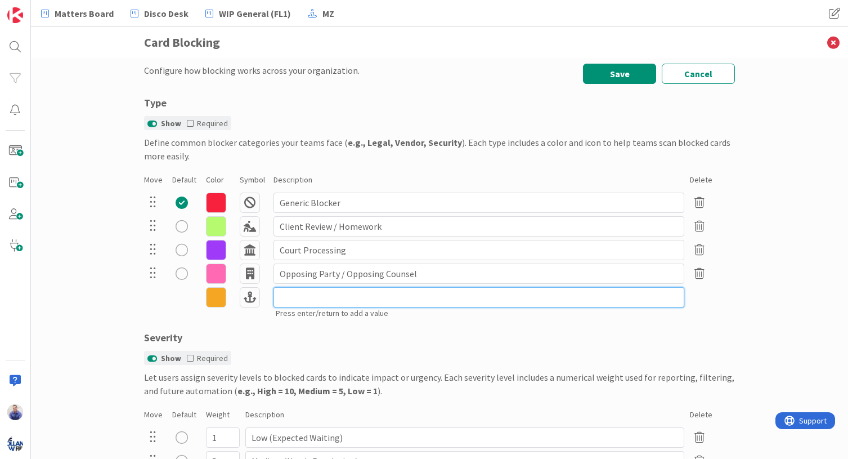
click at [282, 298] on input at bounding box center [478, 297] width 411 height 20
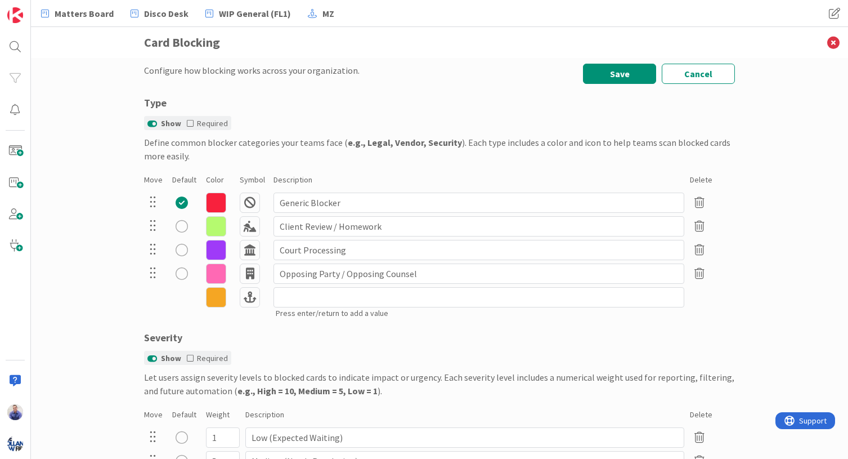
click at [208, 298] on icon at bounding box center [216, 297] width 20 height 20
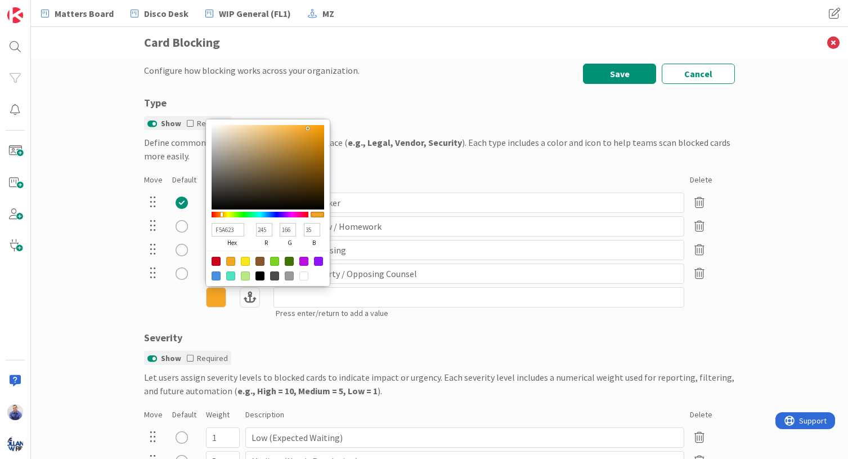
drag, startPoint x: 230, startPoint y: 321, endPoint x: 237, endPoint y: 307, distance: 15.6
click at [232, 316] on div "Configure how blocking works across your organization. Save Cancel Type Show Re…" at bounding box center [439, 370] width 591 height 613
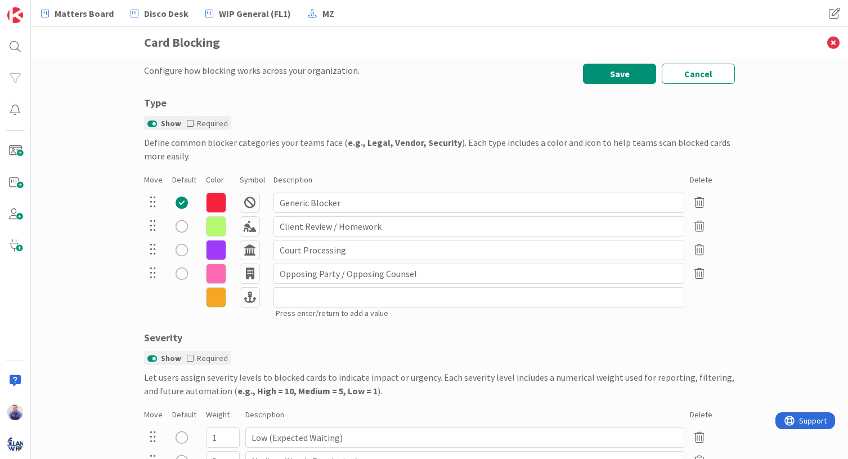
click at [216, 276] on icon at bounding box center [216, 273] width 20 height 20
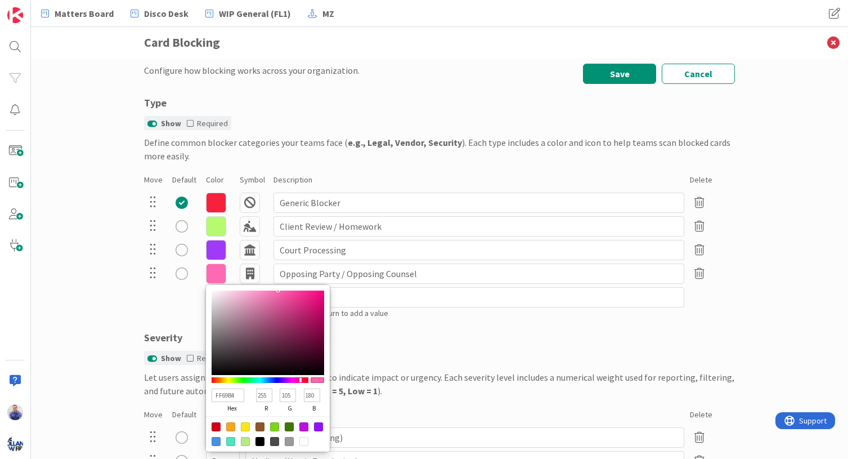
click at [218, 396] on input "FF69B4" at bounding box center [228, 395] width 33 height 14
type input "F8459F"
type input "248"
type input "69"
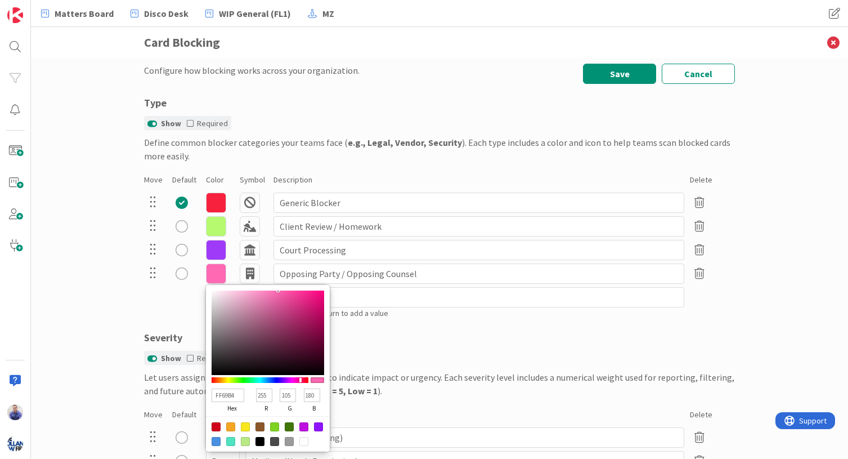
type input "159"
click at [289, 293] on div at bounding box center [268, 332] width 113 height 84
click at [176, 302] on div "F5A623 hex 245 r 166 g 35 b 100 a Regular Solid Animals Buildings & Furniture B…" at bounding box center [439, 302] width 591 height 35
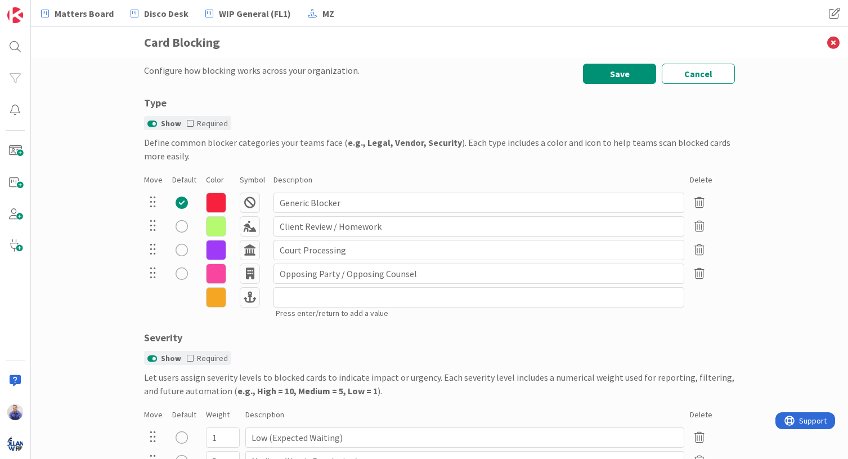
click at [209, 297] on icon at bounding box center [216, 297] width 20 height 20
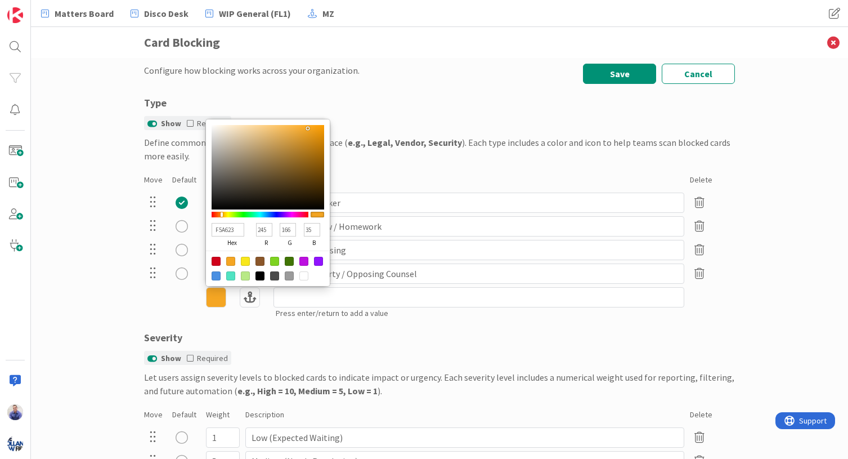
click at [222, 230] on input "F5A623" at bounding box center [228, 230] width 33 height 14
paste input "F69B4"
type input "FF69B4"
type input "255"
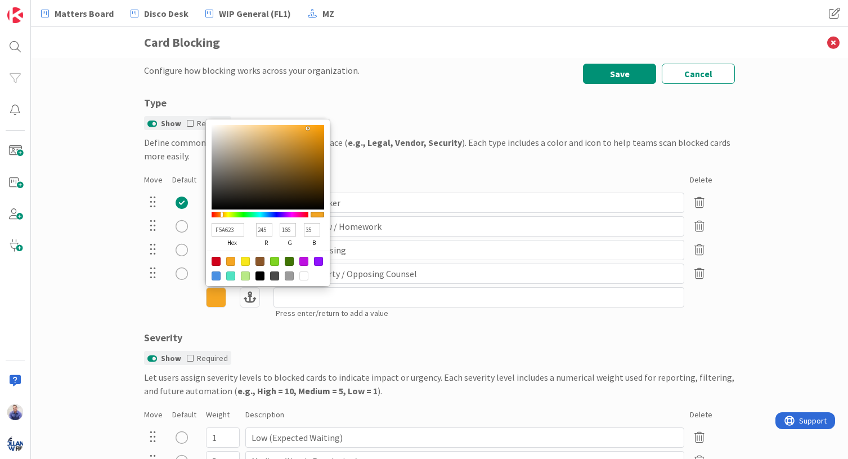
type input "105"
type input "180"
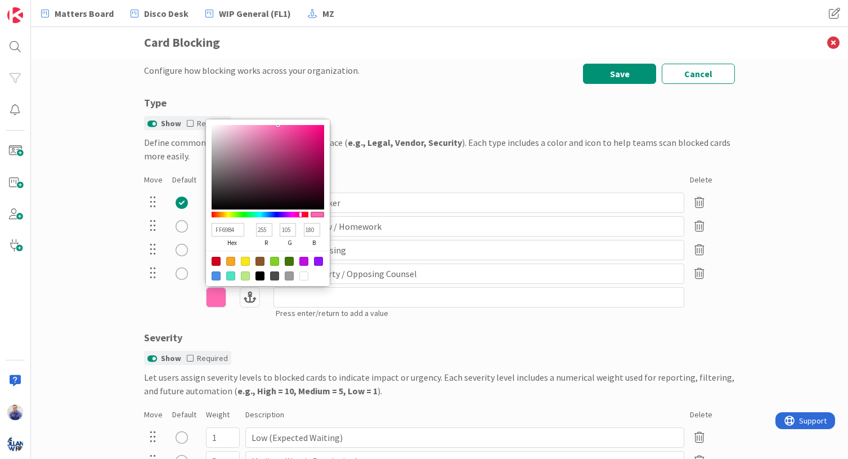
type input "FF69B4"
drag, startPoint x: 120, startPoint y: 327, endPoint x: 163, endPoint y: 276, distance: 66.3
click at [120, 325] on div "Configure how blocking works across your organization. Save Cancel Type Show Re…" at bounding box center [439, 258] width 817 height 401
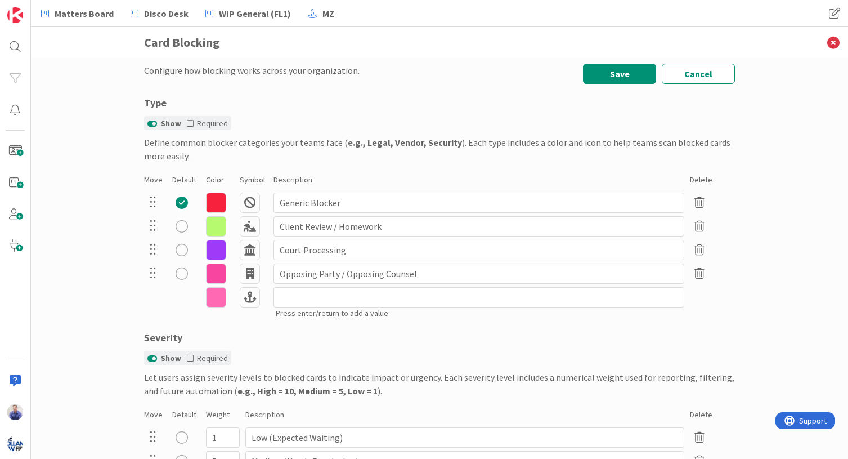
click at [206, 273] on icon at bounding box center [216, 273] width 20 height 20
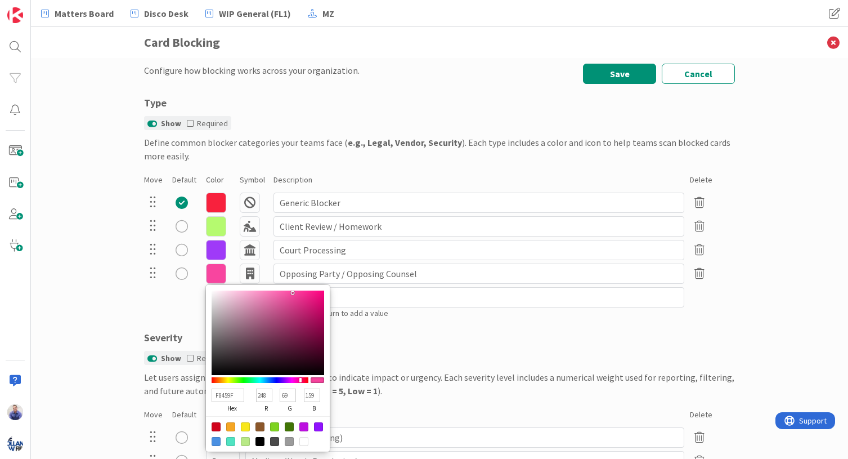
click at [230, 427] on div at bounding box center [230, 426] width 9 height 9
type input "F5A623"
type input "245"
type input "166"
type input "35"
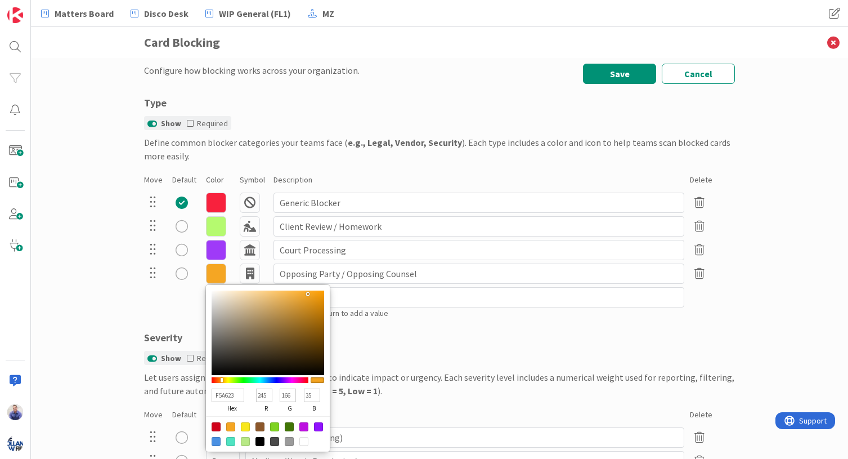
click at [75, 310] on div "Configure how blocking works across your organization. Save Cancel Type Show Re…" at bounding box center [439, 258] width 817 height 401
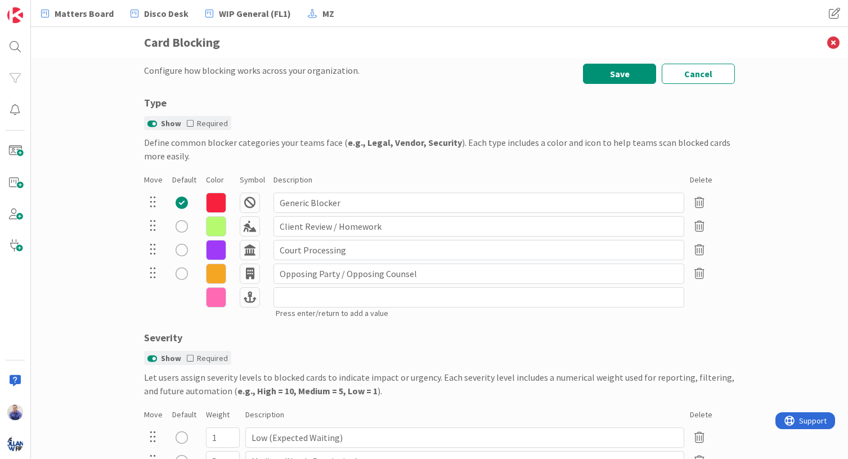
click at [252, 300] on icon at bounding box center [250, 297] width 20 height 20
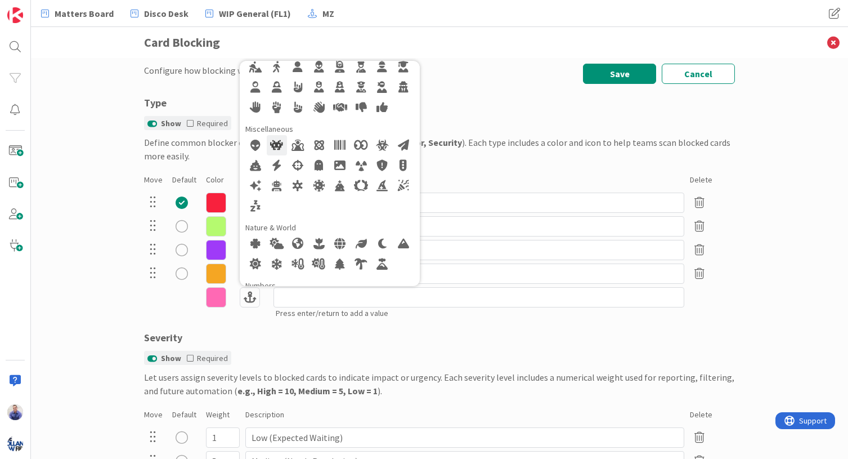
scroll to position [213, 0]
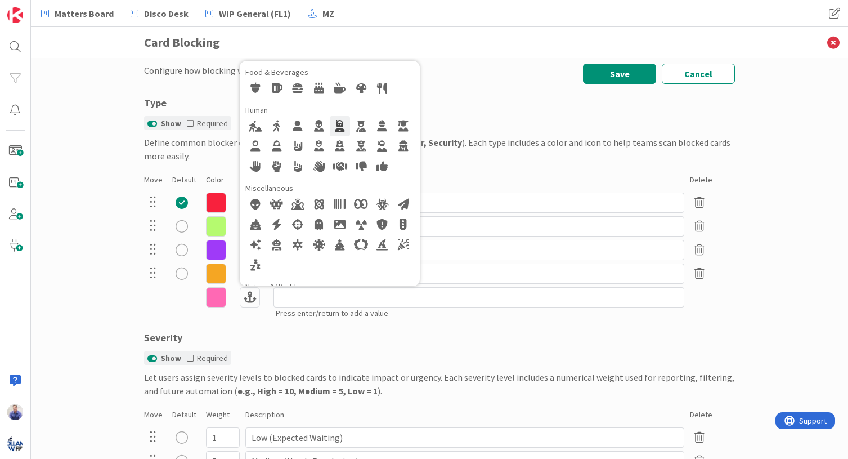
click at [331, 127] on div at bounding box center [340, 126] width 20 height 20
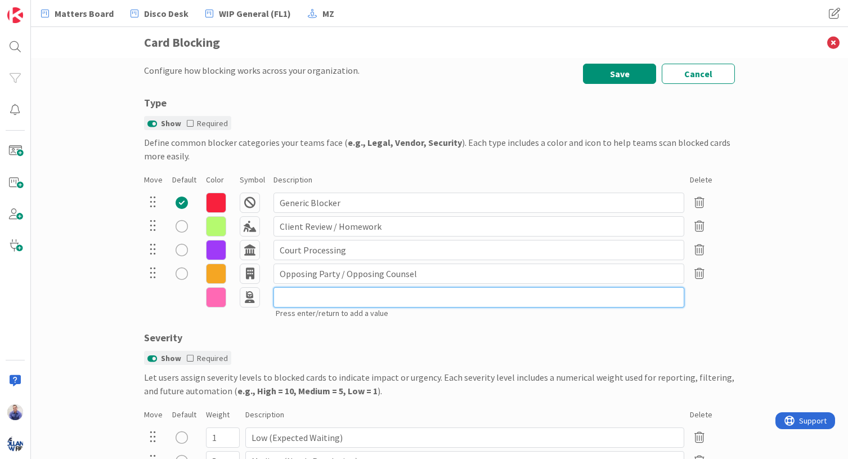
click at [299, 298] on input at bounding box center [478, 297] width 411 height 20
type input "Internal (Needs Review)"
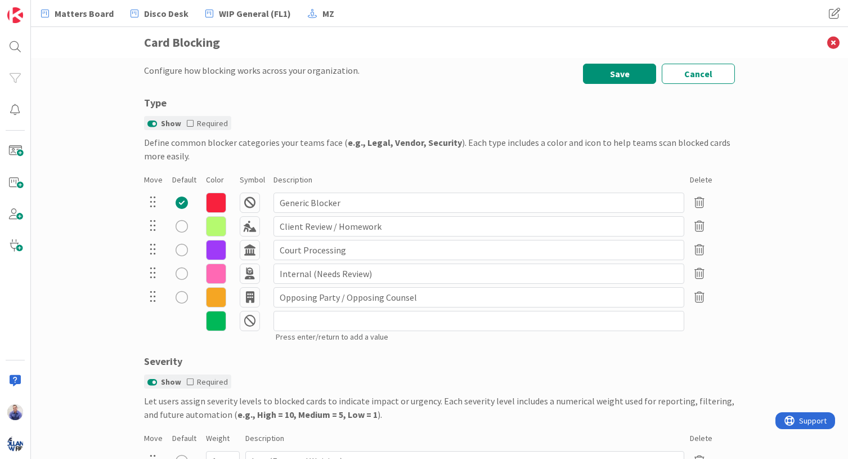
click at [109, 286] on div "Configure how blocking works across your organization. Save Cancel Type Show Re…" at bounding box center [439, 258] width 817 height 401
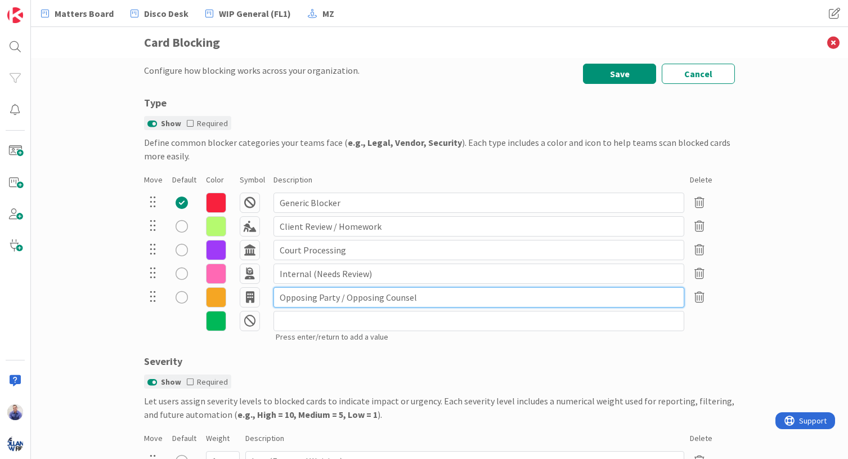
click at [363, 299] on input "Opposing Party / Opposing Counsel" at bounding box center [478, 297] width 411 height 20
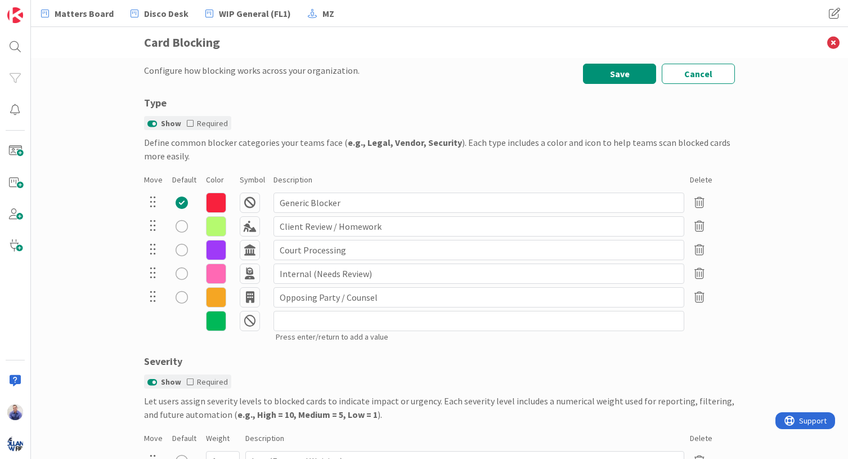
click at [112, 266] on div "Configure how blocking works across your organization. Save Cancel Type Show Re…" at bounding box center [439, 258] width 817 height 401
click at [629, 71] on button "Save" at bounding box center [619, 74] width 73 height 20
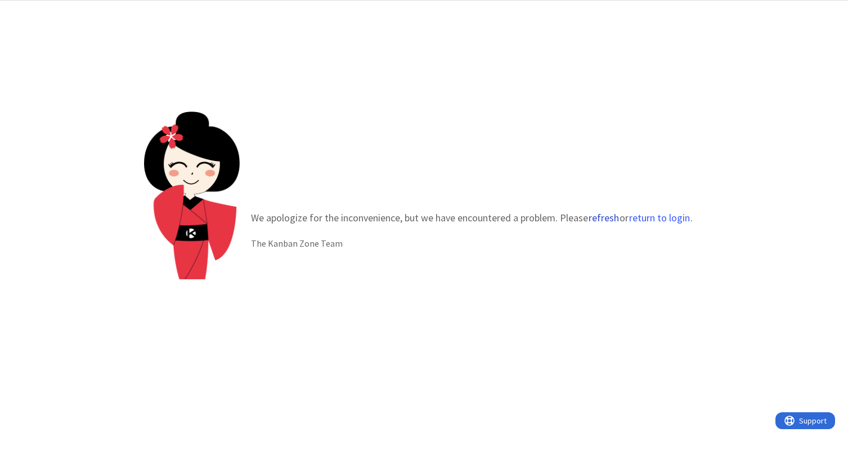
click at [607, 217] on button "refresh" at bounding box center [604, 217] width 32 height 11
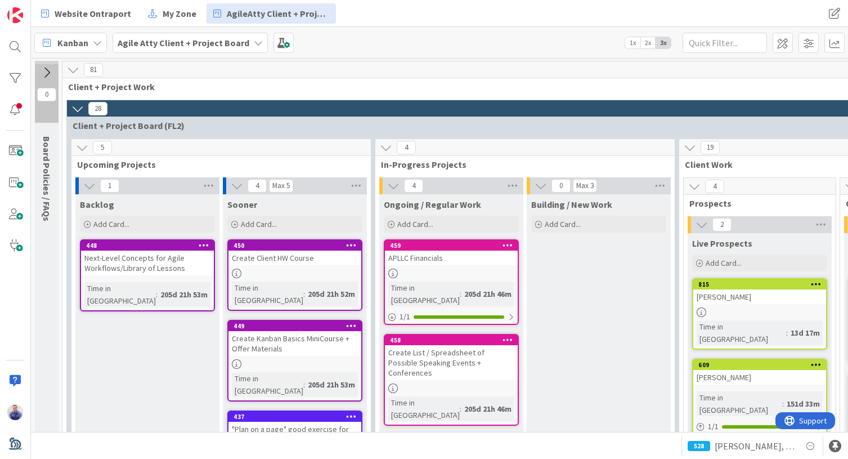
click at [185, 46] on b "Agile Atty Client + Project Board" at bounding box center [184, 42] width 132 height 11
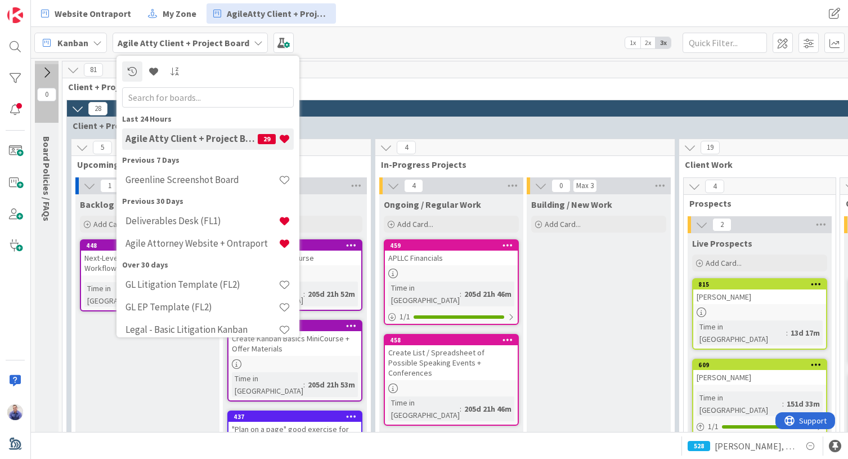
click at [185, 46] on b "Agile Atty Client + Project Board" at bounding box center [184, 42] width 132 height 11
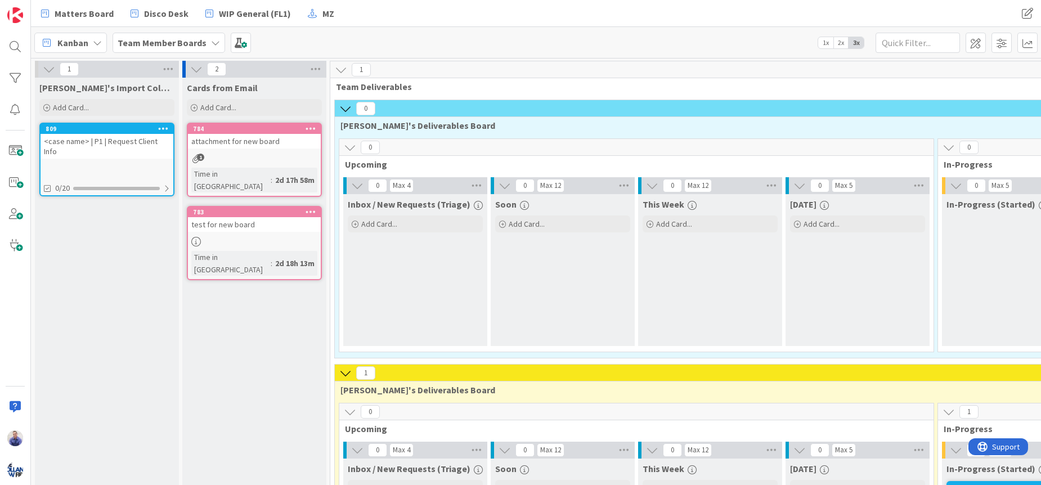
scroll to position [82, 0]
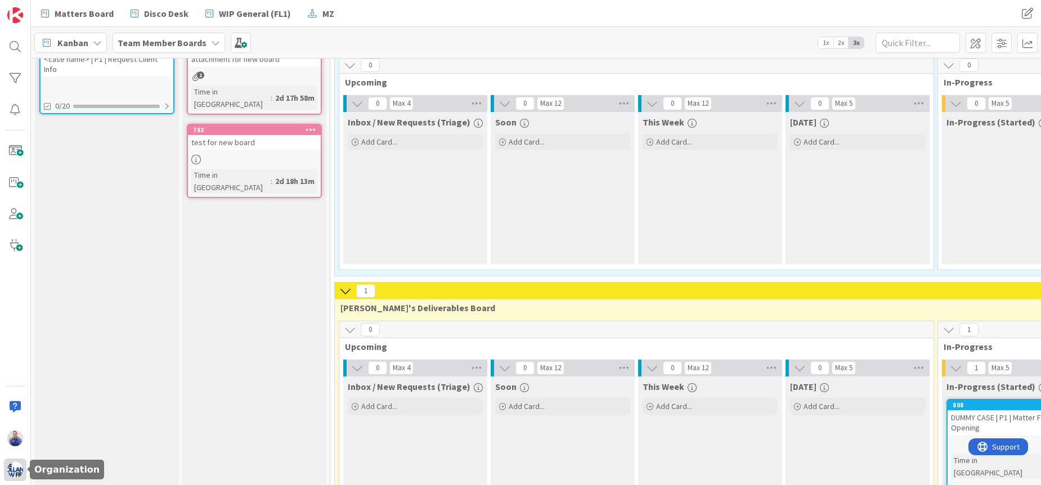
click at [20, 463] on div at bounding box center [15, 470] width 23 height 23
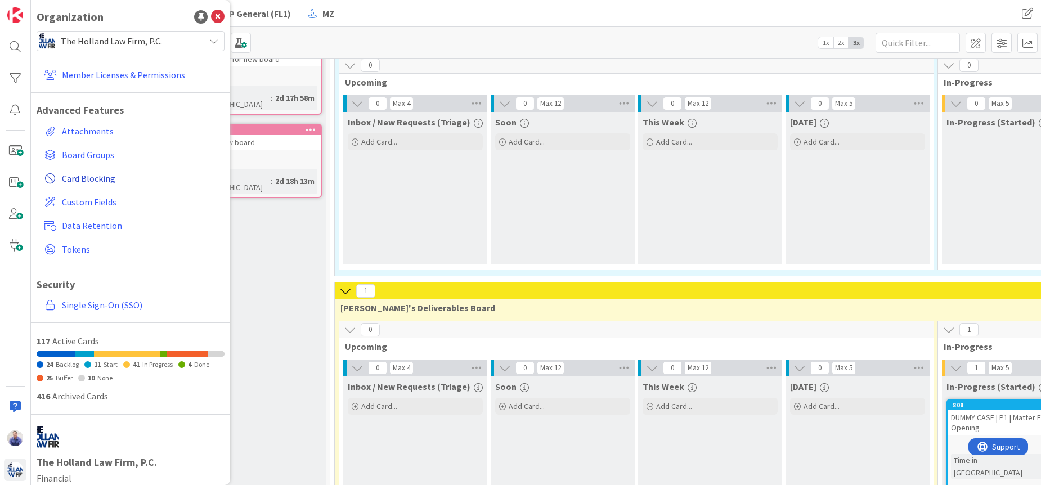
click at [90, 177] on span "Card Blocking" at bounding box center [141, 179] width 158 height 14
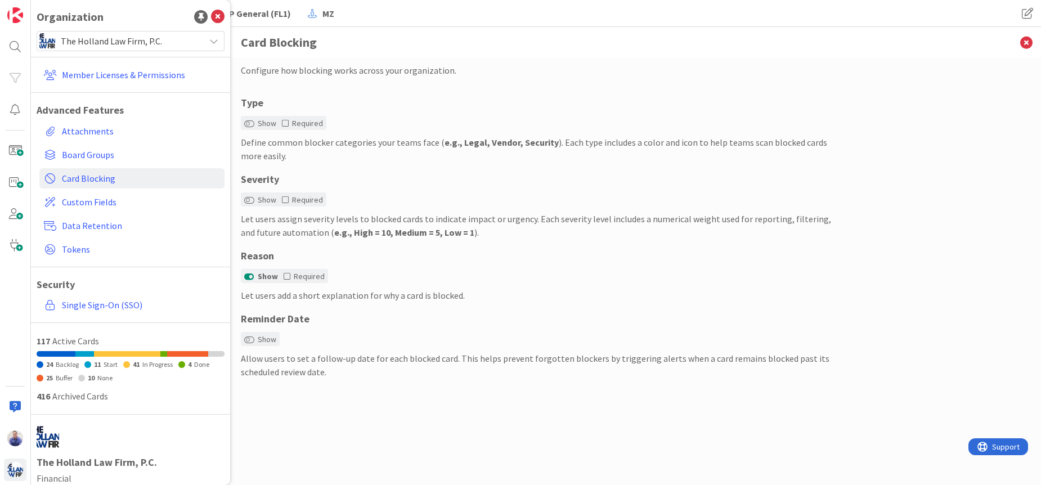
click at [679, 235] on div "Let users assign severity levels to blocked cards to indicate impact or urgency…" at bounding box center [536, 225] width 591 height 27
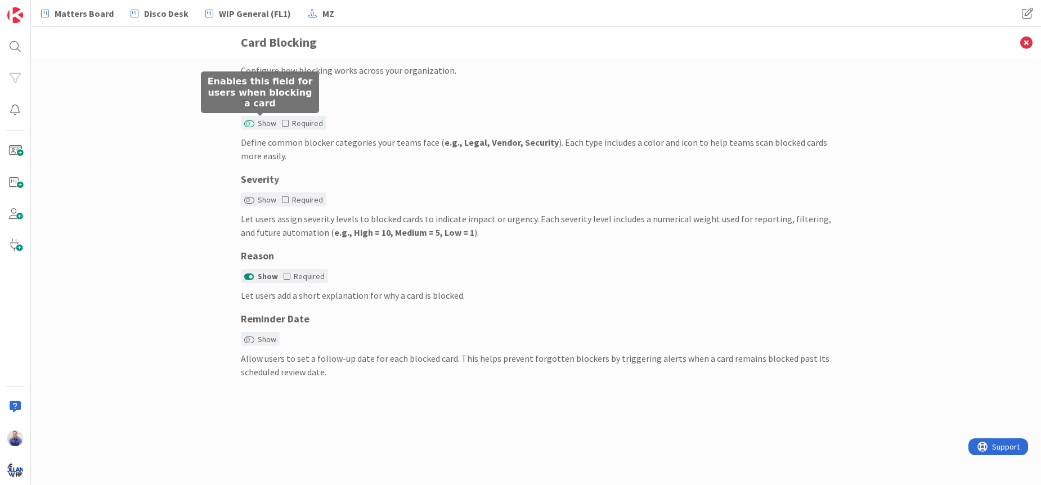
click at [245, 123] on button "Show" at bounding box center [249, 124] width 10 height 8
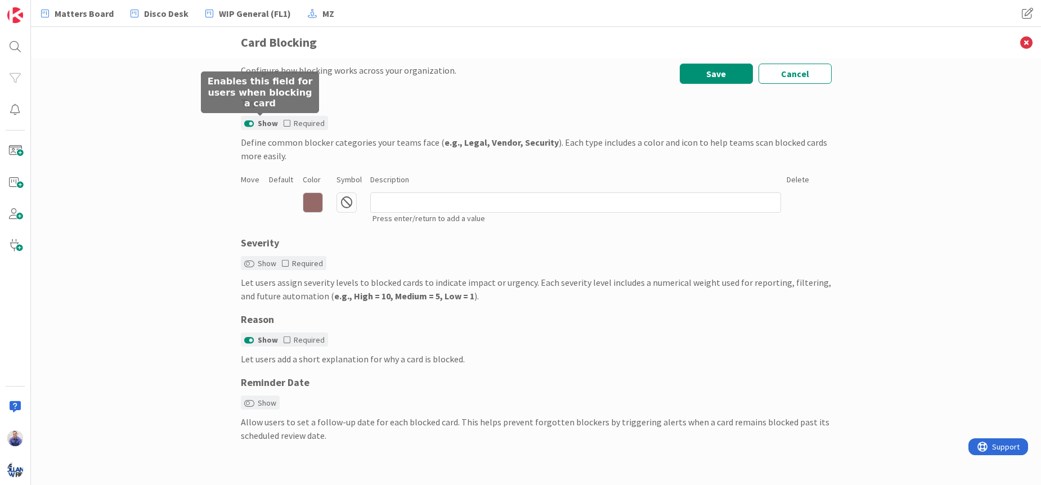
click at [311, 205] on icon at bounding box center [313, 202] width 20 height 20
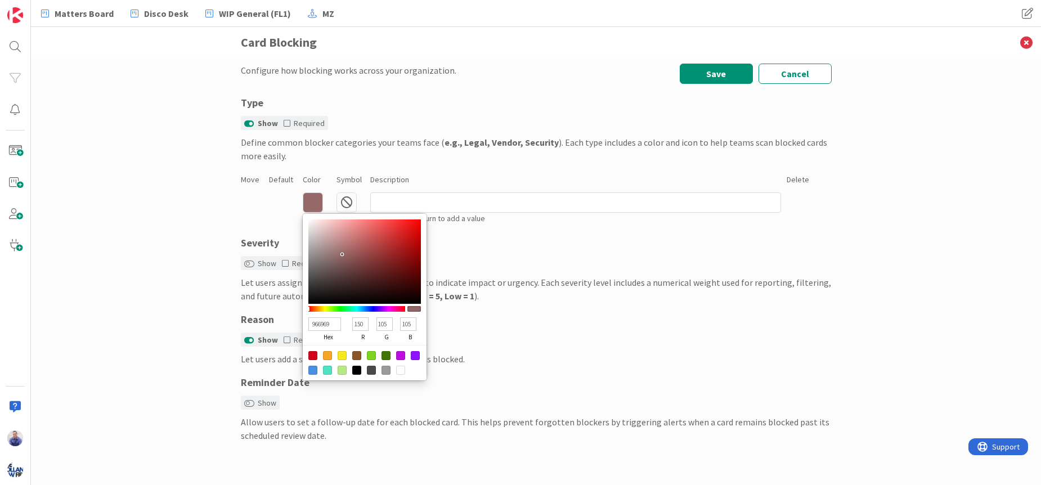
click at [145, 206] on div "Configure how blocking works across your organization. Save Cancel Type Show Re…" at bounding box center [536, 271] width 1010 height 427
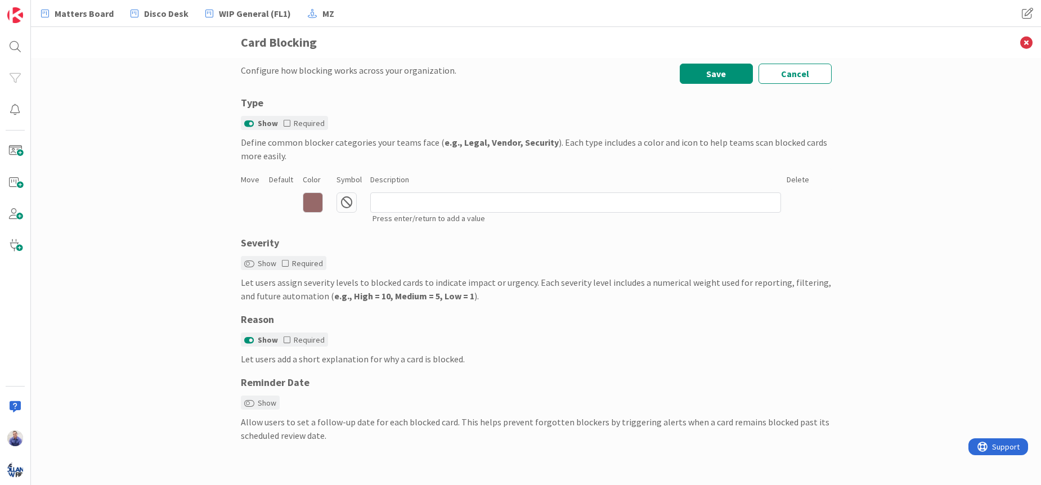
click at [349, 205] on icon at bounding box center [347, 202] width 20 height 20
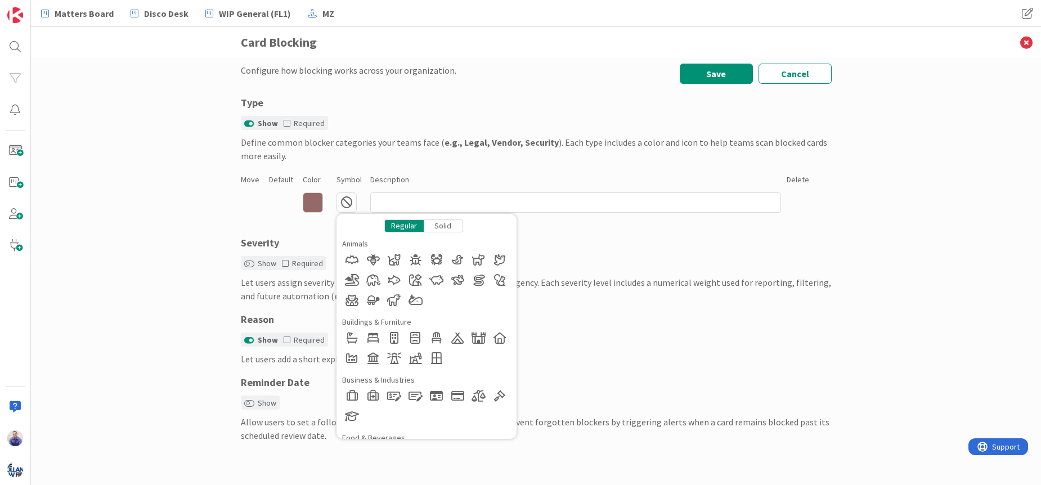
click at [444, 229] on div "Solid" at bounding box center [443, 225] width 39 height 13
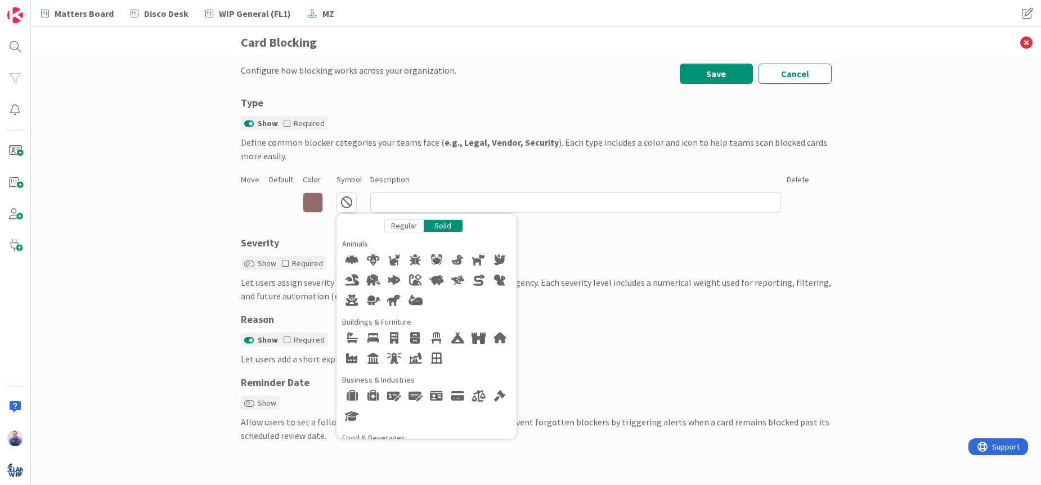
click at [316, 201] on icon at bounding box center [313, 202] width 20 height 20
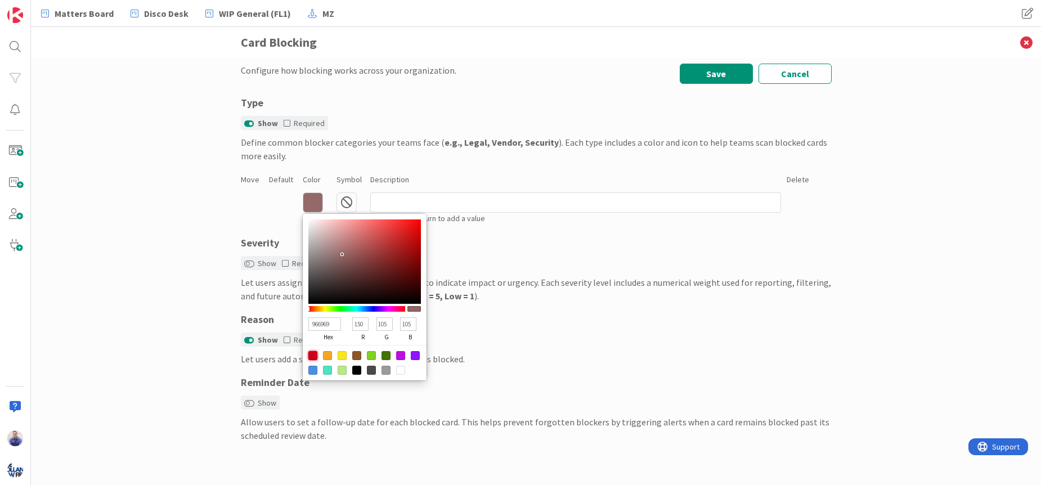
click at [313, 353] on div at bounding box center [312, 355] width 9 height 9
type input "D0021B"
type input "208"
type input "2"
type input "27"
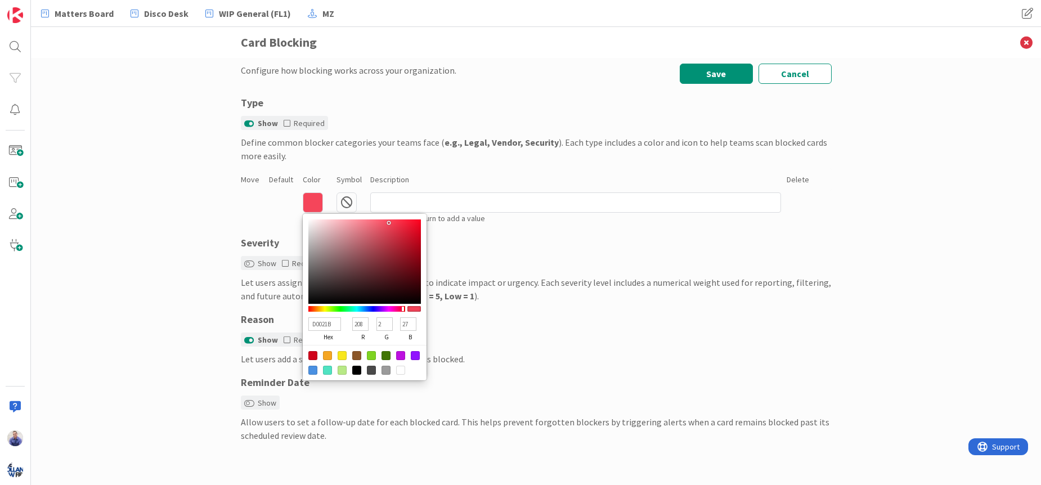
type input "F5455A"
type input "245"
type input "69"
type input "90"
click at [389, 223] on div at bounding box center [364, 261] width 113 height 84
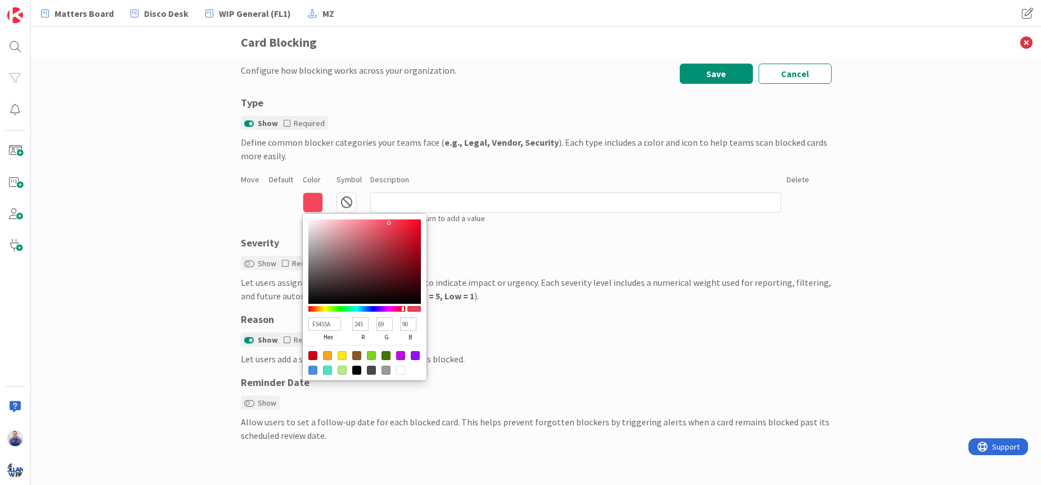
type input "FD2C45"
type input "253"
type input "44"
type input "69"
click at [401, 220] on div at bounding box center [364, 261] width 113 height 84
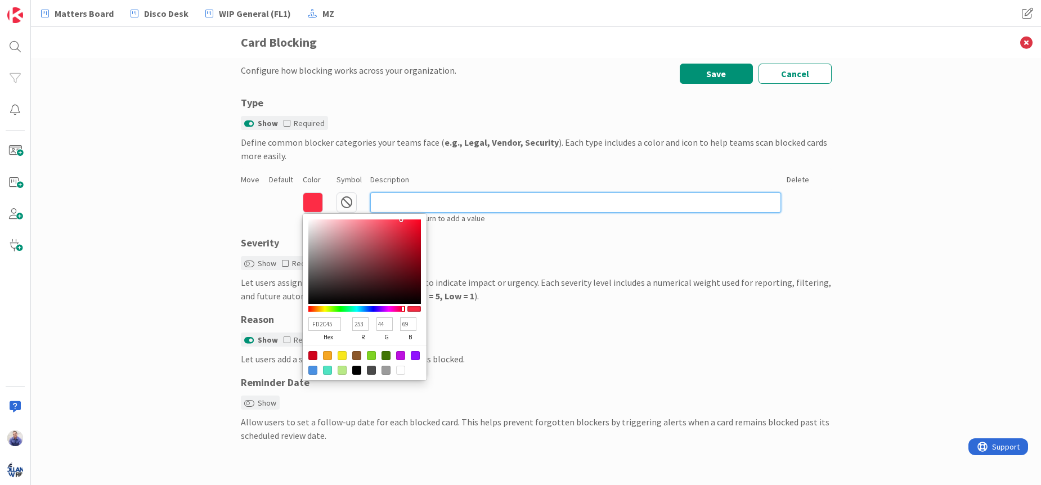
click at [397, 204] on input at bounding box center [575, 202] width 411 height 20
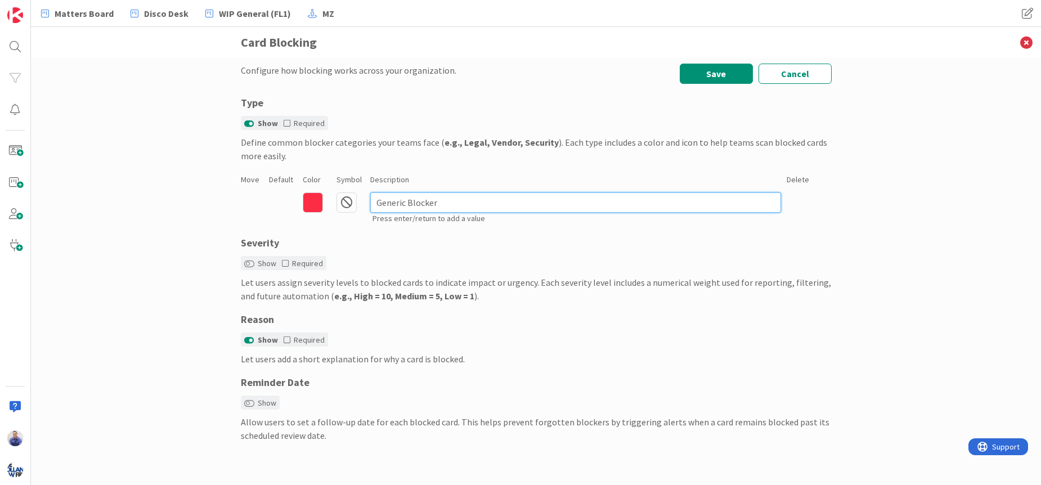
type input "Generic Blocker"
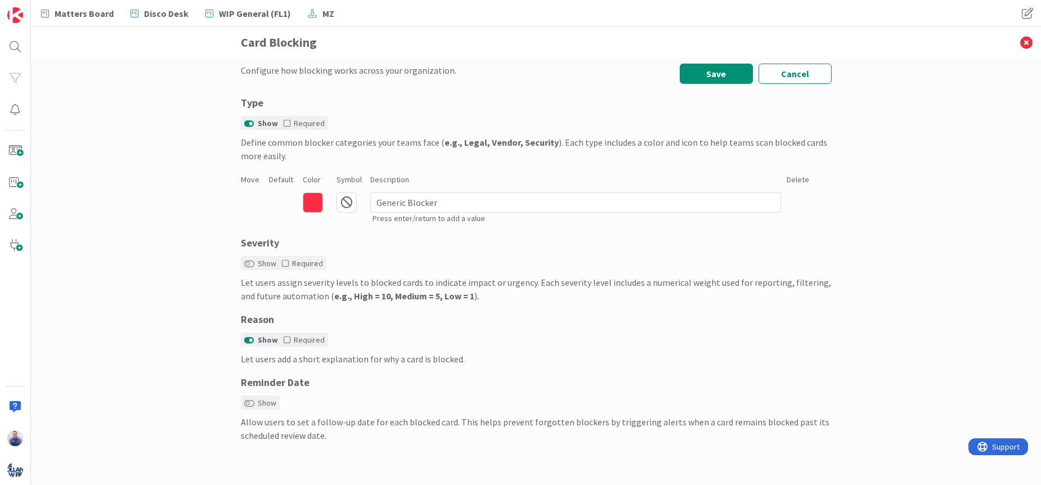
click at [178, 214] on div "Configure how blocking works across your organization. Save Cancel Type Show Re…" at bounding box center [536, 271] width 1010 height 427
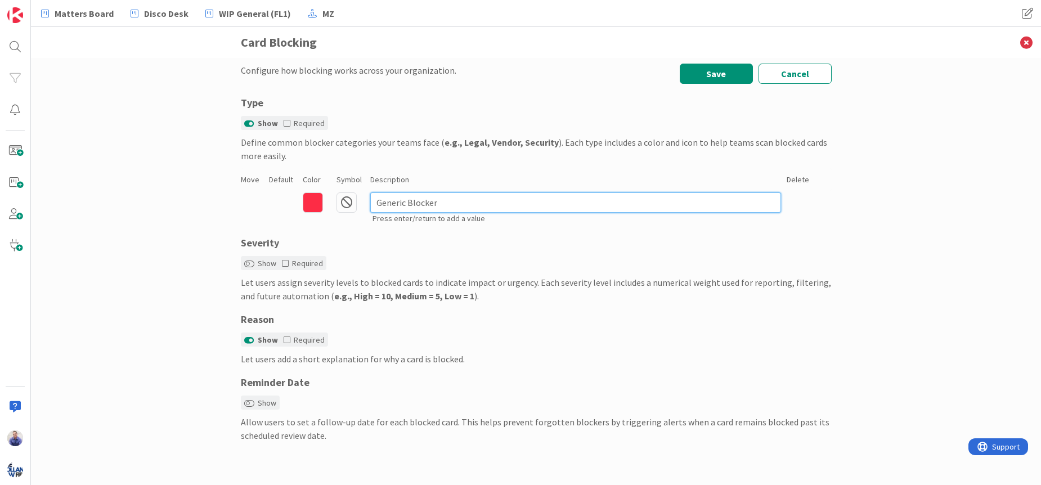
click at [509, 204] on input "Generic Blocker" at bounding box center [575, 202] width 411 height 20
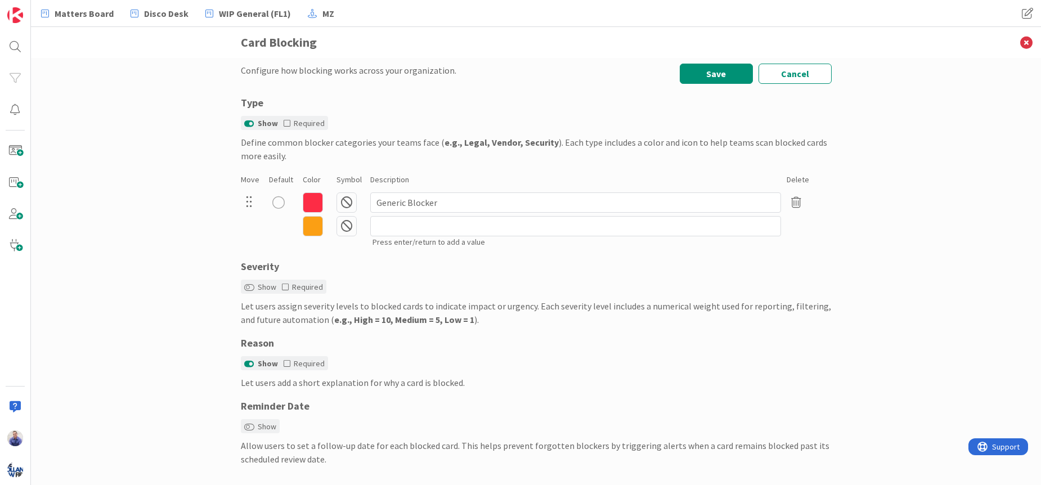
click at [274, 203] on div "radio" at bounding box center [278, 202] width 12 height 12
click at [343, 201] on icon at bounding box center [347, 202] width 20 height 20
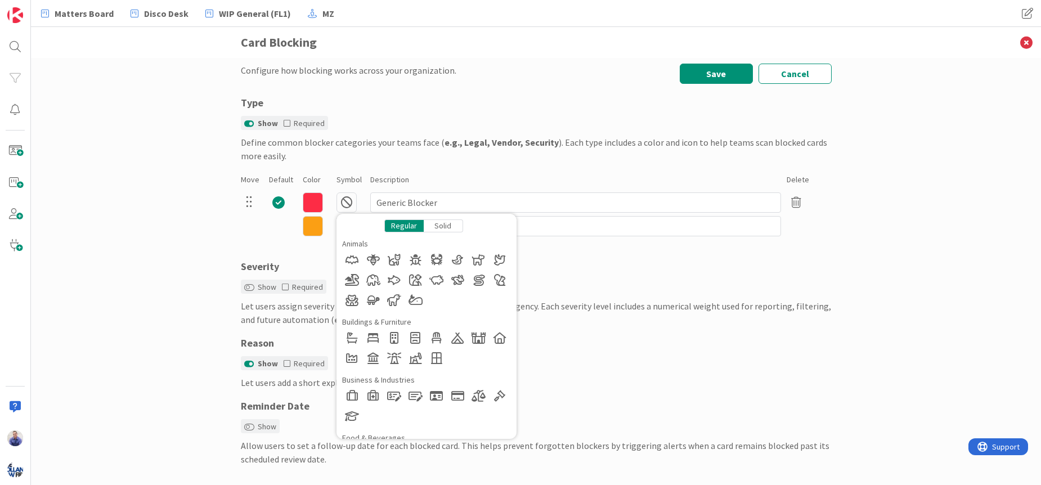
click at [433, 224] on div "Solid" at bounding box center [443, 225] width 39 height 13
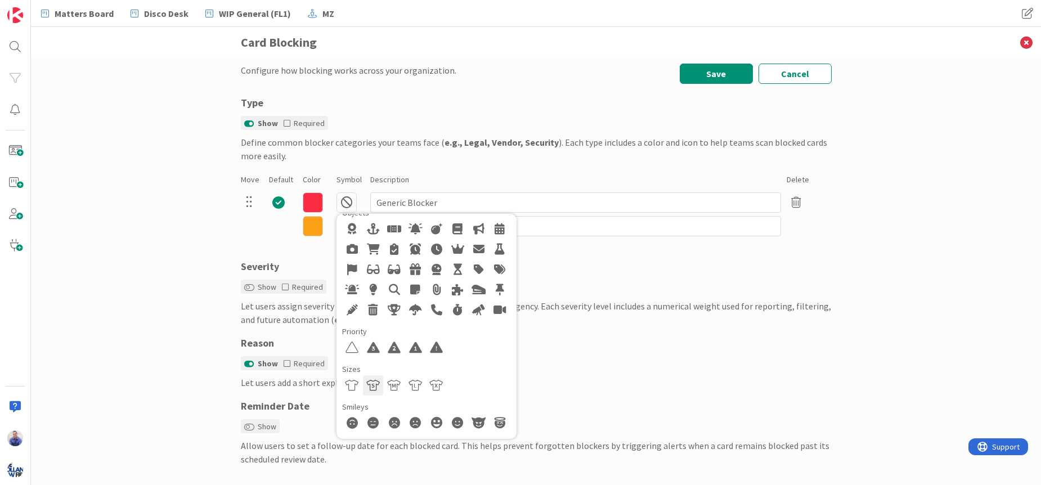
scroll to position [685, 0]
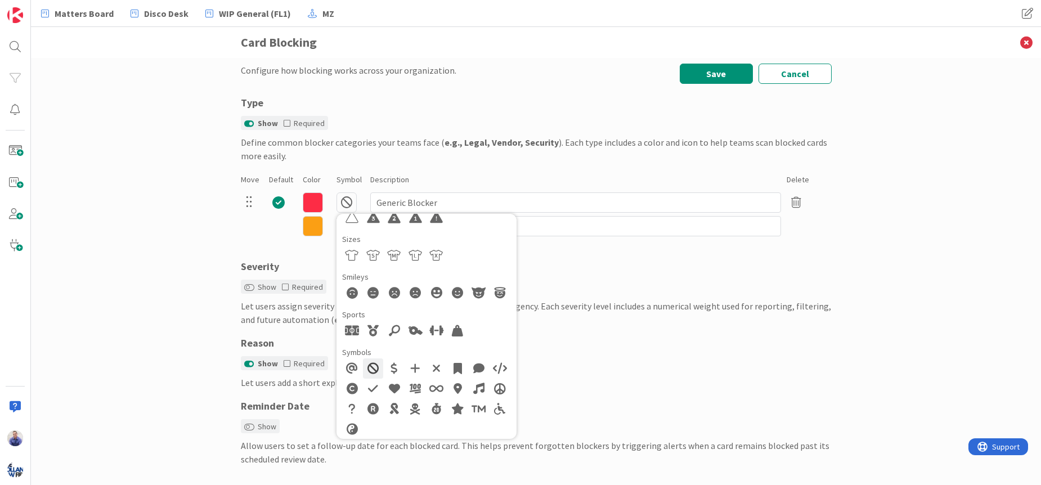
click at [370, 371] on div at bounding box center [373, 368] width 20 height 20
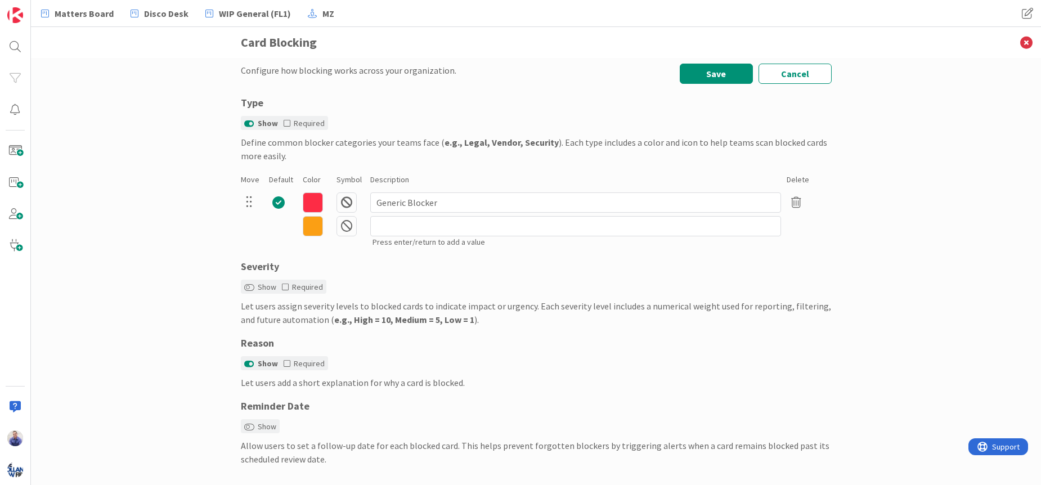
click at [180, 267] on div "Configure how blocking works across your organization. Save Cancel Type Show Re…" at bounding box center [536, 271] width 1010 height 427
click at [310, 229] on icon at bounding box center [313, 226] width 20 height 20
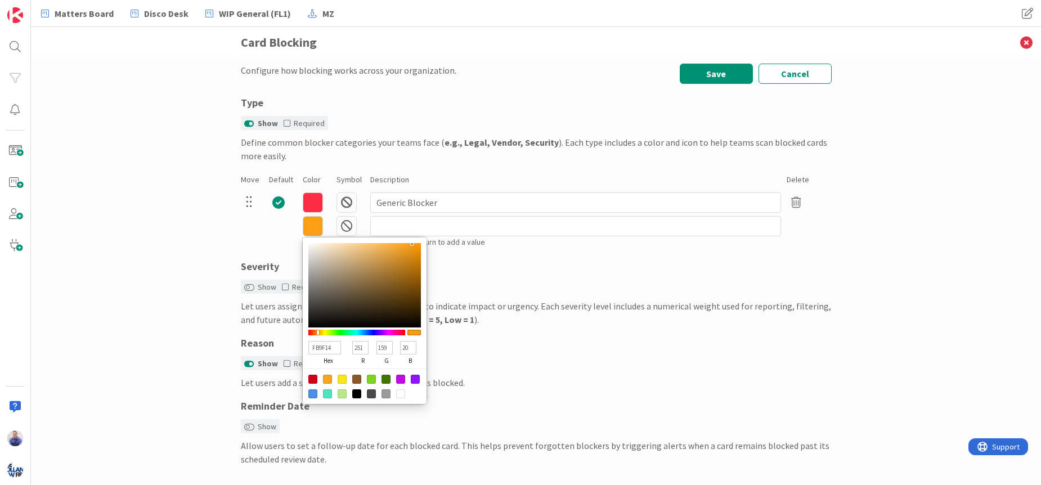
click at [326, 394] on div at bounding box center [327, 393] width 9 height 9
type input "50E3C2"
type input "80"
type input "227"
type input "194"
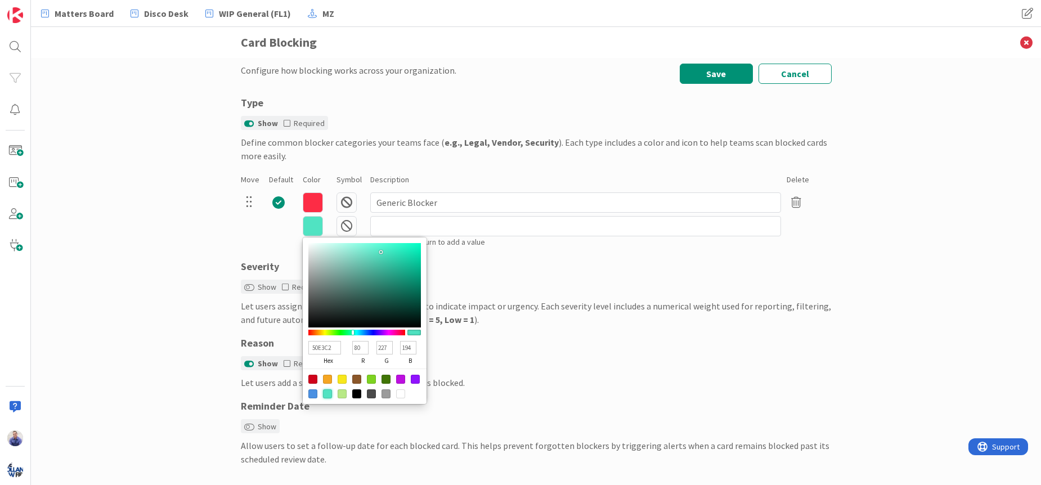
click at [310, 389] on div at bounding box center [365, 386] width 124 height 35
click at [308, 396] on div at bounding box center [312, 393] width 9 height 9
type input "4A90E2"
type input "74"
type input "144"
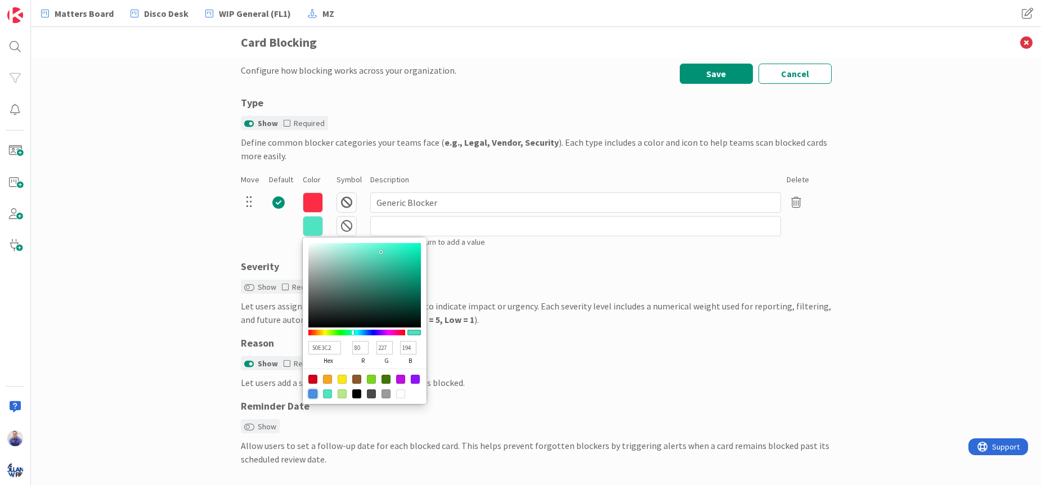
type input "226"
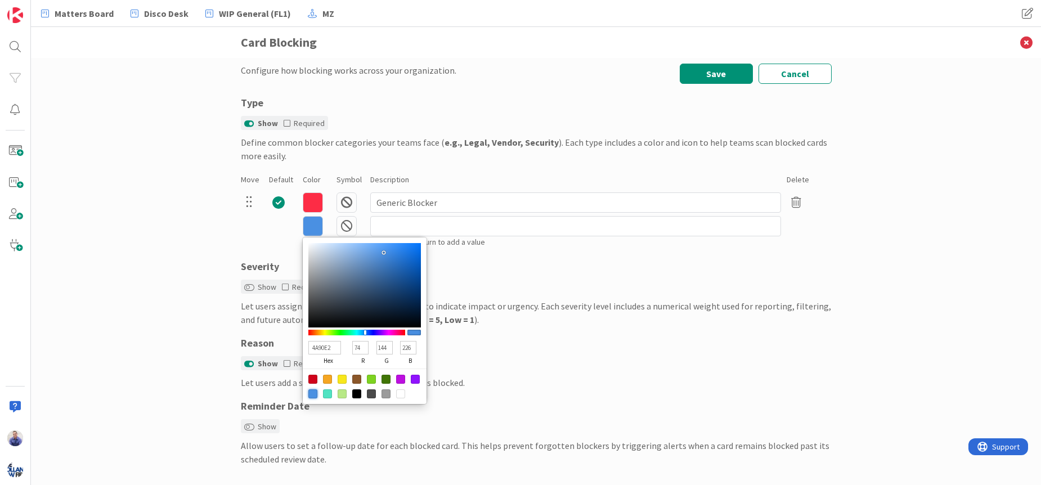
type input "90C1FA"
type input "144"
type input "193"
type input "250"
click at [352, 245] on div at bounding box center [364, 285] width 113 height 84
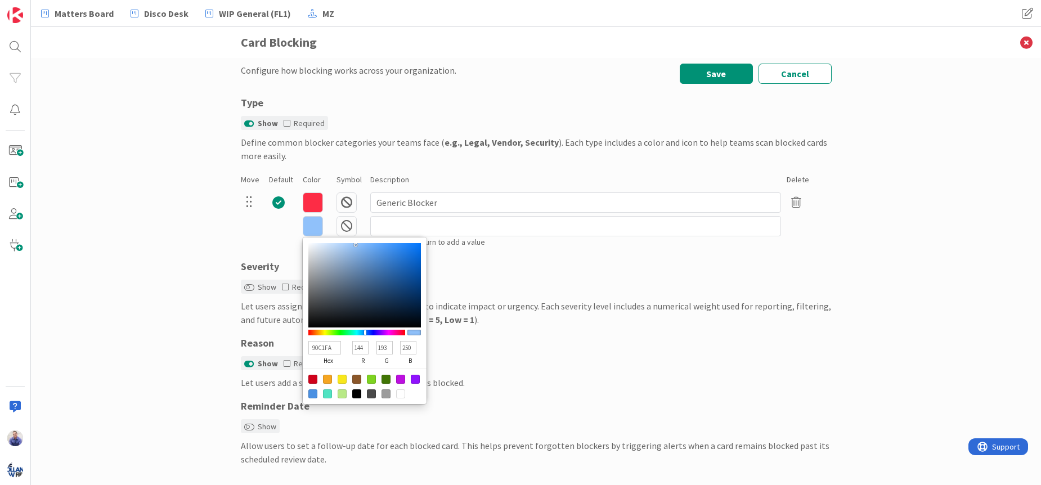
type input "80B7F8"
type input "128"
type input "183"
type input "248"
click at [358, 245] on div at bounding box center [364, 285] width 113 height 84
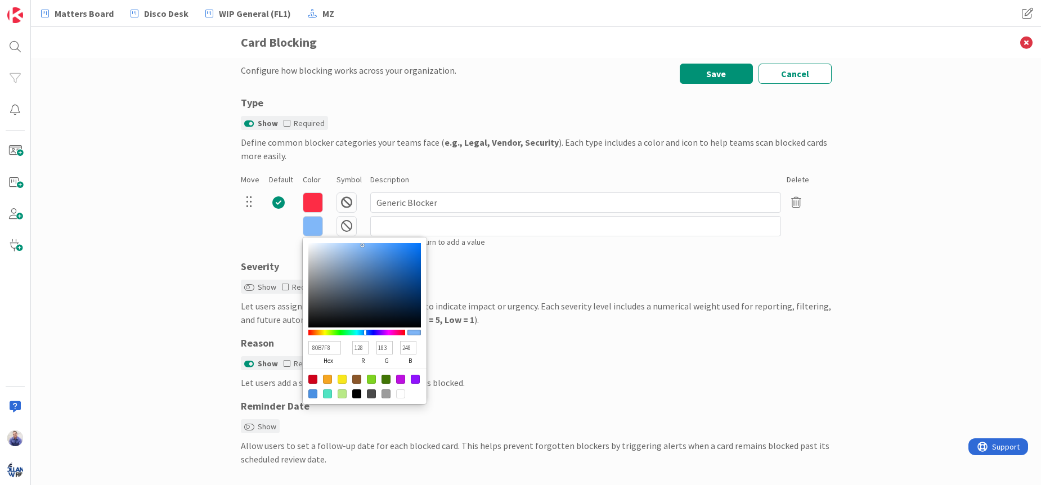
click at [348, 228] on icon at bounding box center [347, 226] width 20 height 20
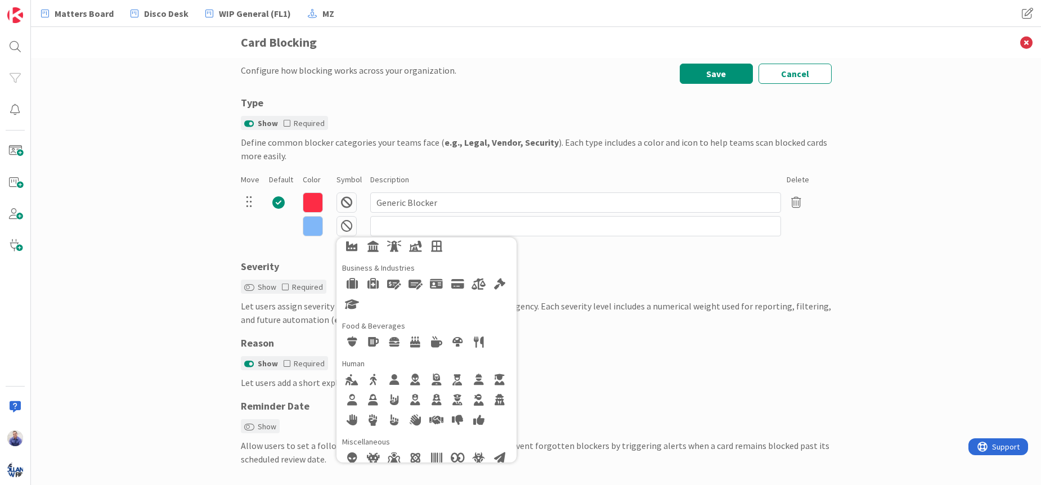
scroll to position [154, 0]
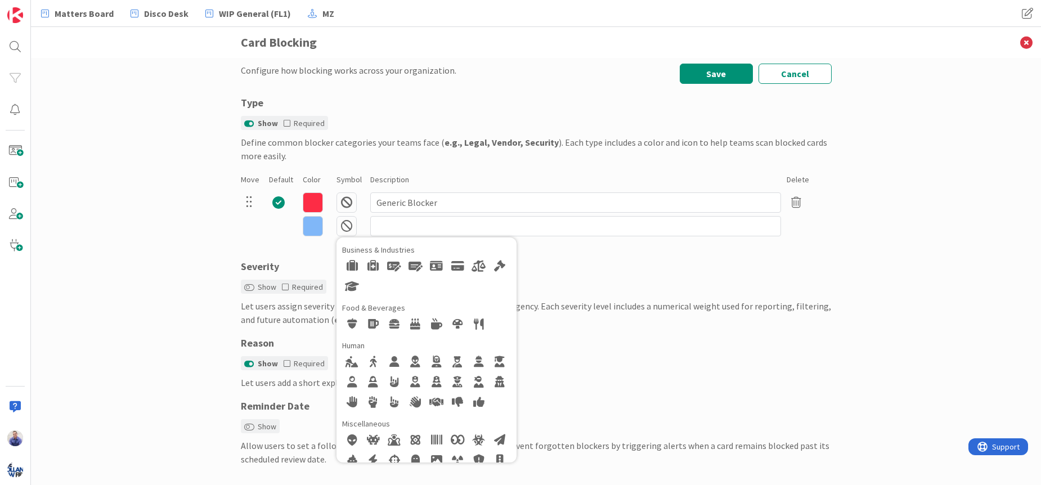
click at [352, 363] on div at bounding box center [352, 362] width 20 height 20
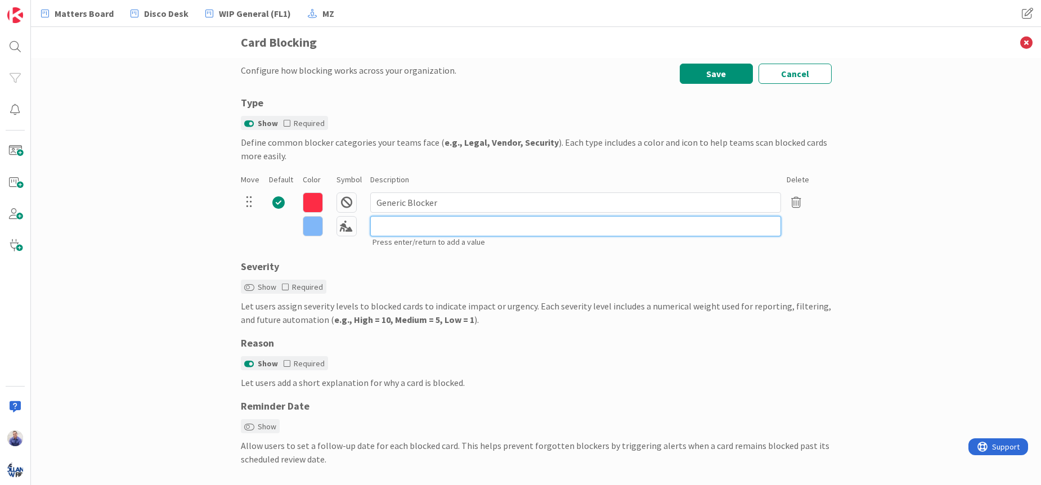
click at [396, 229] on input at bounding box center [575, 226] width 411 height 20
type input "Client Homework / Review"
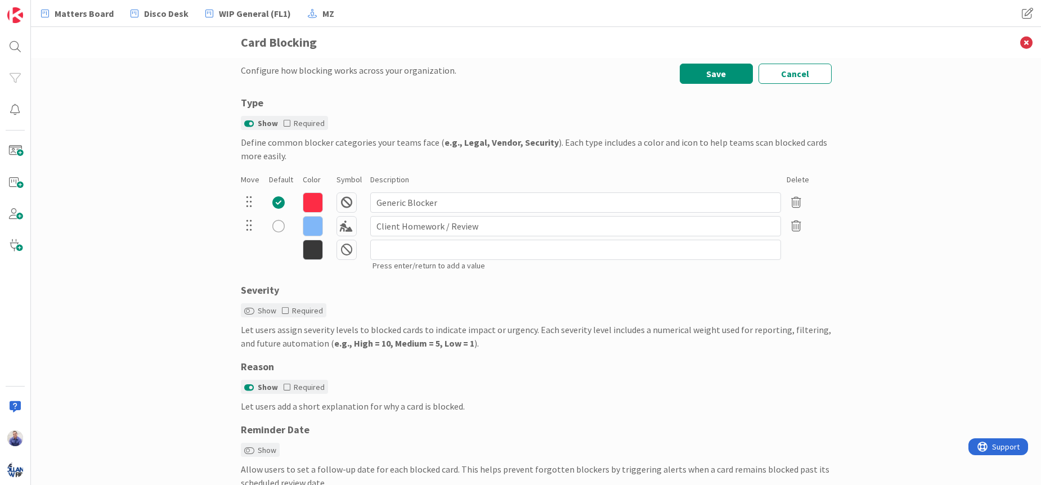
click at [340, 252] on icon at bounding box center [347, 250] width 20 height 20
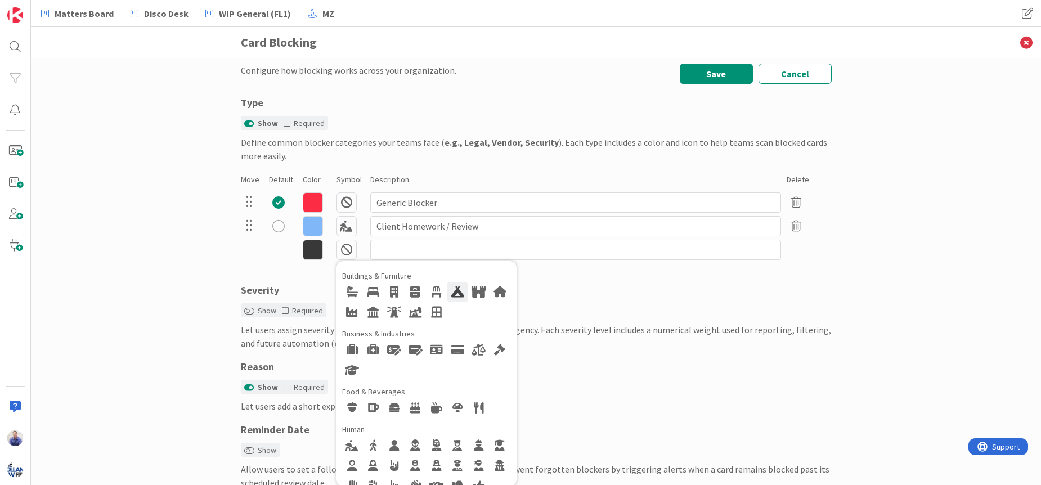
scroll to position [0, 0]
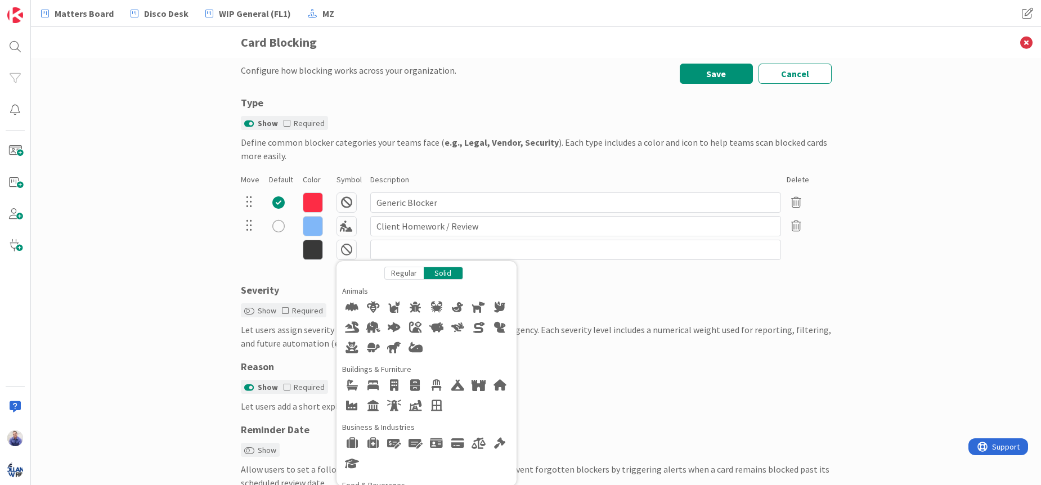
click at [369, 406] on div at bounding box center [373, 406] width 20 height 20
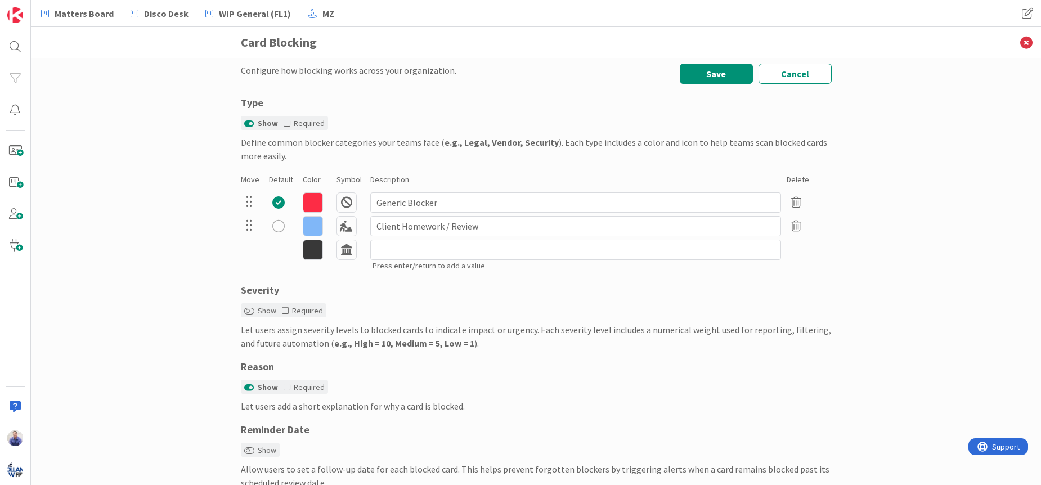
click at [306, 248] on icon at bounding box center [313, 250] width 20 height 20
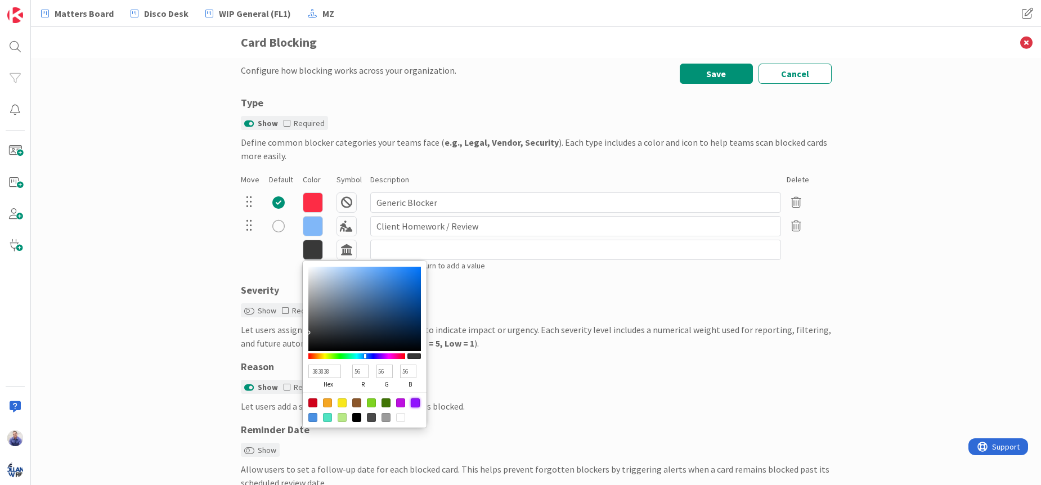
click at [412, 403] on div at bounding box center [415, 402] width 9 height 9
type input "9013FE"
type input "144"
type input "19"
type input "254"
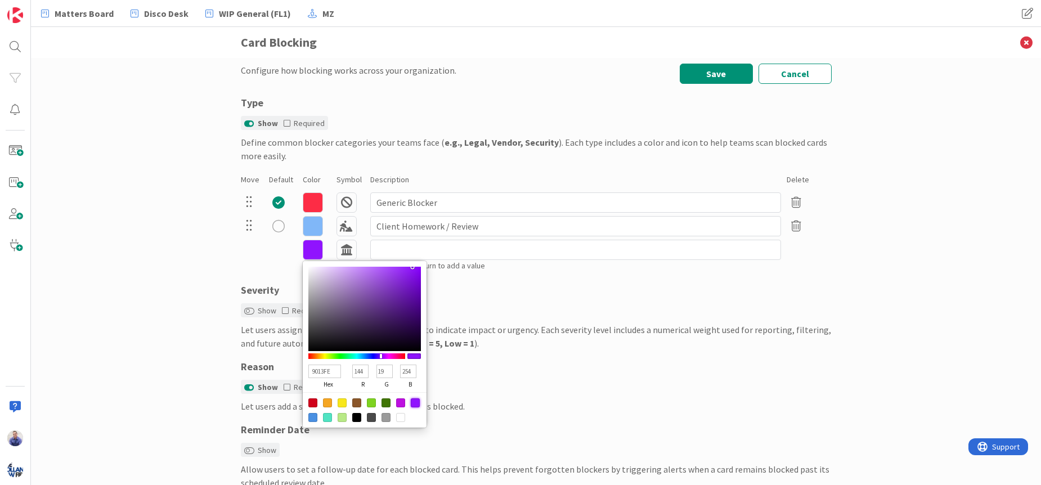
type input "B365F8"
type input "179"
type input "101"
type input "248"
click at [371, 269] on div at bounding box center [364, 309] width 113 height 84
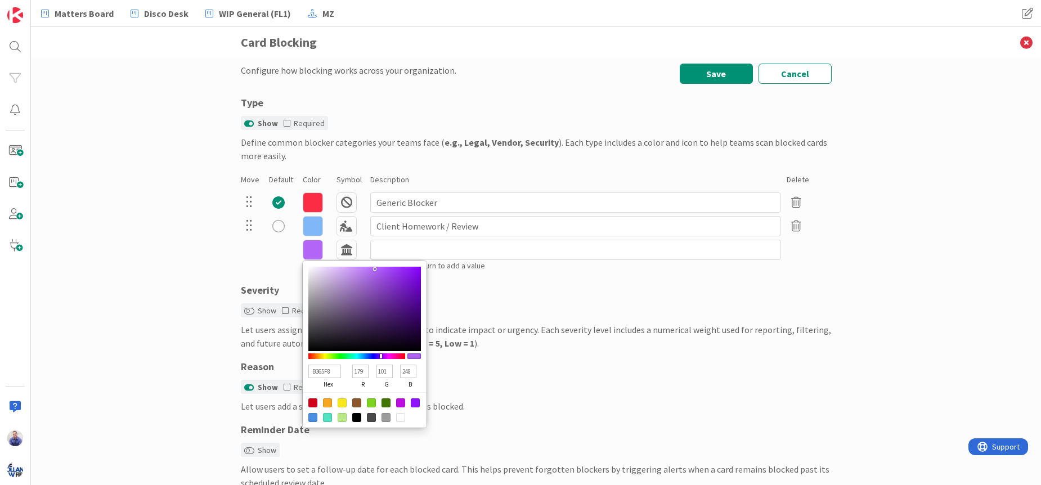
type input "BF7AFC"
type input "191"
type input "122"
type input "252"
click at [362, 268] on div at bounding box center [364, 309] width 113 height 84
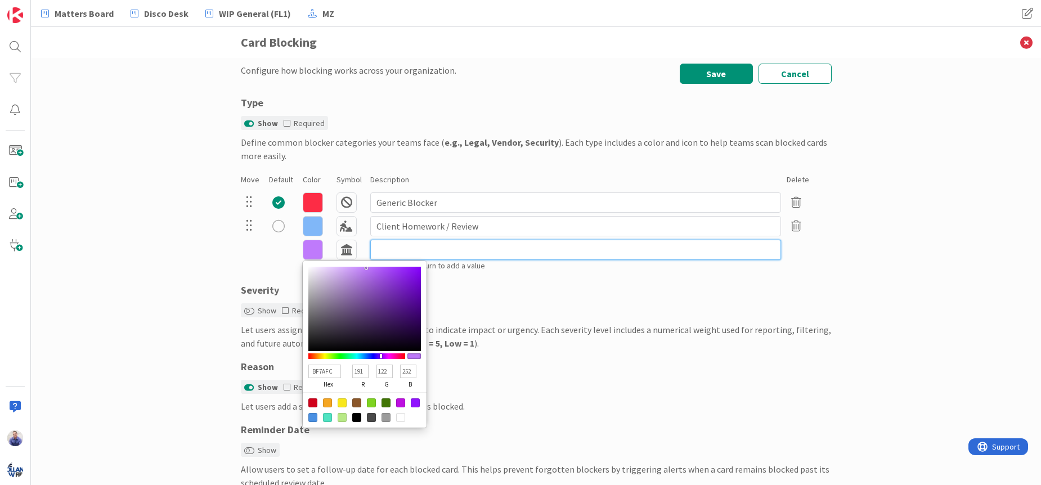
click at [378, 252] on input at bounding box center [575, 250] width 411 height 20
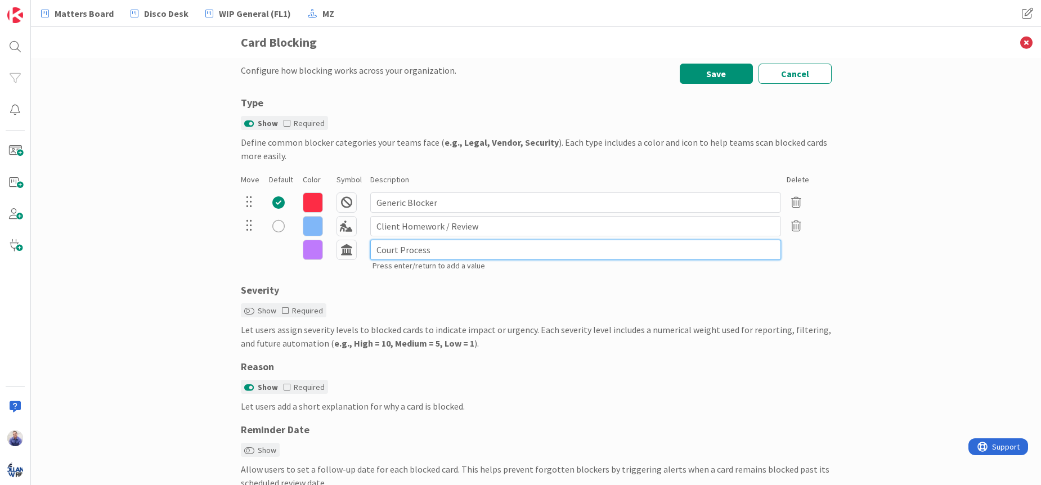
type input "Court Process"
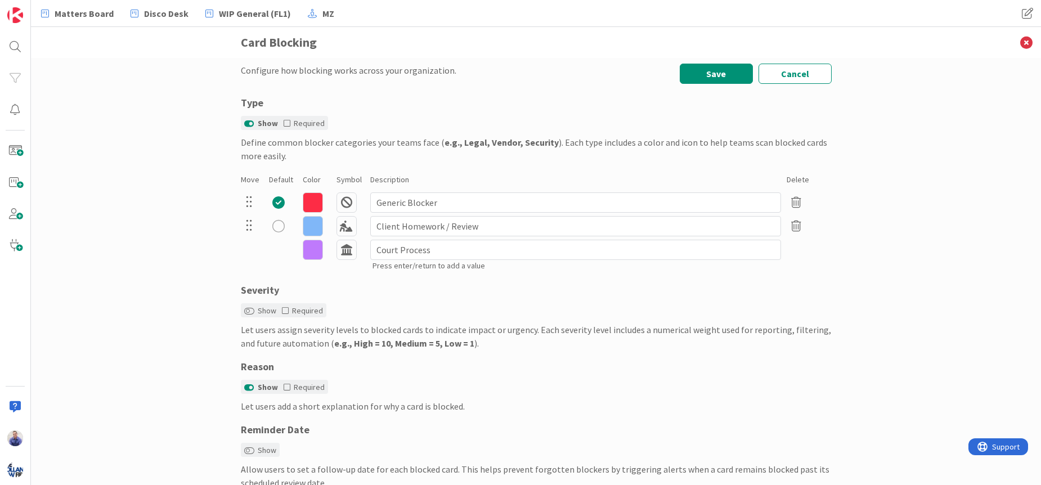
click at [164, 247] on div "Configure how blocking works across your organization. Save Cancel Type Show Re…" at bounding box center [536, 271] width 1010 height 427
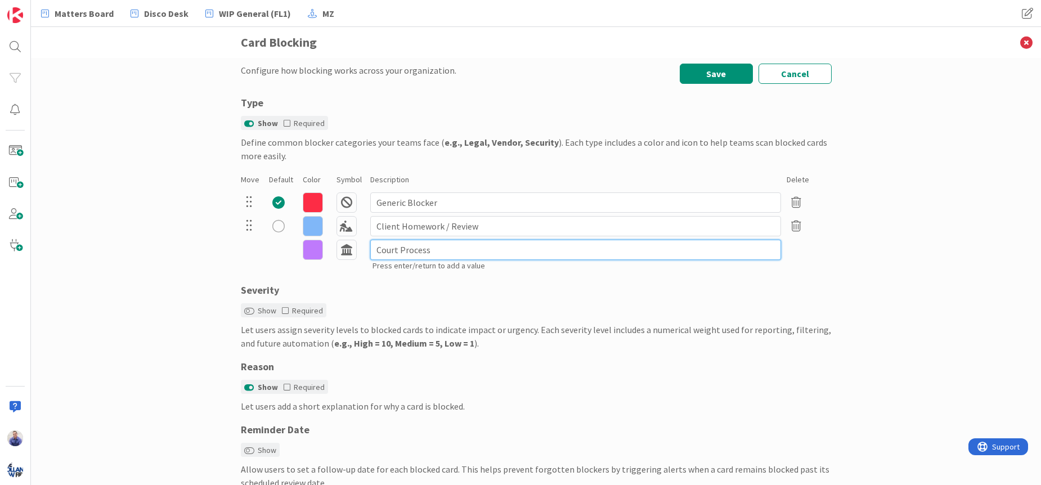
click at [451, 255] on input "Court Process" at bounding box center [575, 250] width 411 height 20
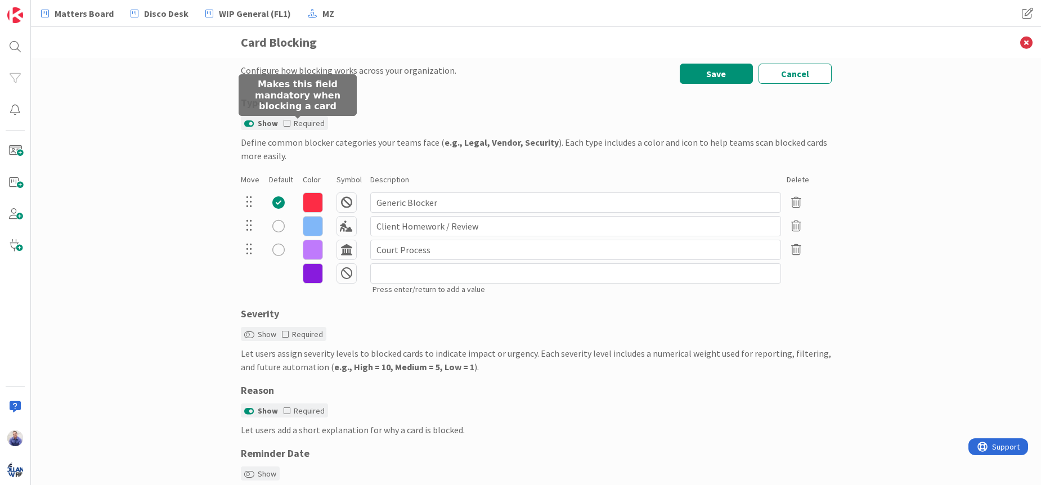
click at [284, 123] on icon at bounding box center [287, 123] width 7 height 8
click at [341, 276] on icon at bounding box center [347, 273] width 20 height 20
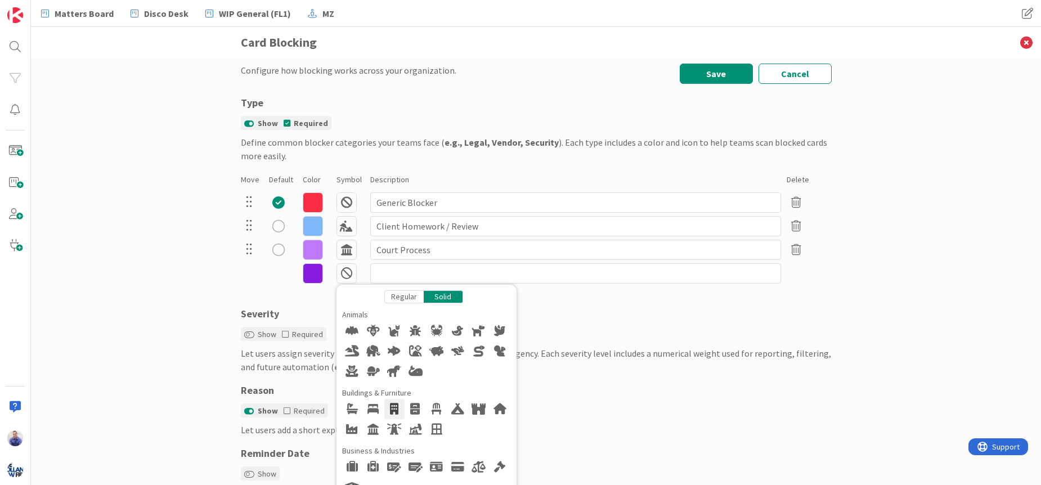
click at [394, 406] on div at bounding box center [394, 409] width 20 height 20
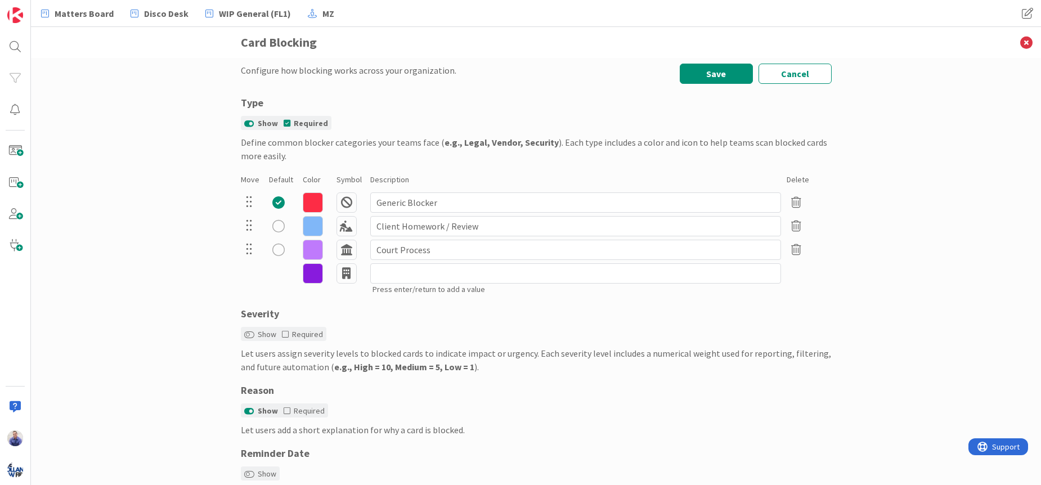
click at [313, 277] on icon at bounding box center [313, 273] width 20 height 20
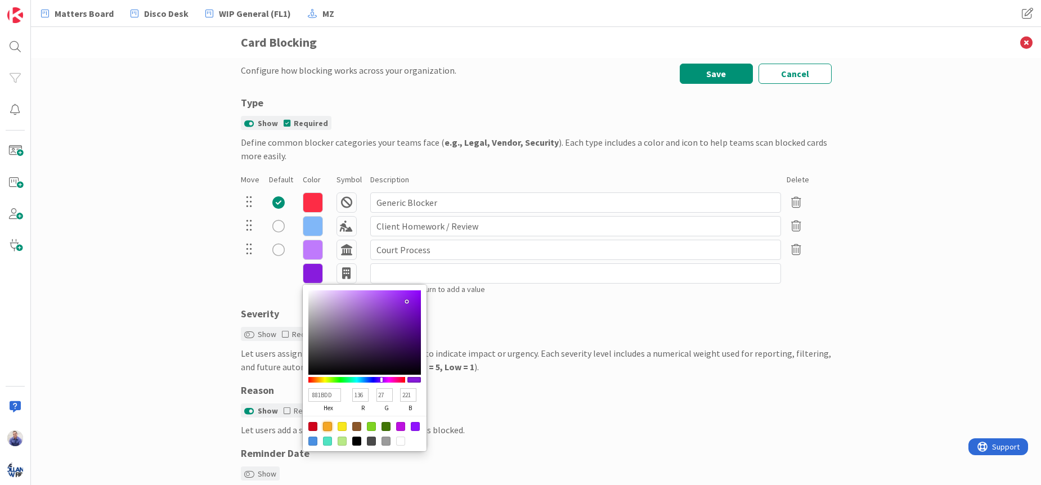
click at [327, 425] on div at bounding box center [327, 426] width 9 height 9
type input "F5A623"
type input "245"
type input "166"
type input "35"
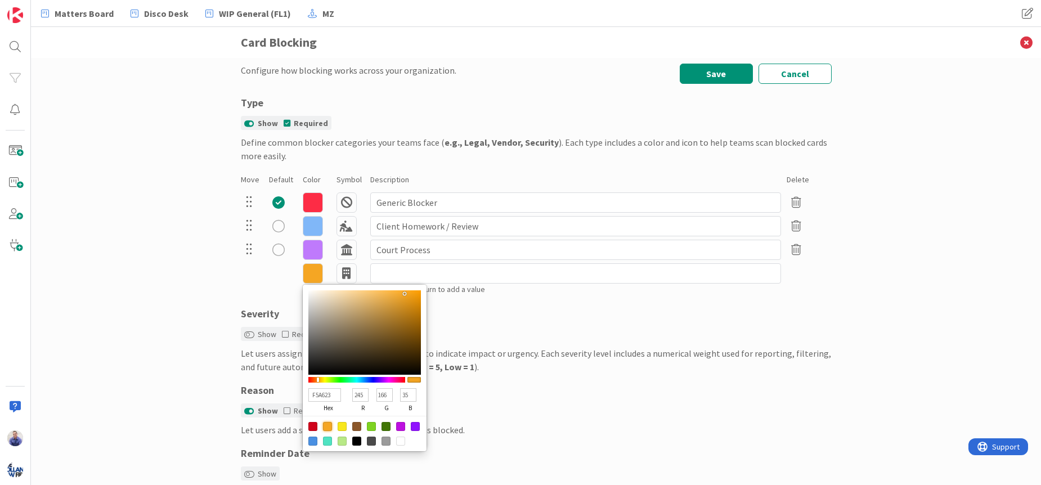
type input "F8BC58"
type input "248"
type input "188"
type input "88"
click at [376, 293] on div at bounding box center [364, 332] width 113 height 84
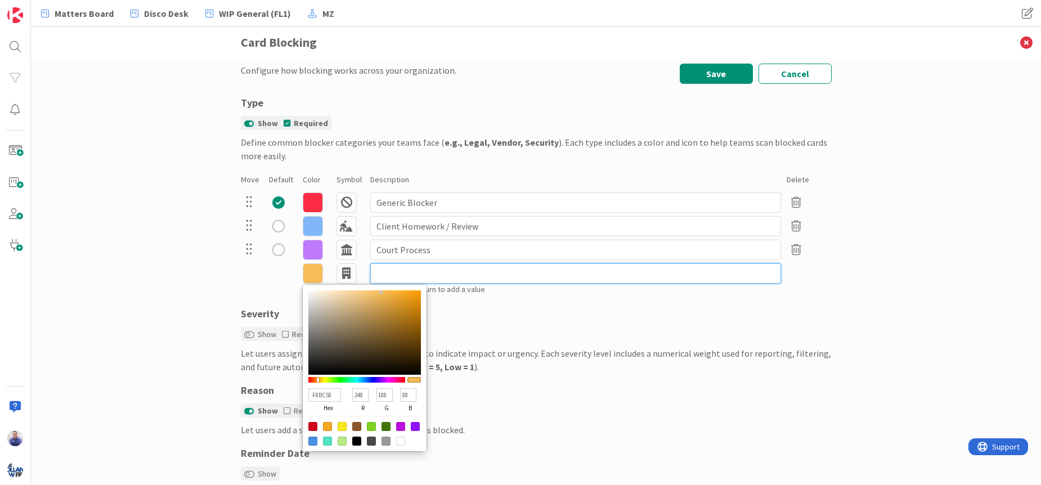
click at [382, 277] on input at bounding box center [575, 273] width 411 height 20
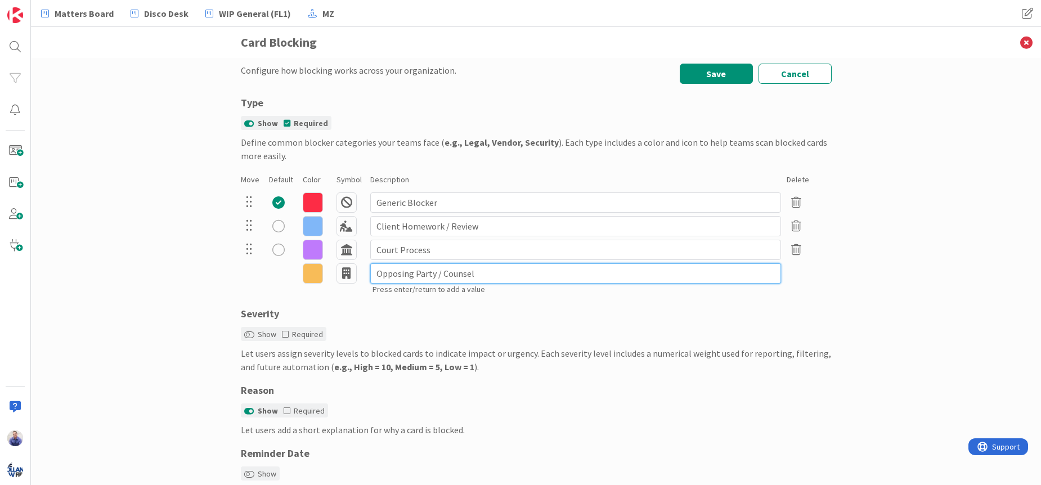
type input "Opposing Party / Counsel"
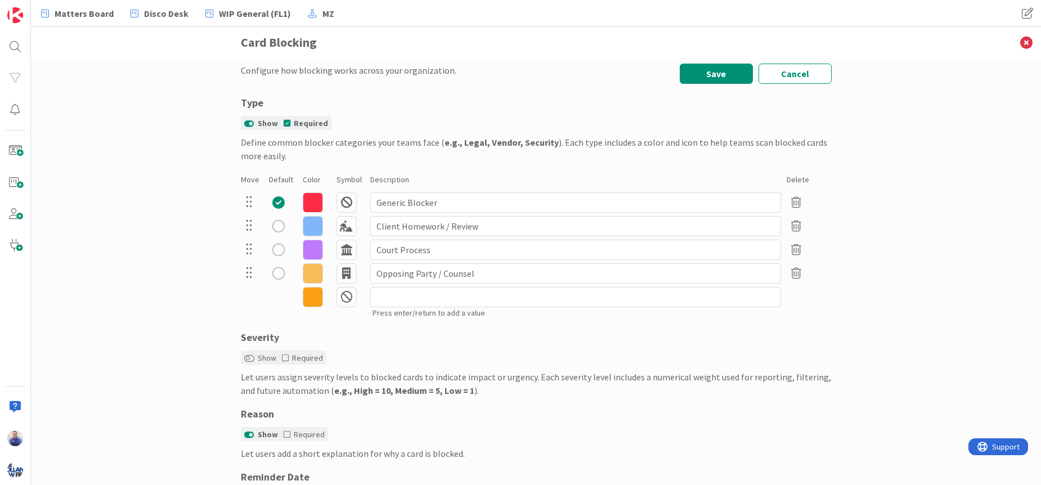
click at [313, 296] on icon at bounding box center [313, 297] width 20 height 20
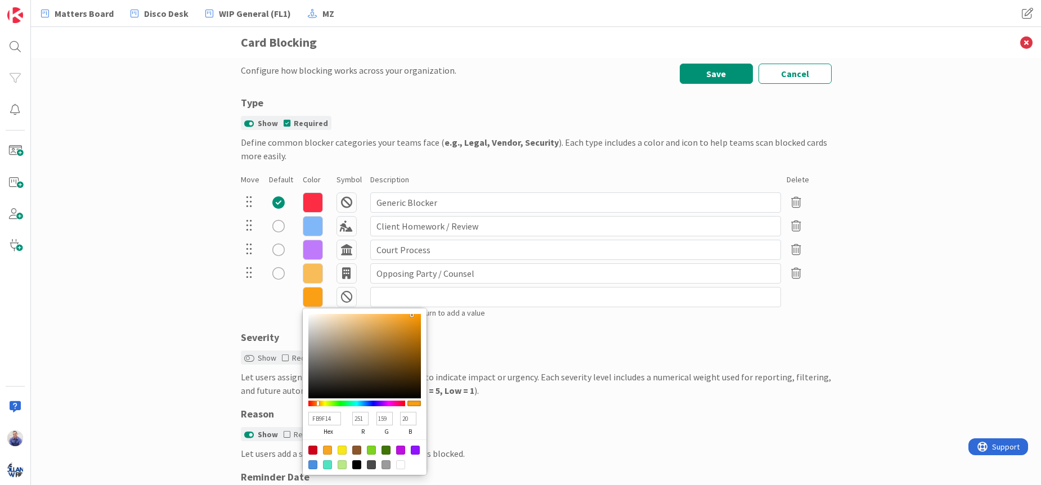
click at [320, 418] on input "FB9F14" at bounding box center [324, 419] width 33 height 14
paste input "F69B"
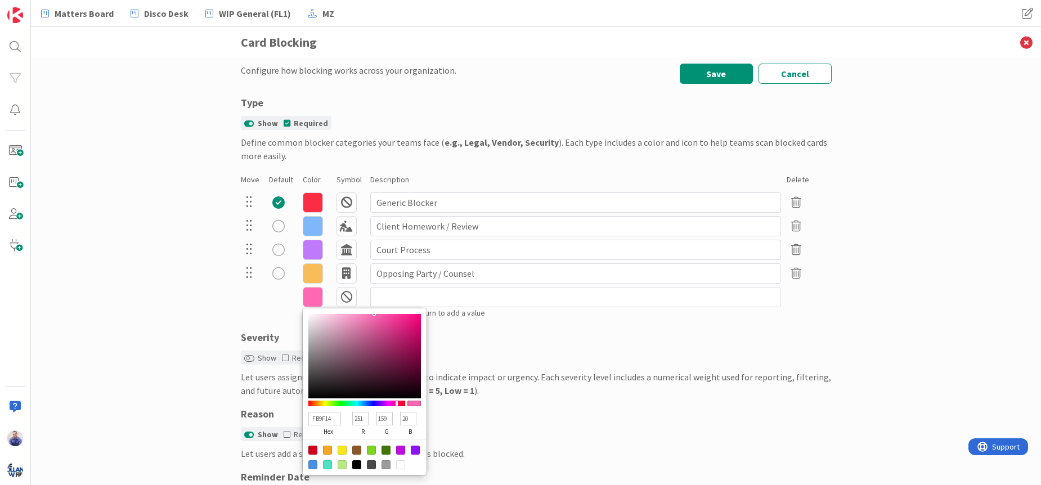
type input "FF69B4"
type input "255"
type input "105"
type input "180"
type input "FF69B4"
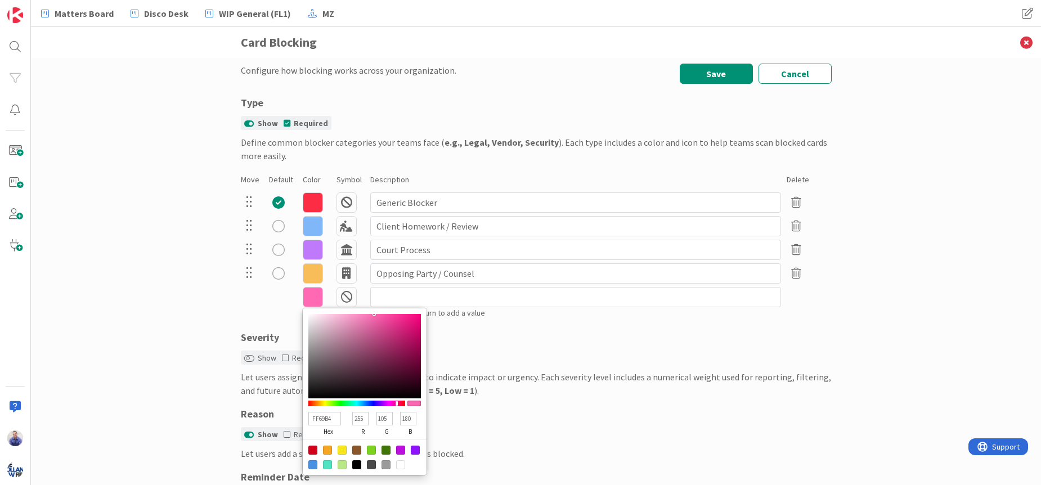
drag, startPoint x: 124, startPoint y: 335, endPoint x: 164, endPoint y: 329, distance: 40.4
click at [124, 335] on div "Configure how blocking works across your organization. Save Cancel Type Show Re…" at bounding box center [536, 271] width 1010 height 427
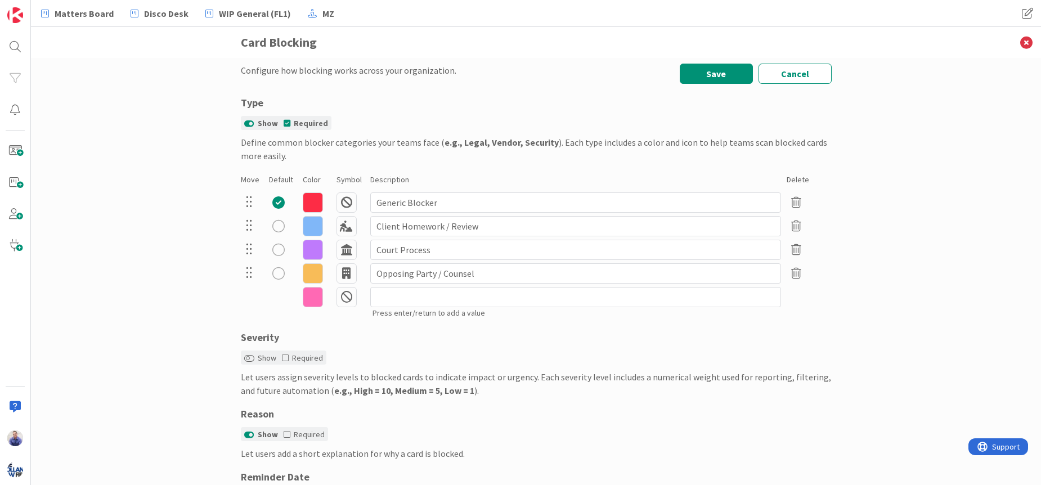
click at [339, 301] on icon at bounding box center [347, 297] width 20 height 20
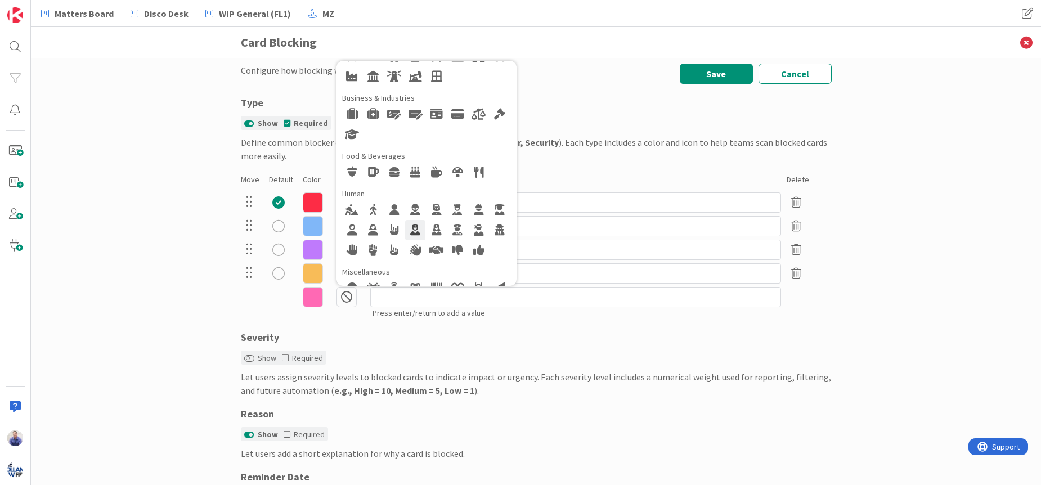
scroll to position [130, 0]
click at [431, 211] on div at bounding box center [437, 209] width 20 height 20
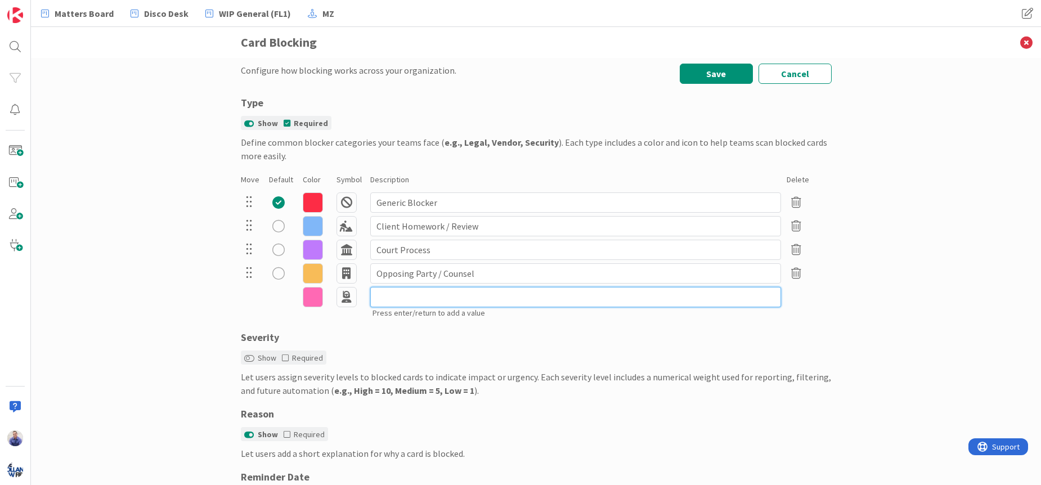
click at [389, 303] on input at bounding box center [575, 297] width 411 height 20
type input "Internal / Review Needed"
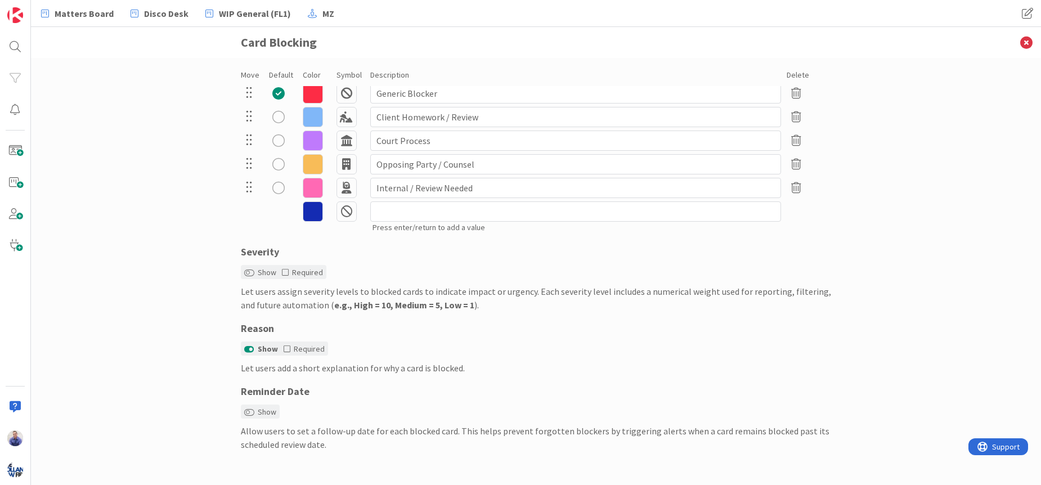
scroll to position [0, 0]
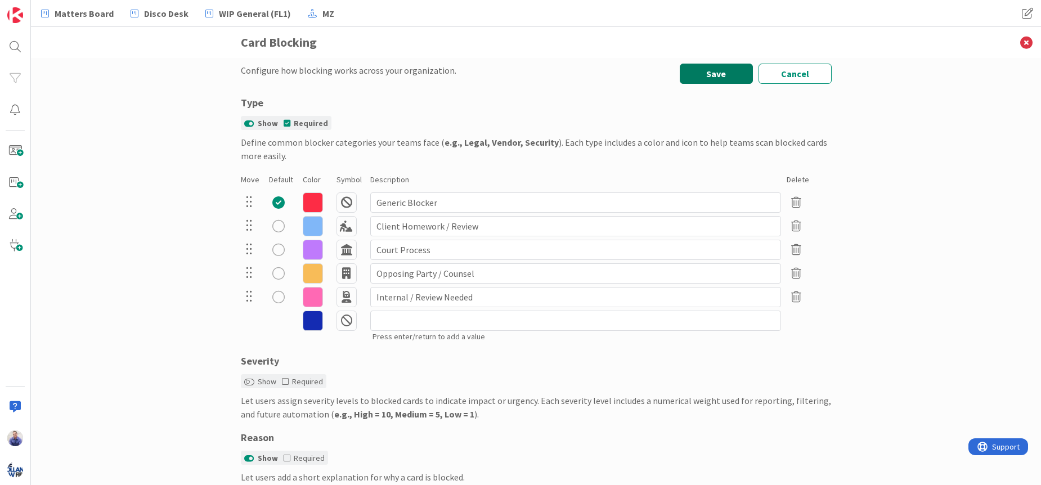
click at [716, 74] on button "Save" at bounding box center [716, 74] width 73 height 20
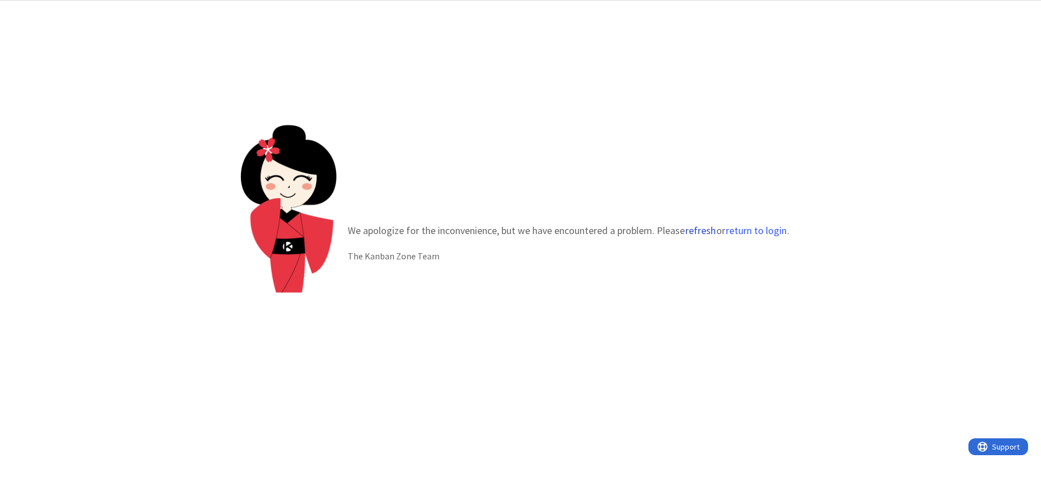
click at [710, 227] on button "refresh" at bounding box center [701, 230] width 32 height 11
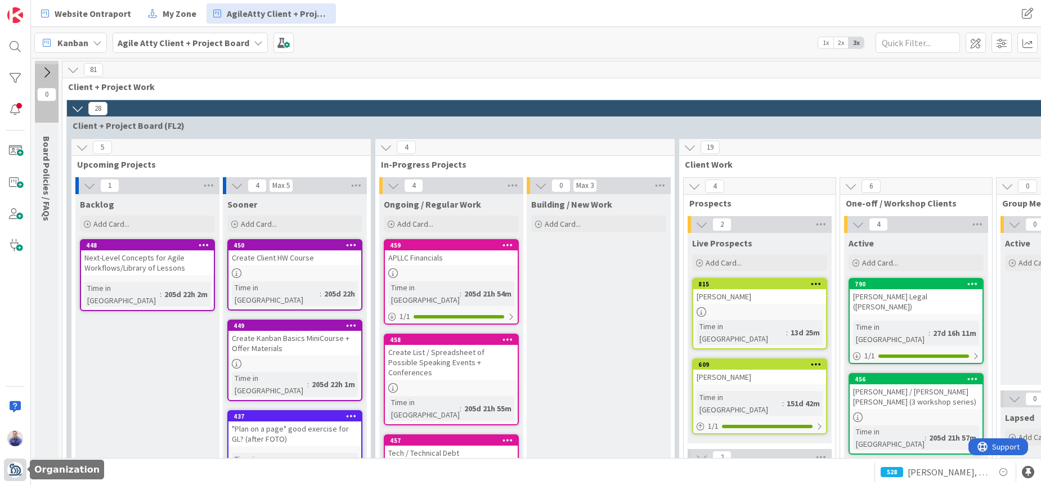
click at [17, 467] on img at bounding box center [15, 470] width 16 height 16
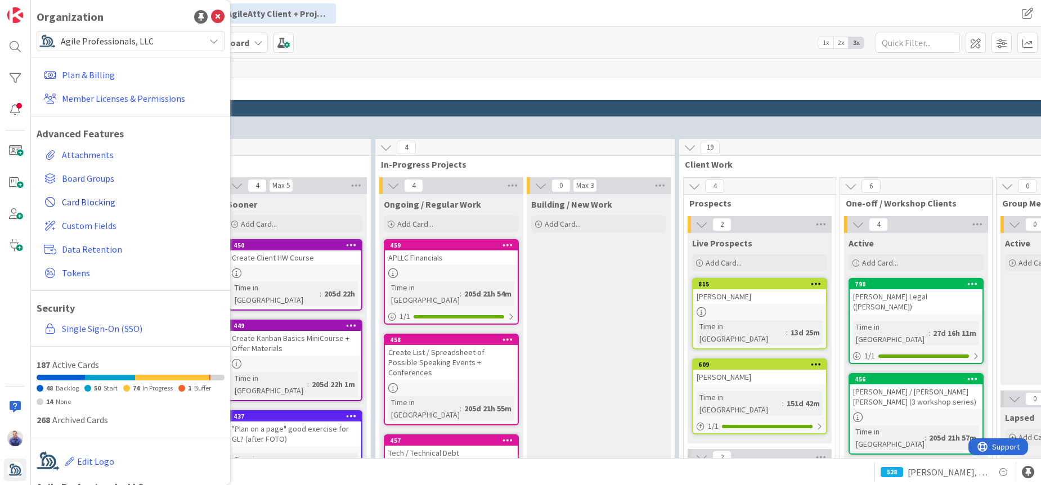
click at [83, 200] on span "Card Blocking" at bounding box center [141, 202] width 158 height 14
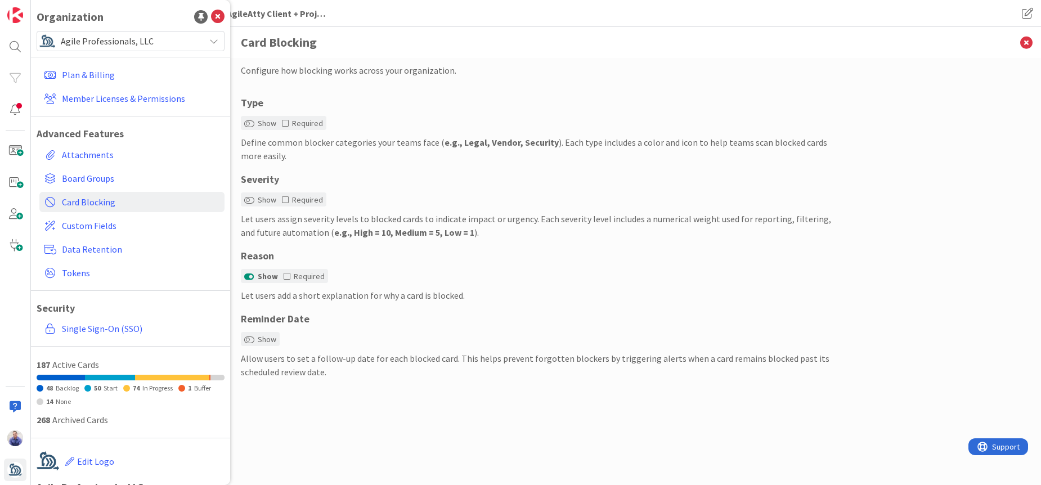
click at [474, 177] on div "Severity" at bounding box center [536, 179] width 591 height 15
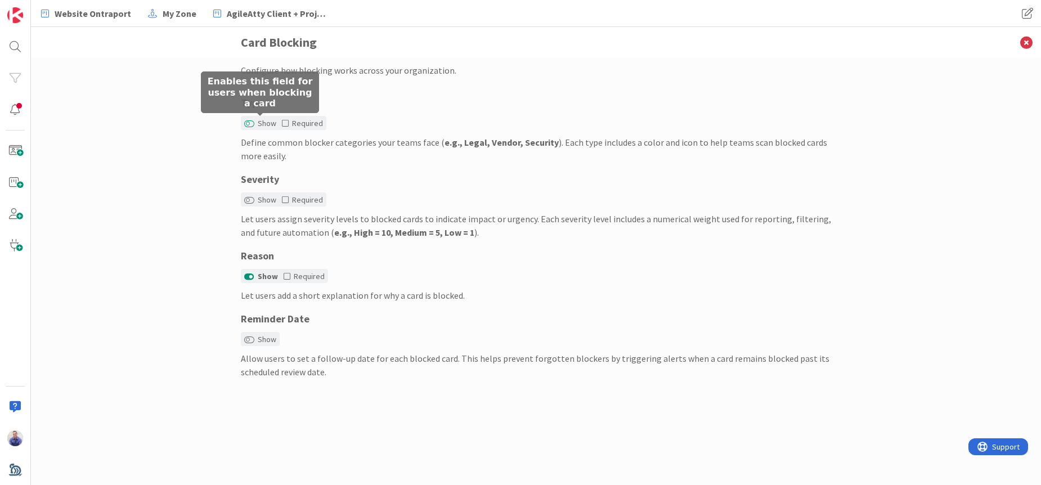
click at [252, 123] on button "Show" at bounding box center [249, 124] width 10 height 8
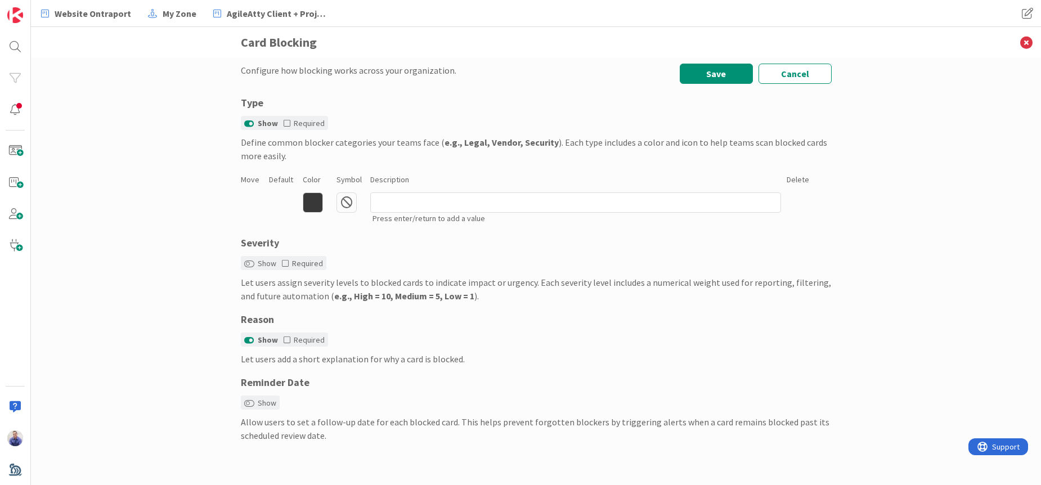
click at [314, 204] on icon at bounding box center [313, 202] width 20 height 20
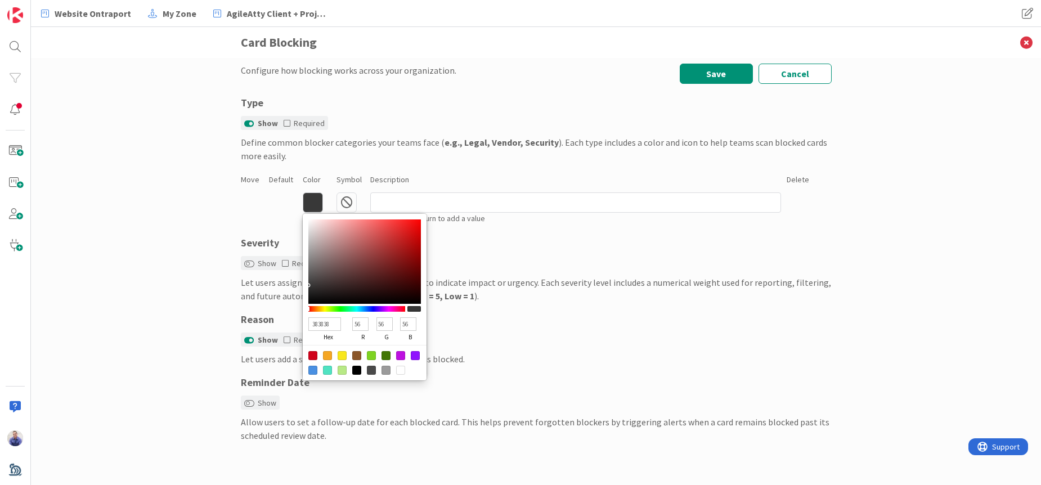
click at [174, 216] on div "Configure how blocking works across your organization. Save Cancel Type Show Re…" at bounding box center [536, 271] width 1010 height 427
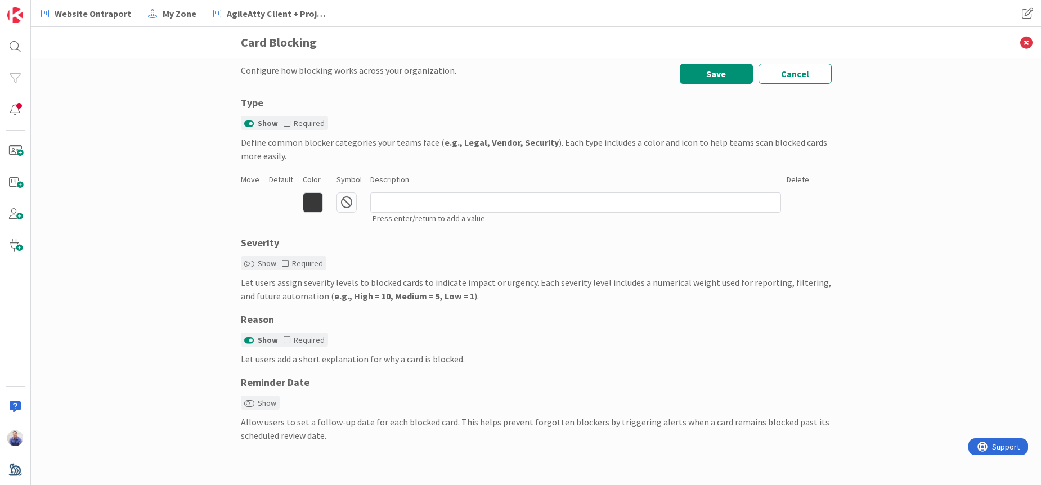
click at [315, 203] on icon at bounding box center [313, 202] width 20 height 20
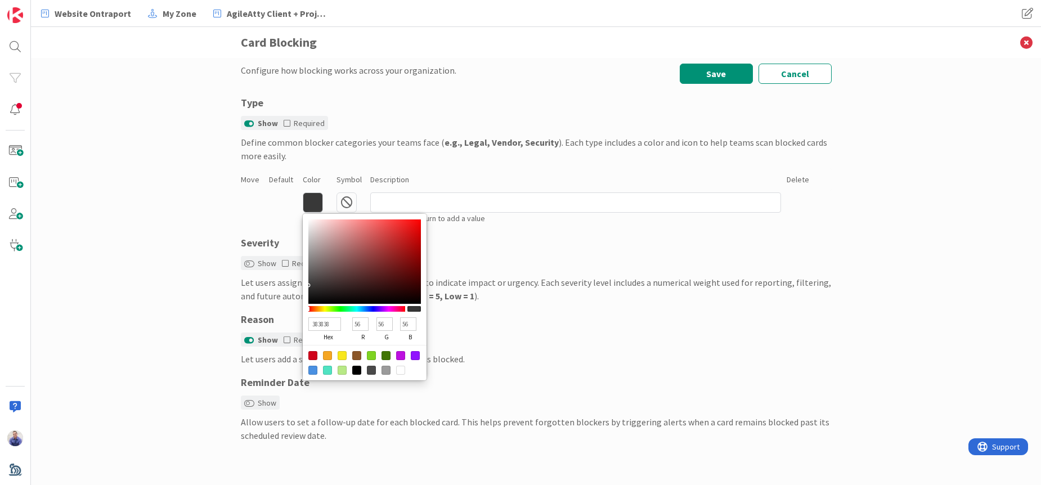
click at [316, 354] on div at bounding box center [312, 355] width 9 height 9
type input "D0021B"
type input "208"
type input "2"
type input "27"
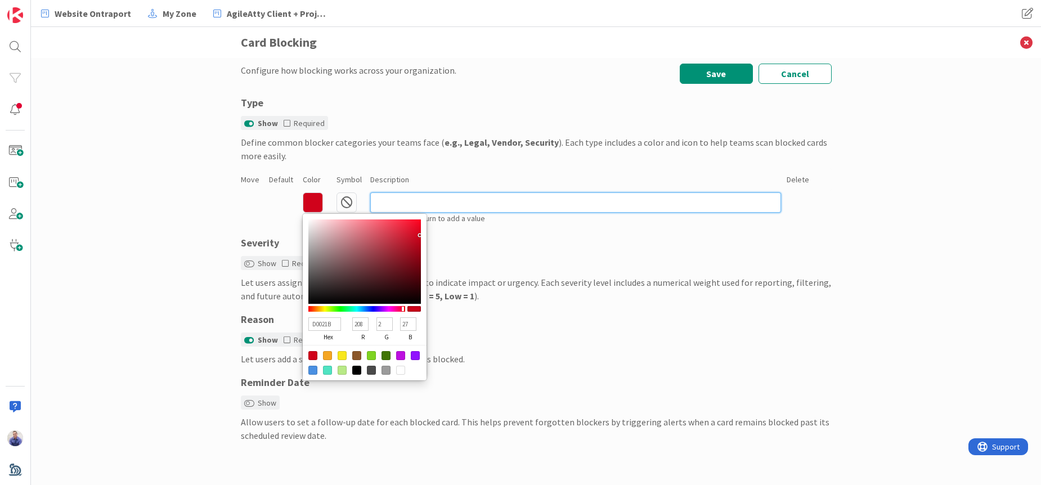
click at [485, 200] on input at bounding box center [575, 202] width 411 height 20
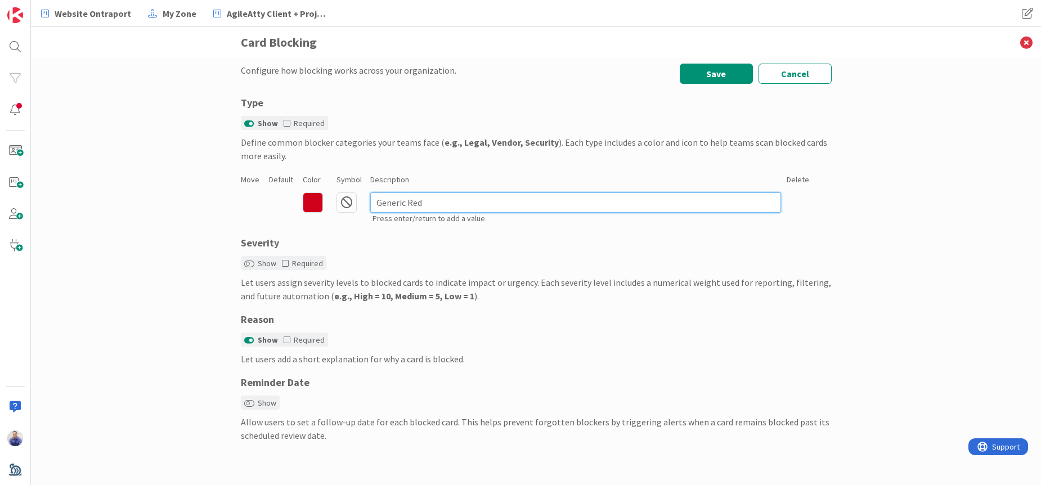
type input "Generic Red"
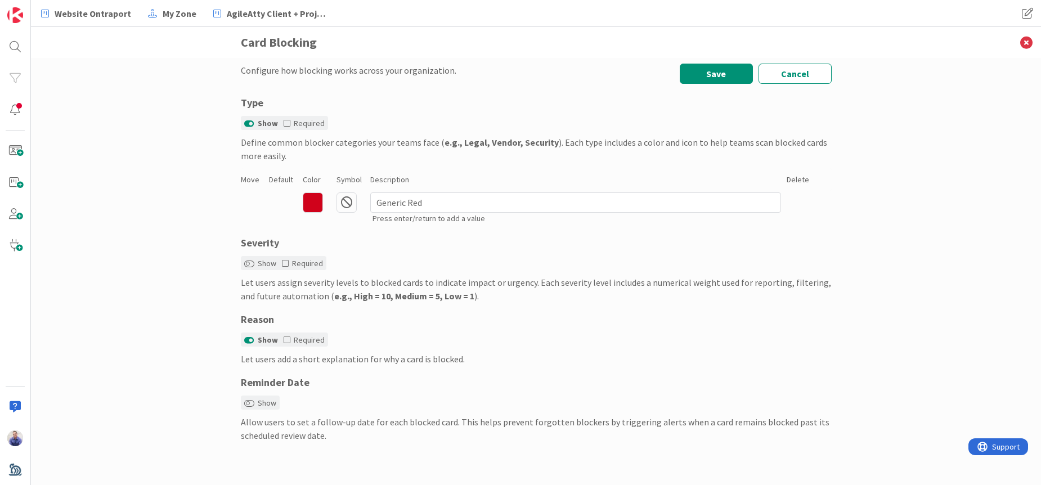
click at [133, 194] on div "Configure how blocking works across your organization. Save Cancel Type Show Re…" at bounding box center [536, 271] width 1010 height 427
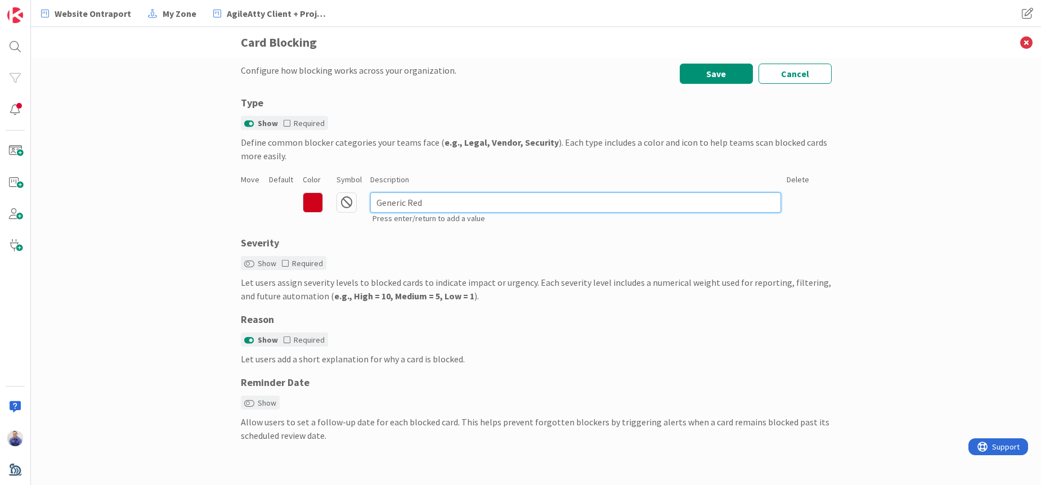
click at [609, 204] on input "Generic Red" at bounding box center [575, 202] width 411 height 20
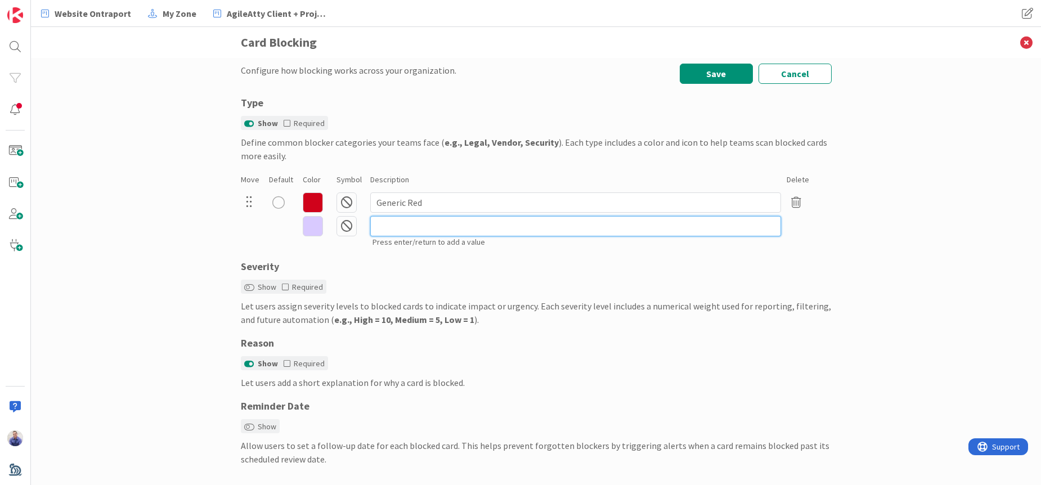
click at [501, 225] on input at bounding box center [575, 226] width 411 height 20
type input "B"
click at [377, 227] on input "O?ther Blocker" at bounding box center [575, 226] width 411 height 20
click at [648, 223] on input "Other Blocker" at bounding box center [575, 226] width 411 height 20
type input "Other Blocker"
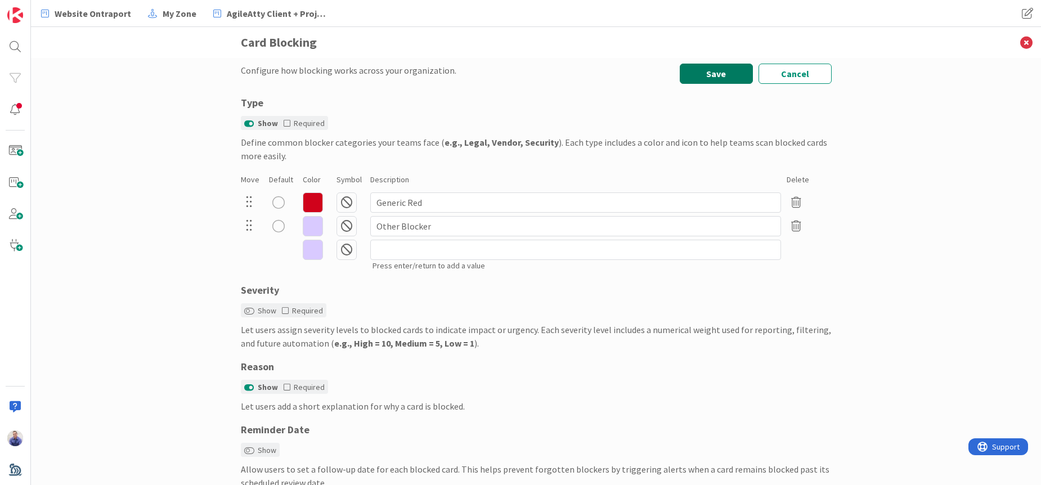
click at [705, 74] on button "Save" at bounding box center [716, 74] width 73 height 20
click at [69, 268] on div "Configure how blocking works across your organization. Type Show Required Defin…" at bounding box center [536, 271] width 1010 height 427
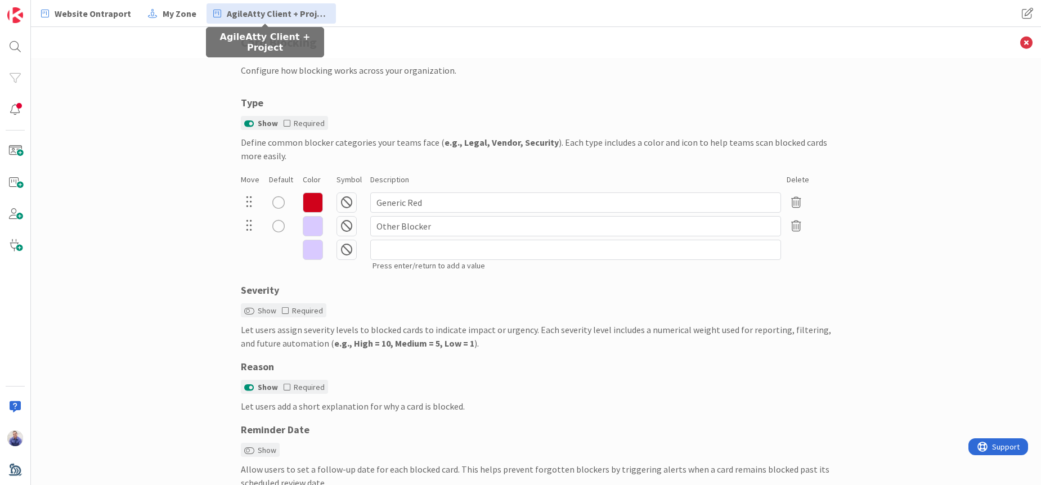
click at [244, 15] on span "AgileAtty Client + Project" at bounding box center [278, 14] width 102 height 14
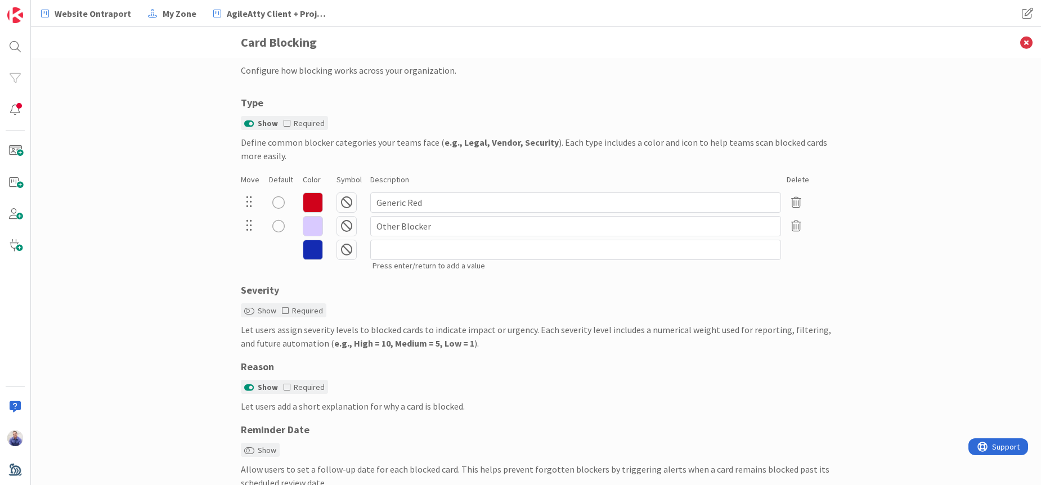
drag, startPoint x: 173, startPoint y: 294, endPoint x: 172, endPoint y: 304, distance: 10.2
click at [172, 294] on div "Configure how blocking works across your organization. Type Show Required Defin…" at bounding box center [536, 271] width 1010 height 427
click at [21, 472] on img at bounding box center [15, 470] width 16 height 16
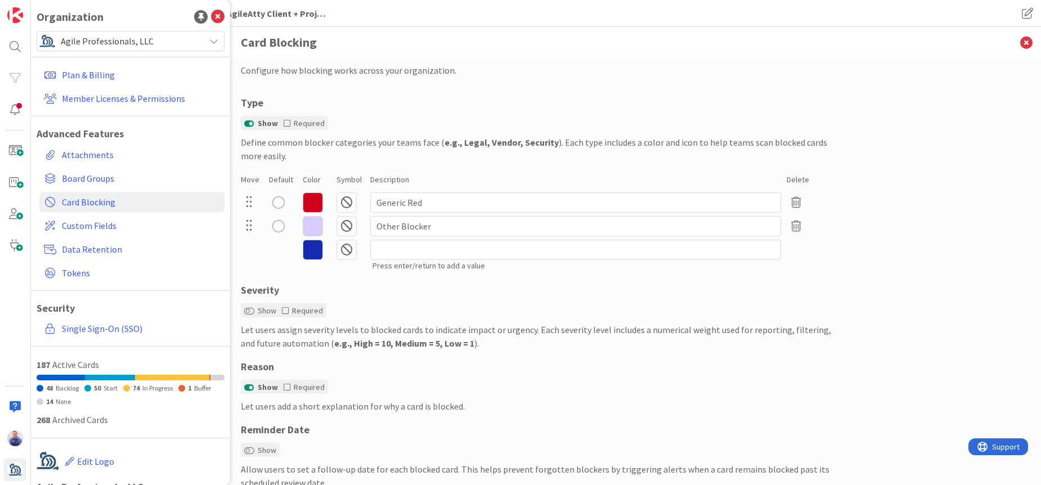
click at [115, 43] on span "Agile Professionals, LLC" at bounding box center [130, 41] width 138 height 16
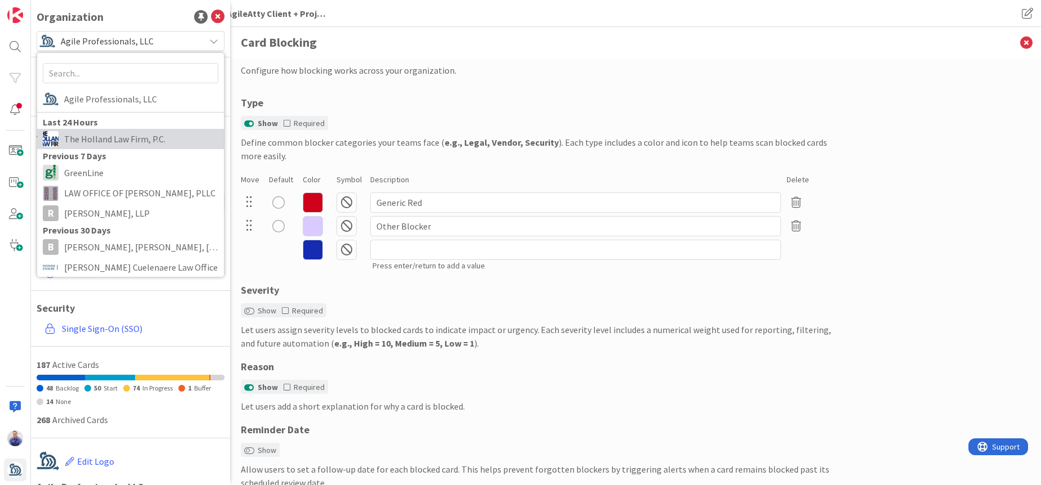
click at [109, 136] on span "The Holland Law Firm, P.C." at bounding box center [141, 139] width 154 height 17
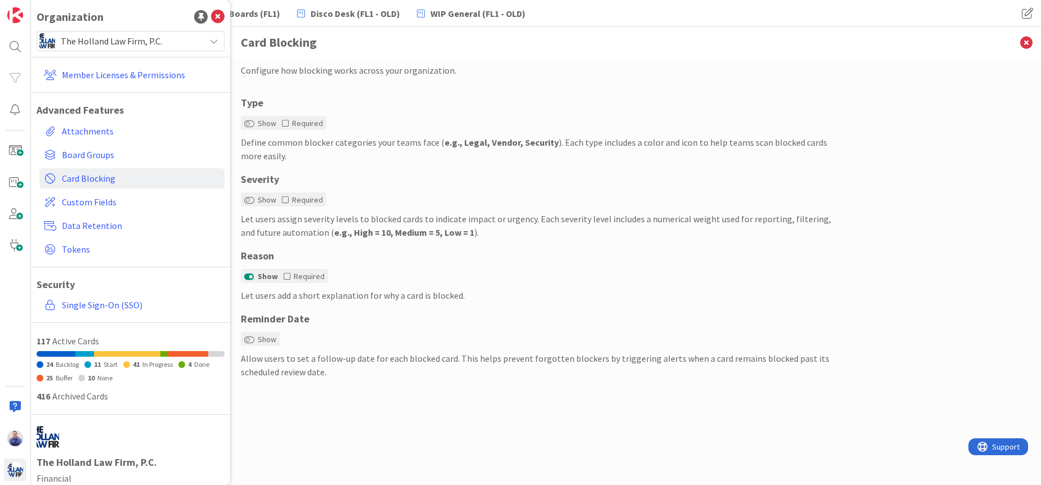
drag, startPoint x: 420, startPoint y: 194, endPoint x: 349, endPoint y: 161, distance: 78.3
click at [412, 190] on div "Severity Show Required Let users assign severity levels to blocked cards to ind…" at bounding box center [536, 206] width 591 height 68
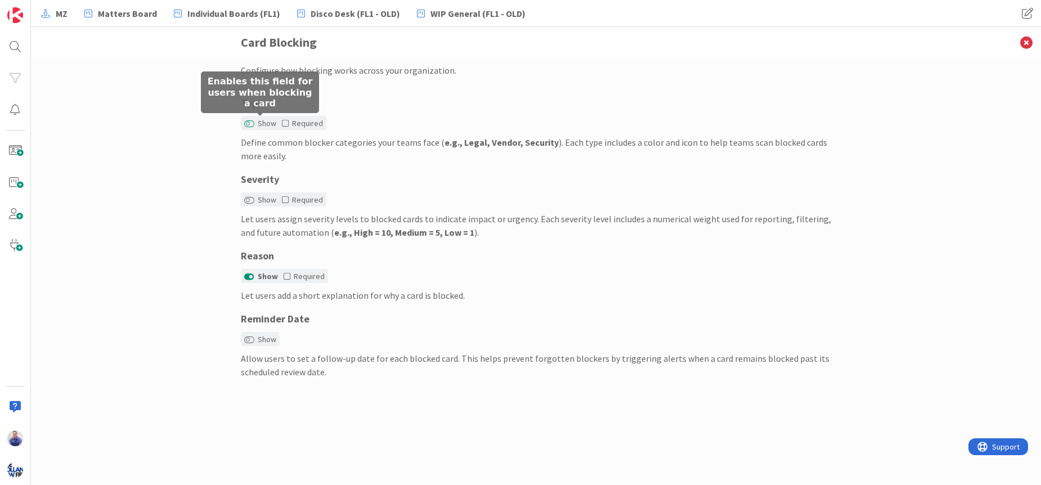
click at [250, 124] on button "Show" at bounding box center [249, 124] width 10 height 8
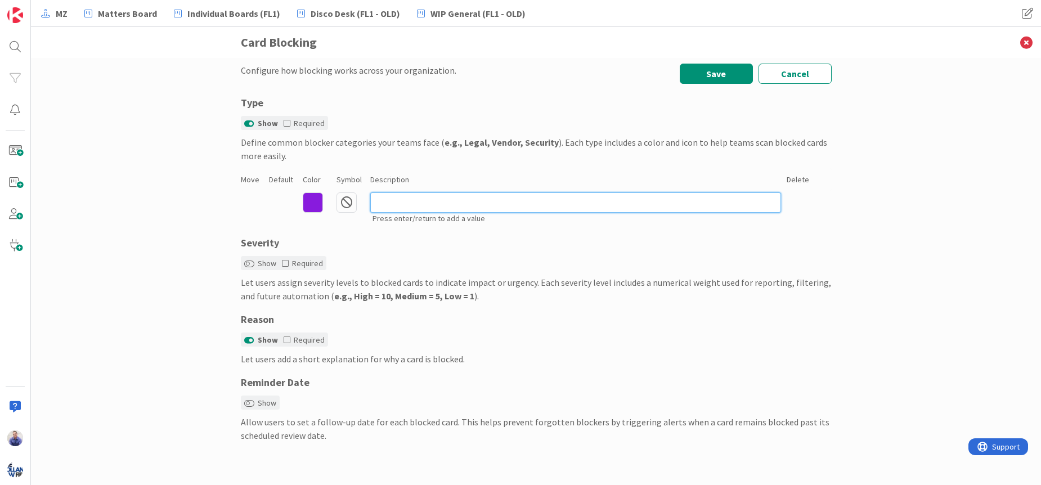
click at [397, 199] on input at bounding box center [575, 202] width 411 height 20
type input "Blocker 1"
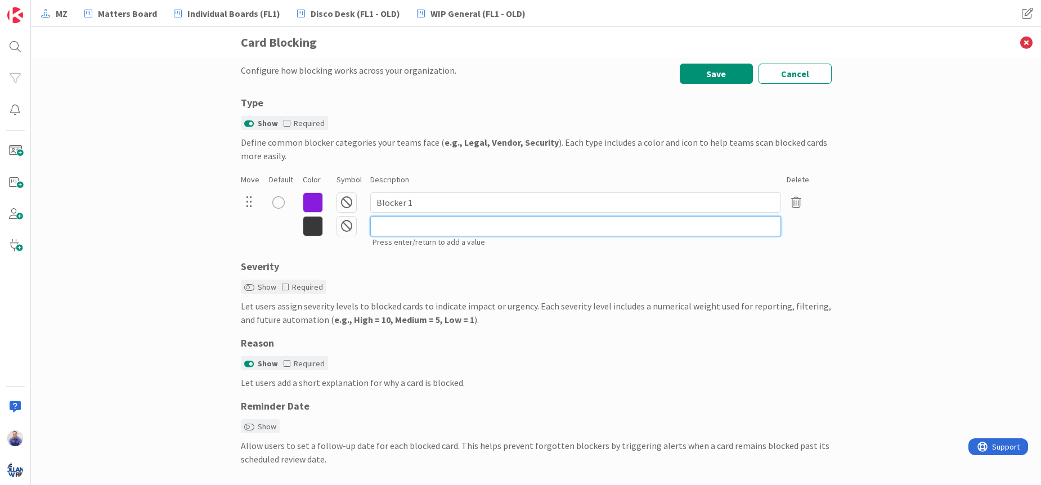
click at [396, 221] on input at bounding box center [575, 226] width 411 height 20
type input "Blocker 2"
click at [730, 78] on button "Save" at bounding box center [716, 74] width 73 height 20
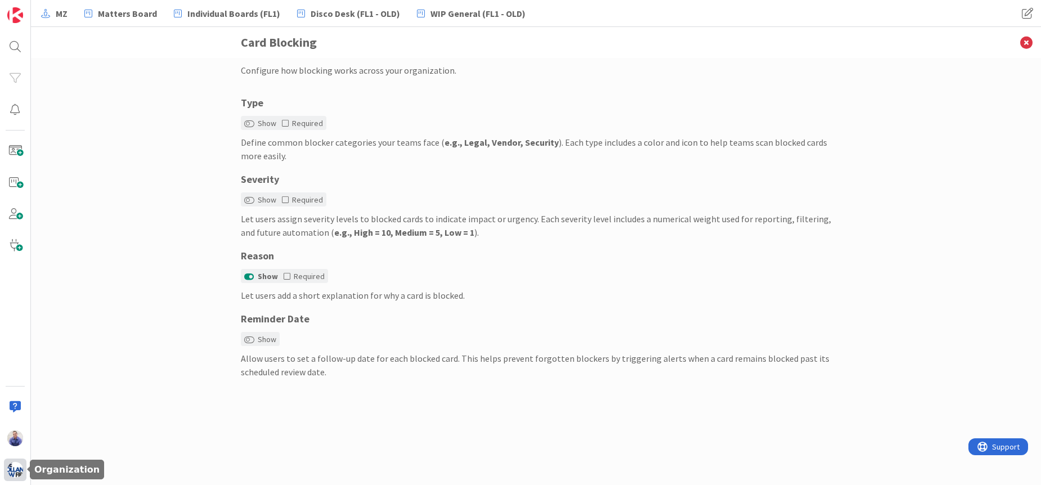
click at [21, 468] on img at bounding box center [15, 470] width 16 height 16
